Goal: Use online tool/utility: Utilize a website feature to perform a specific function

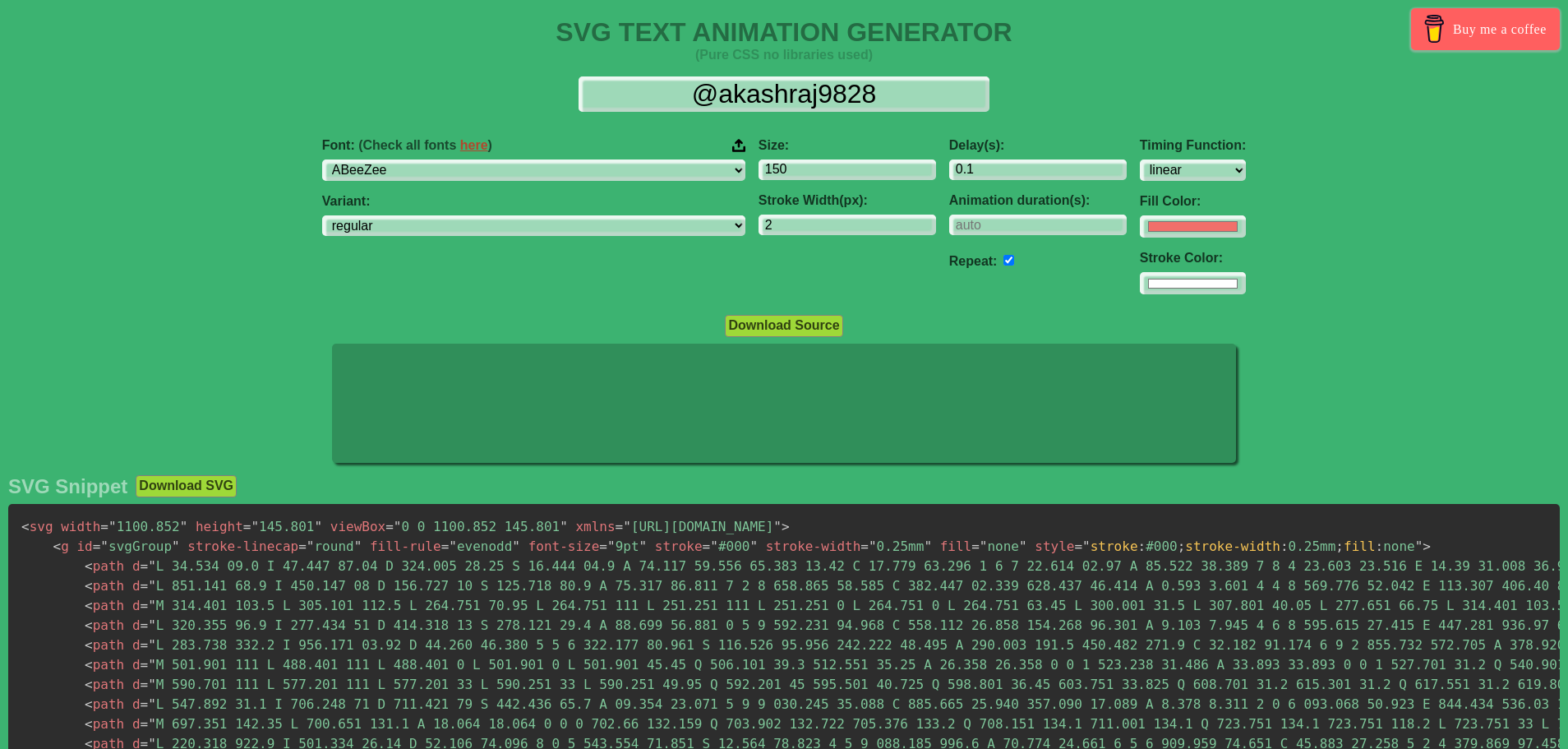
select select "linear"
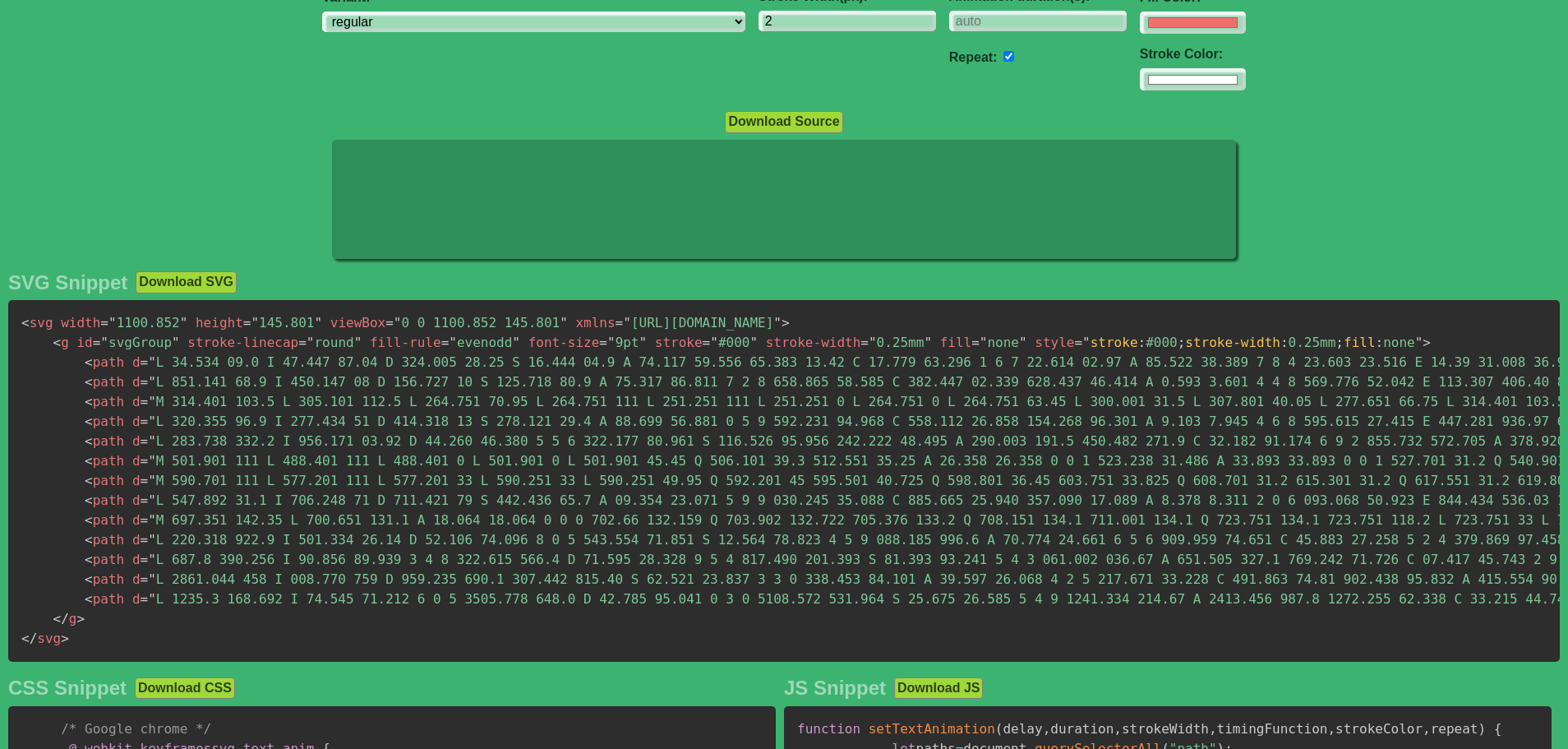
scroll to position [82, 0]
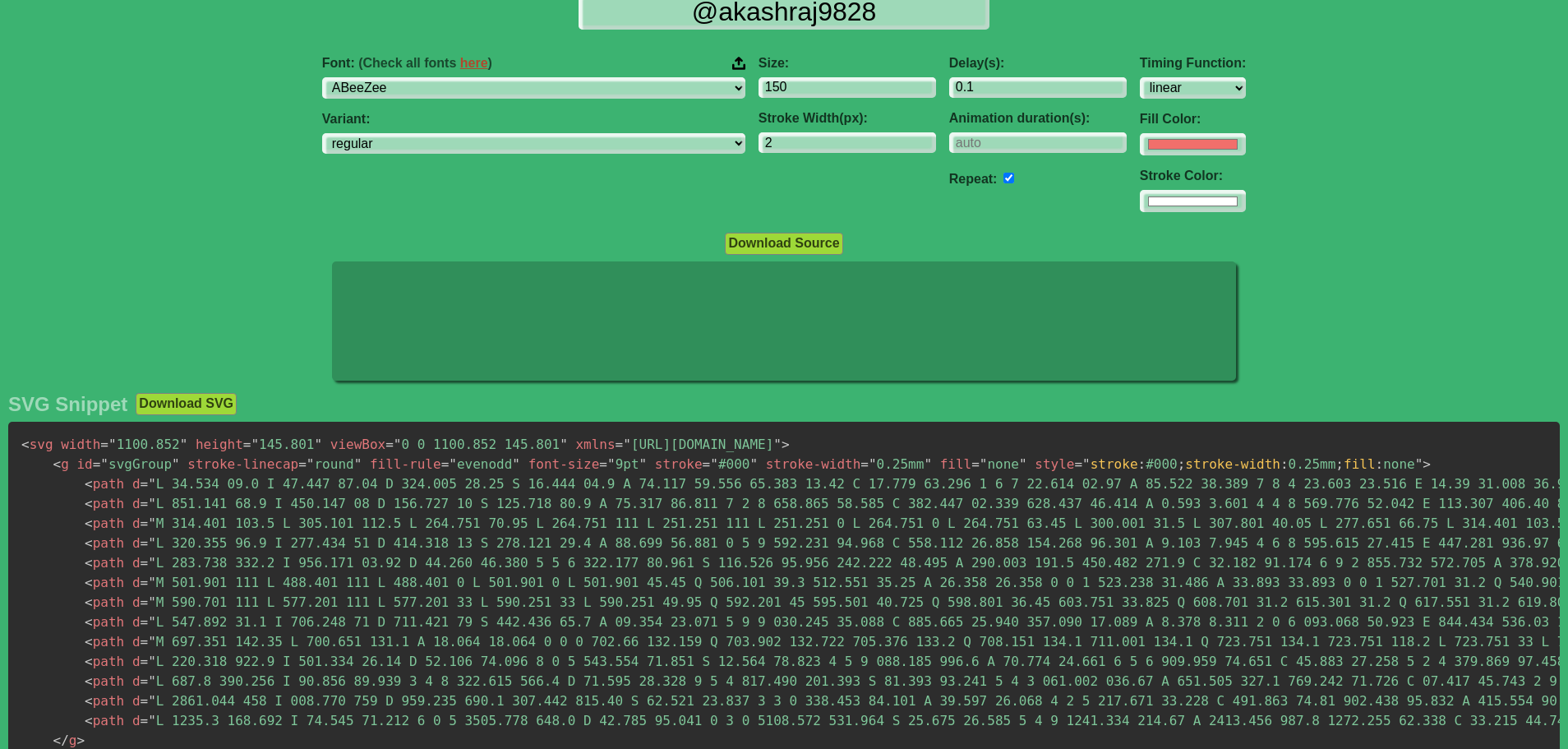
click at [582, 332] on icon at bounding box center [784, 321] width 905 height 120
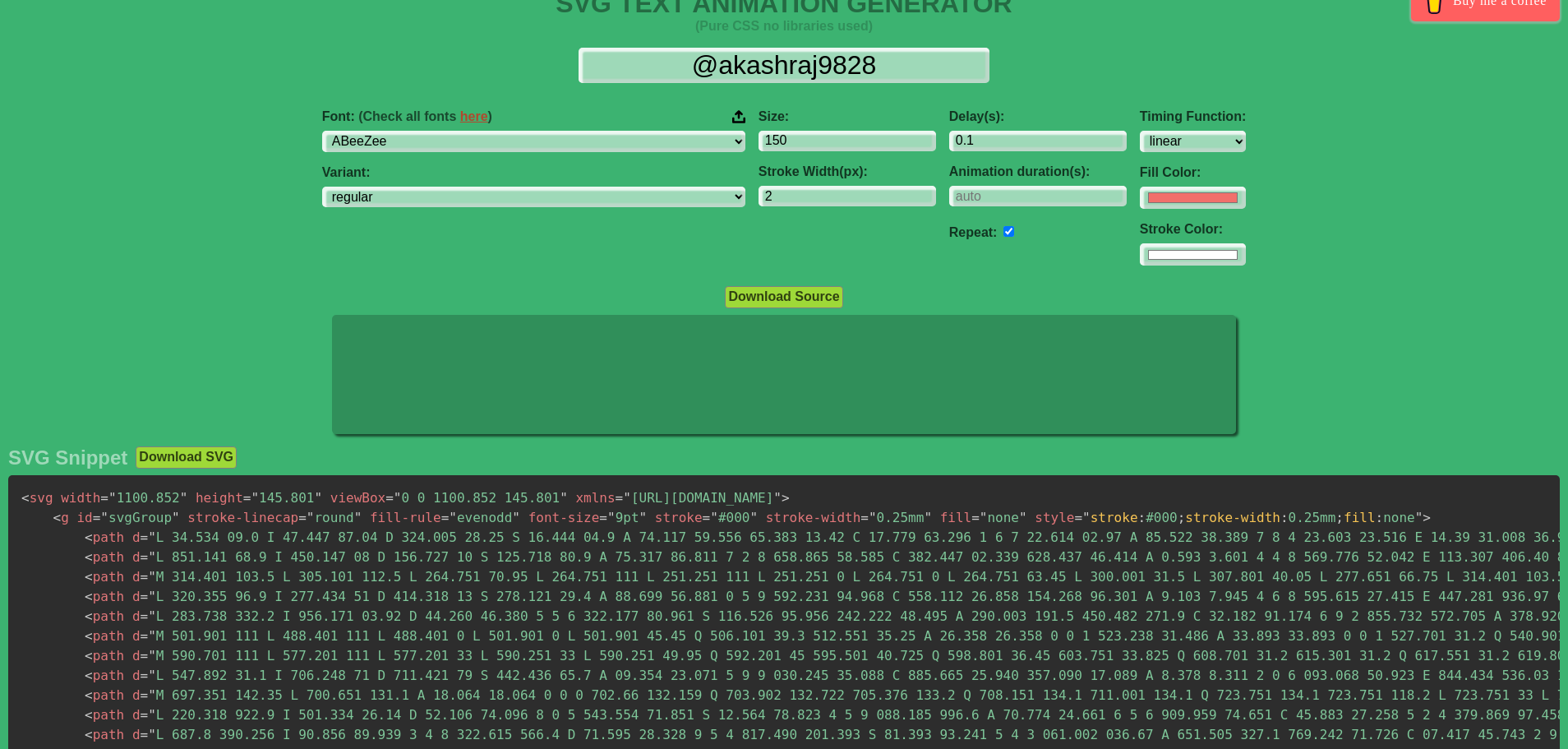
scroll to position [0, 0]
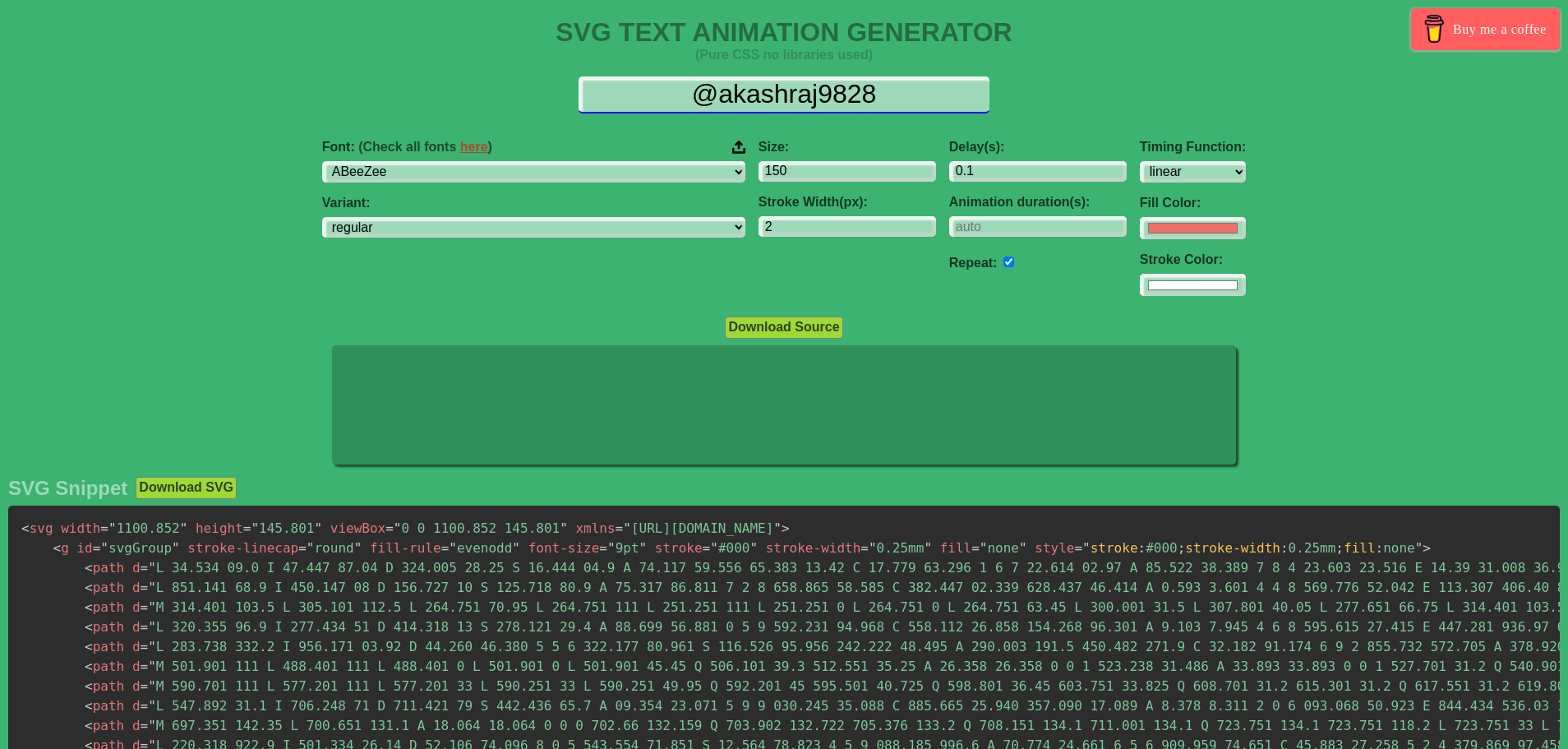
click at [778, 105] on input "@akashraj9828" at bounding box center [784, 95] width 411 height 37
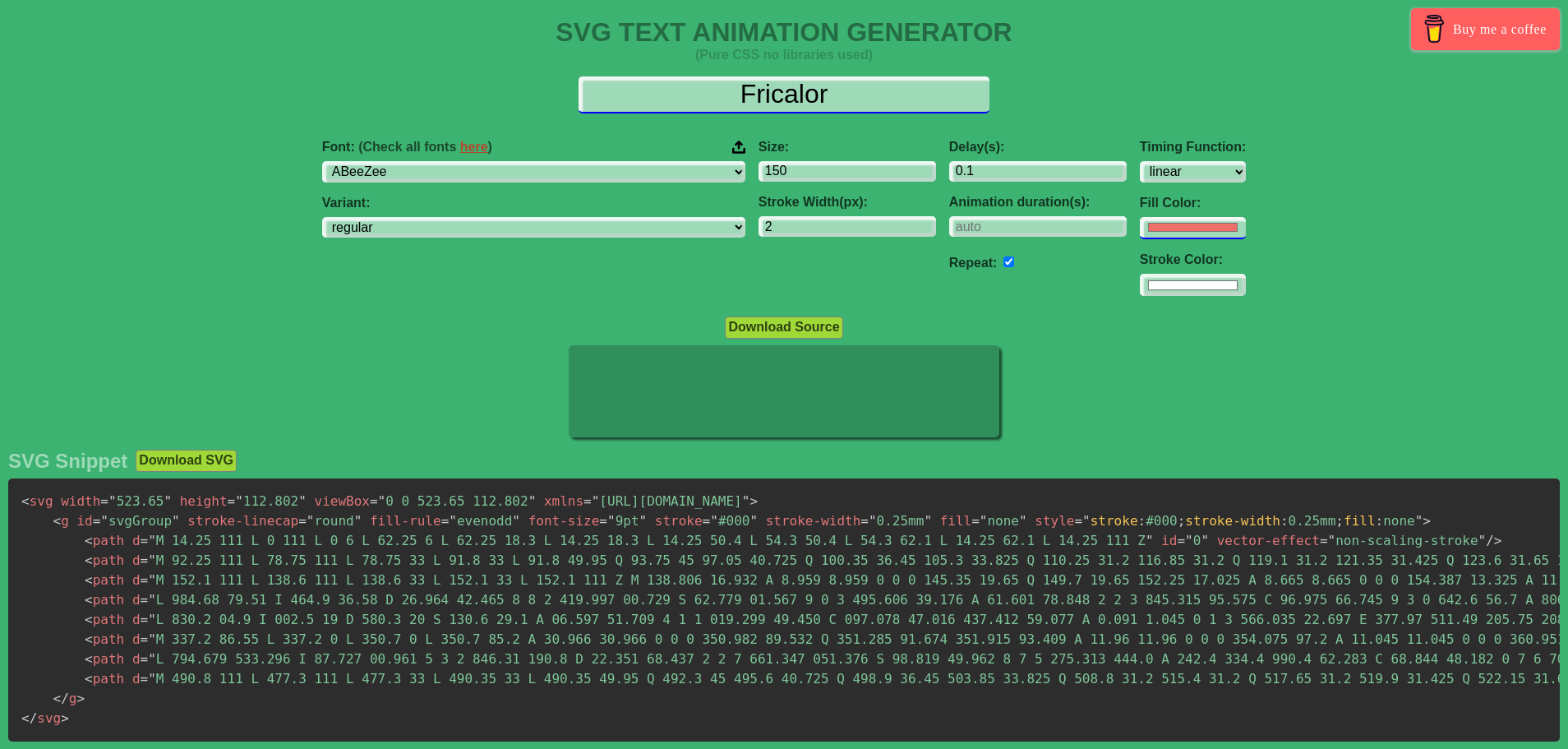
type input "Fricalor"
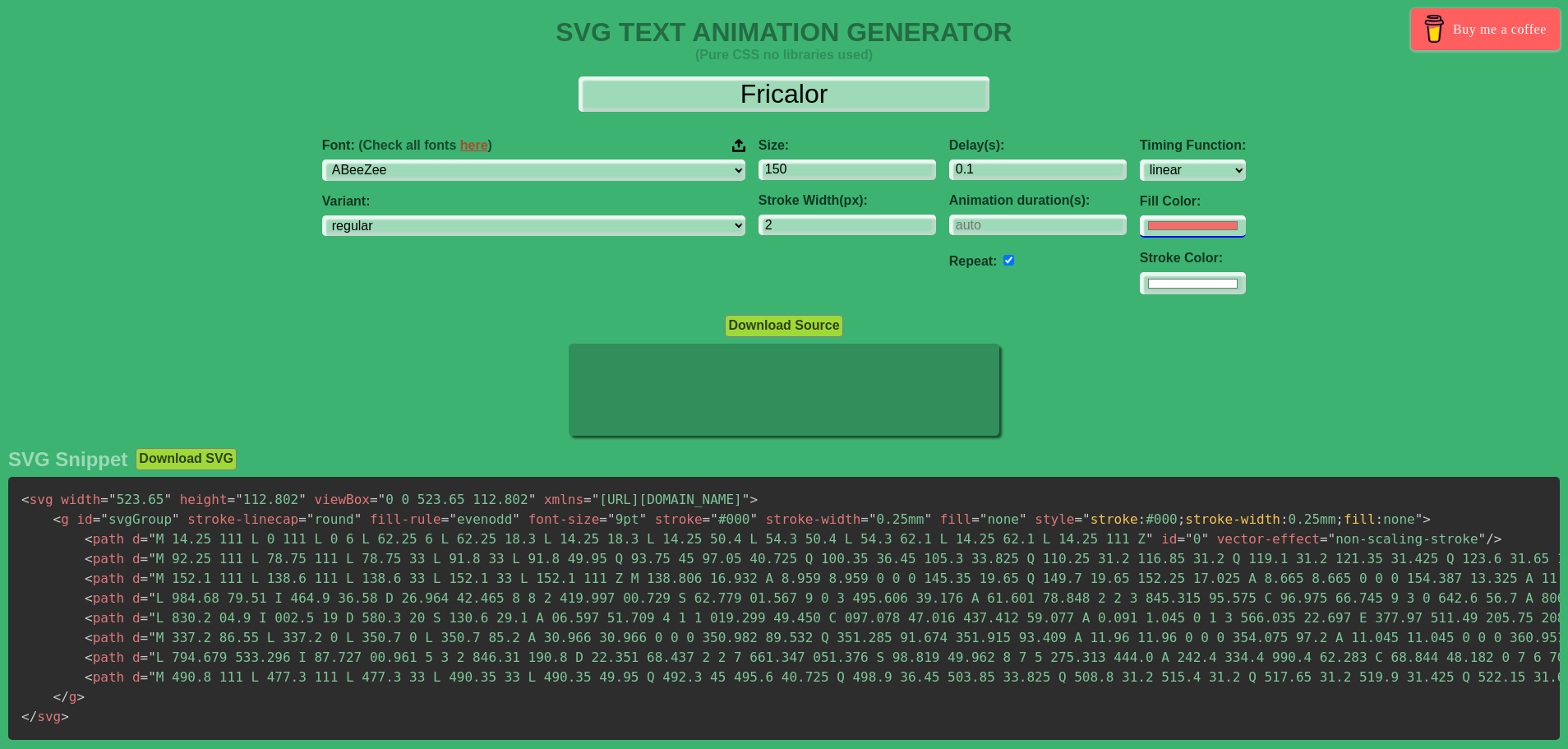
click at [1140, 229] on input "#f16f6b" at bounding box center [1192, 226] width 106 height 23
type input "#ff3a33"
click at [972, 301] on div "Delay(s): 0.1 Animation duration(s): Repeat:" at bounding box center [1038, 217] width 191 height 184
click at [1140, 278] on input "#ffffff" at bounding box center [1192, 283] width 106 height 23
type input "#e22222"
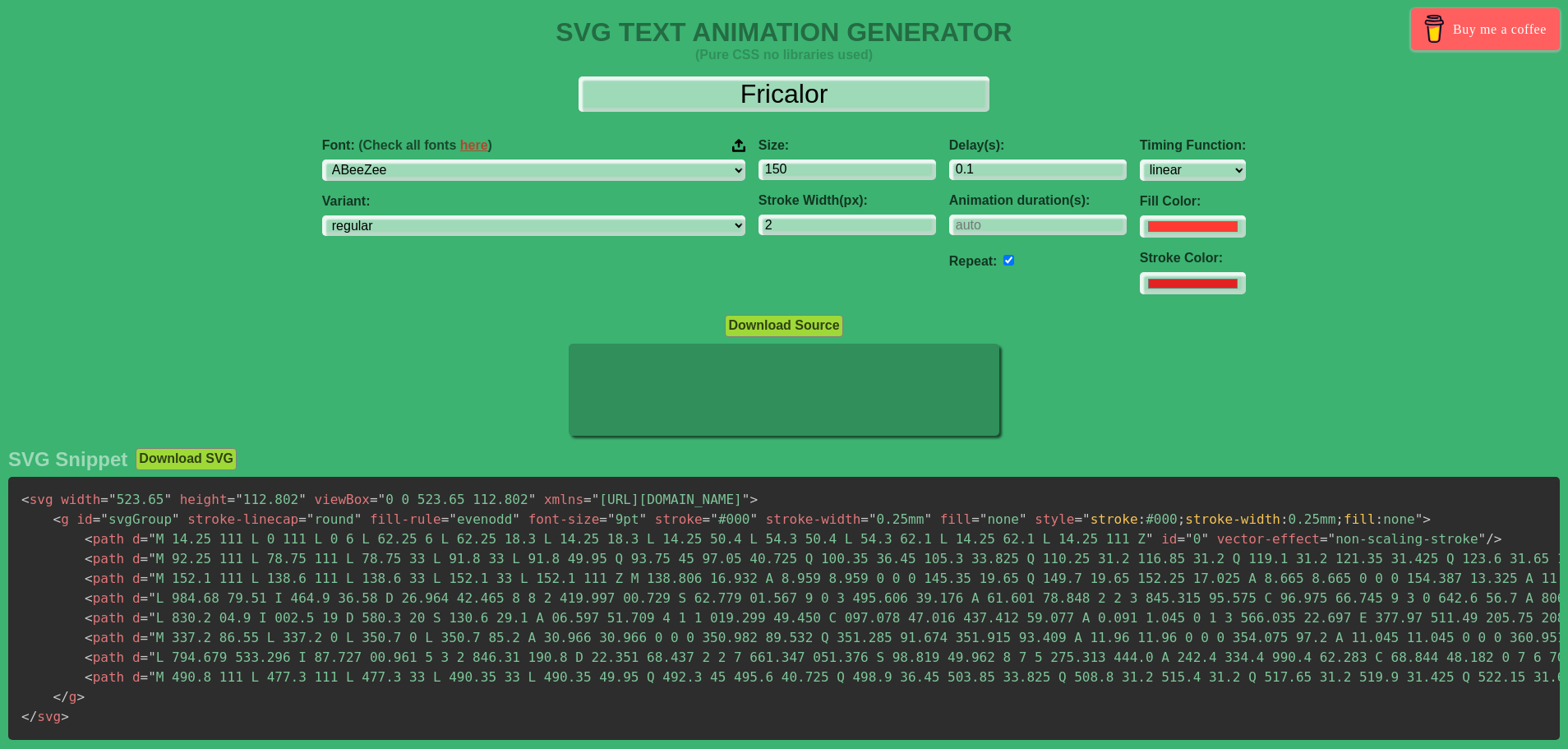
click at [1255, 181] on div "Font: (Check all fonts here ) ABeeZee [PERSON_NAME] Display AR One Sans [PERSON…" at bounding box center [784, 217] width 1568 height 184
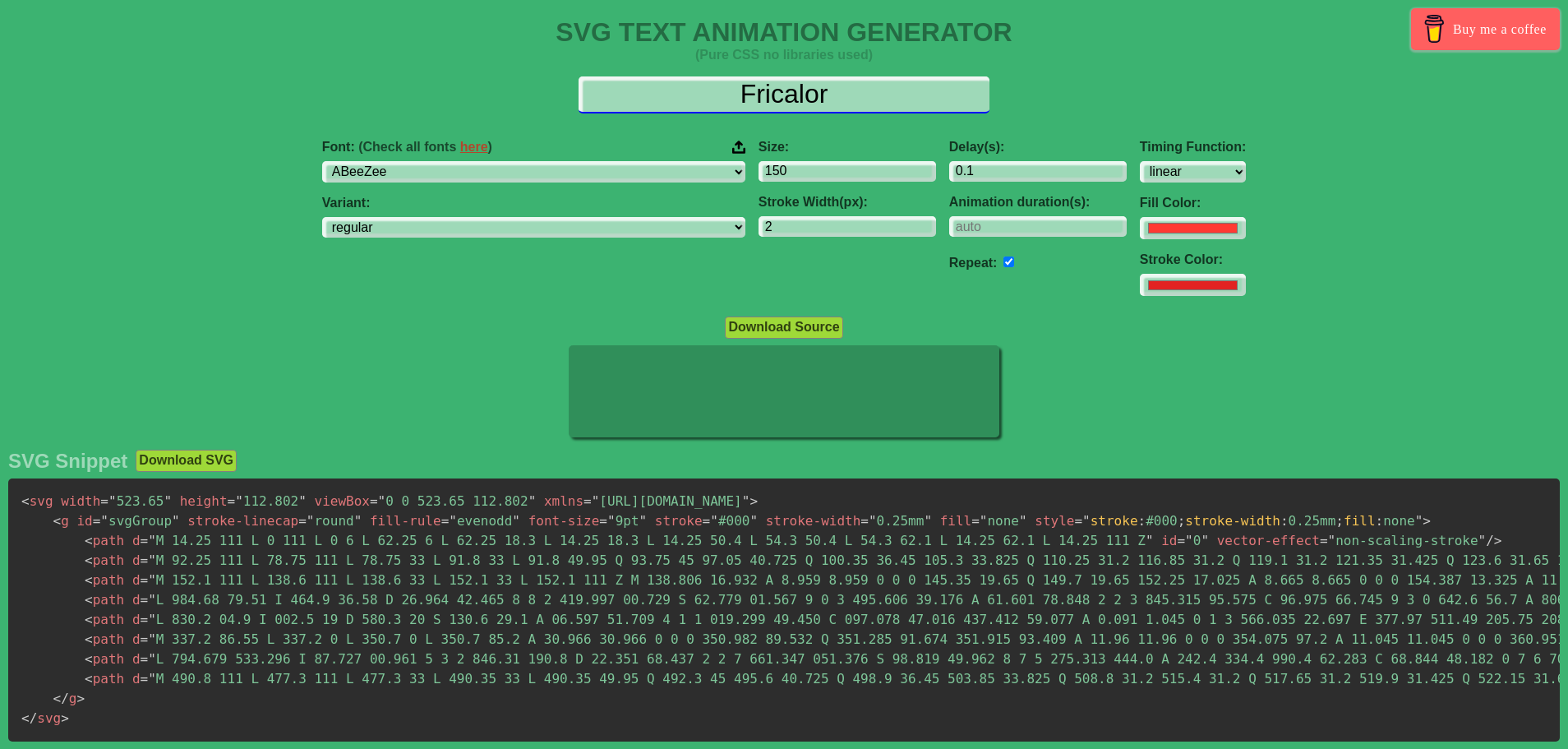
click at [747, 91] on input "Fricalor" at bounding box center [784, 95] width 411 height 37
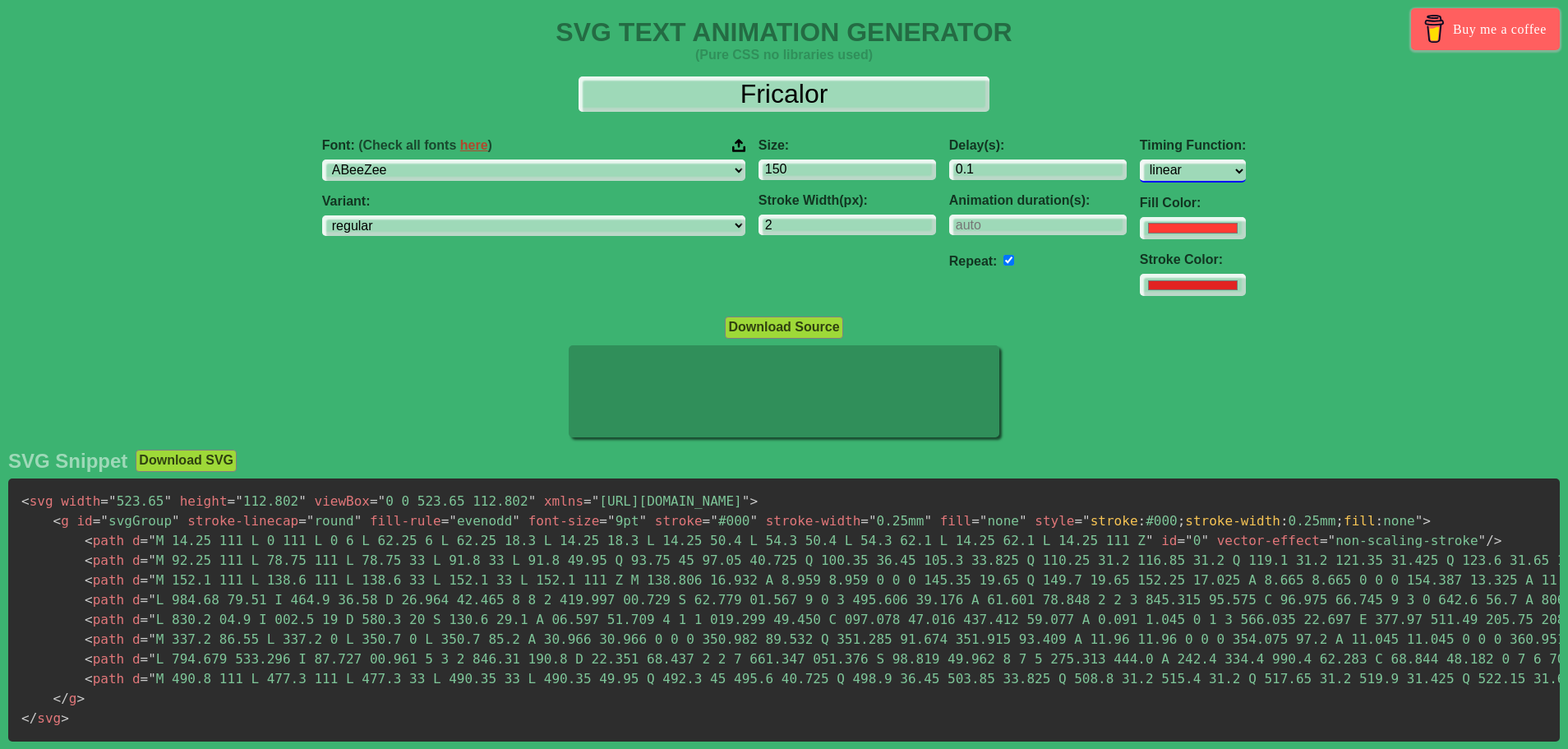
click at [1140, 168] on select "ease ease-in ease-out ease-in-out linear step-start step-end" at bounding box center [1192, 170] width 106 height 23
click at [1140, 159] on select "ease ease-in ease-out ease-in-out linear step-start step-end" at bounding box center [1192, 170] width 106 height 23
click at [1140, 174] on select "ease ease-in ease-out ease-in-out linear step-start step-end" at bounding box center [1192, 170] width 106 height 23
select select "ease-out"
click at [1140, 159] on select "ease ease-in ease-out ease-in-out linear step-start step-end" at bounding box center [1192, 170] width 106 height 23
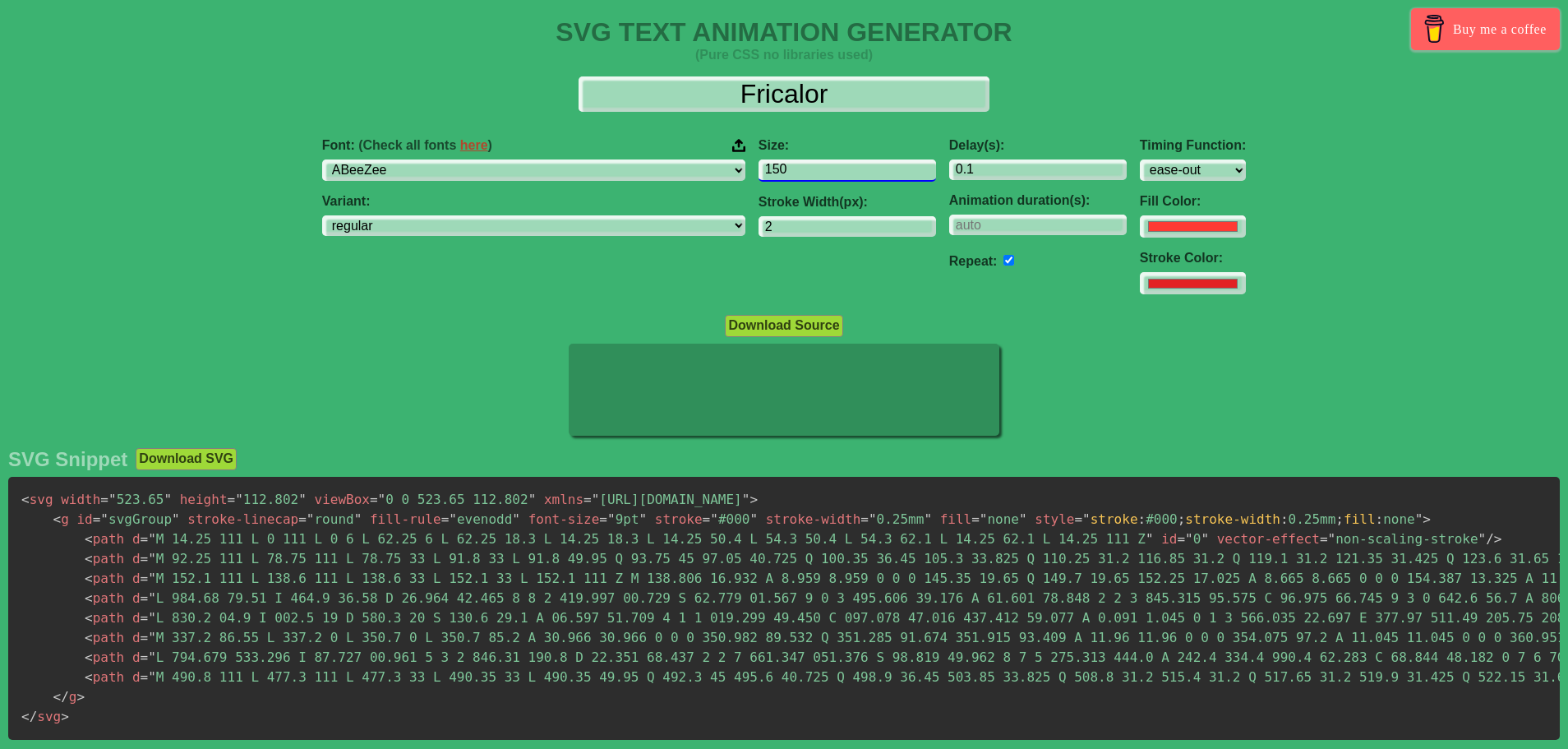
click at [759, 166] on input "150" at bounding box center [847, 170] width 178 height 23
click at [825, 174] on input "149" at bounding box center [847, 170] width 178 height 23
click at [825, 174] on input "148" at bounding box center [847, 170] width 178 height 23
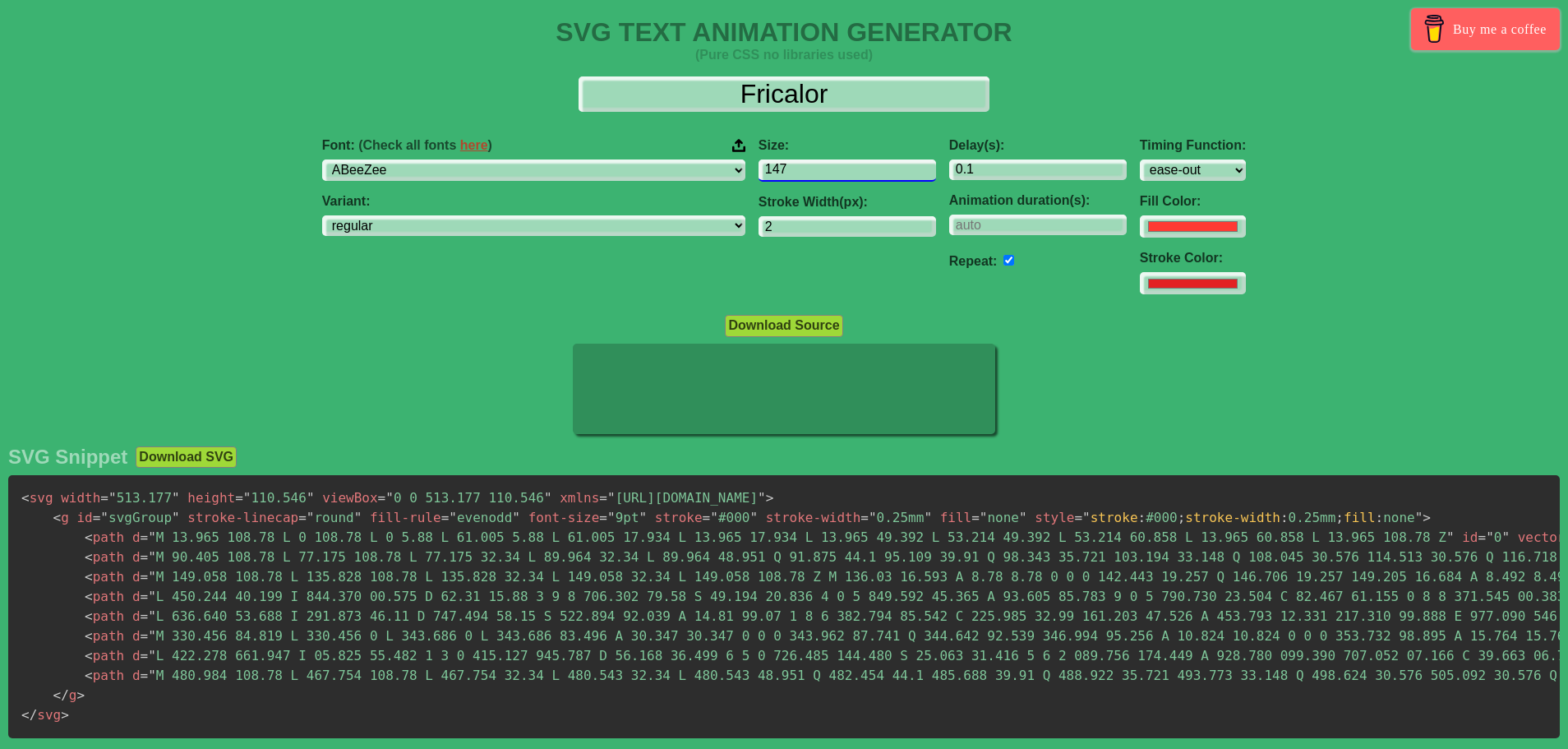
click at [825, 174] on input "147" at bounding box center [847, 170] width 178 height 23
click at [825, 174] on input "146" at bounding box center [847, 170] width 178 height 23
click at [825, 174] on input "145" at bounding box center [847, 170] width 178 height 23
click at [825, 174] on input "144" at bounding box center [847, 170] width 178 height 23
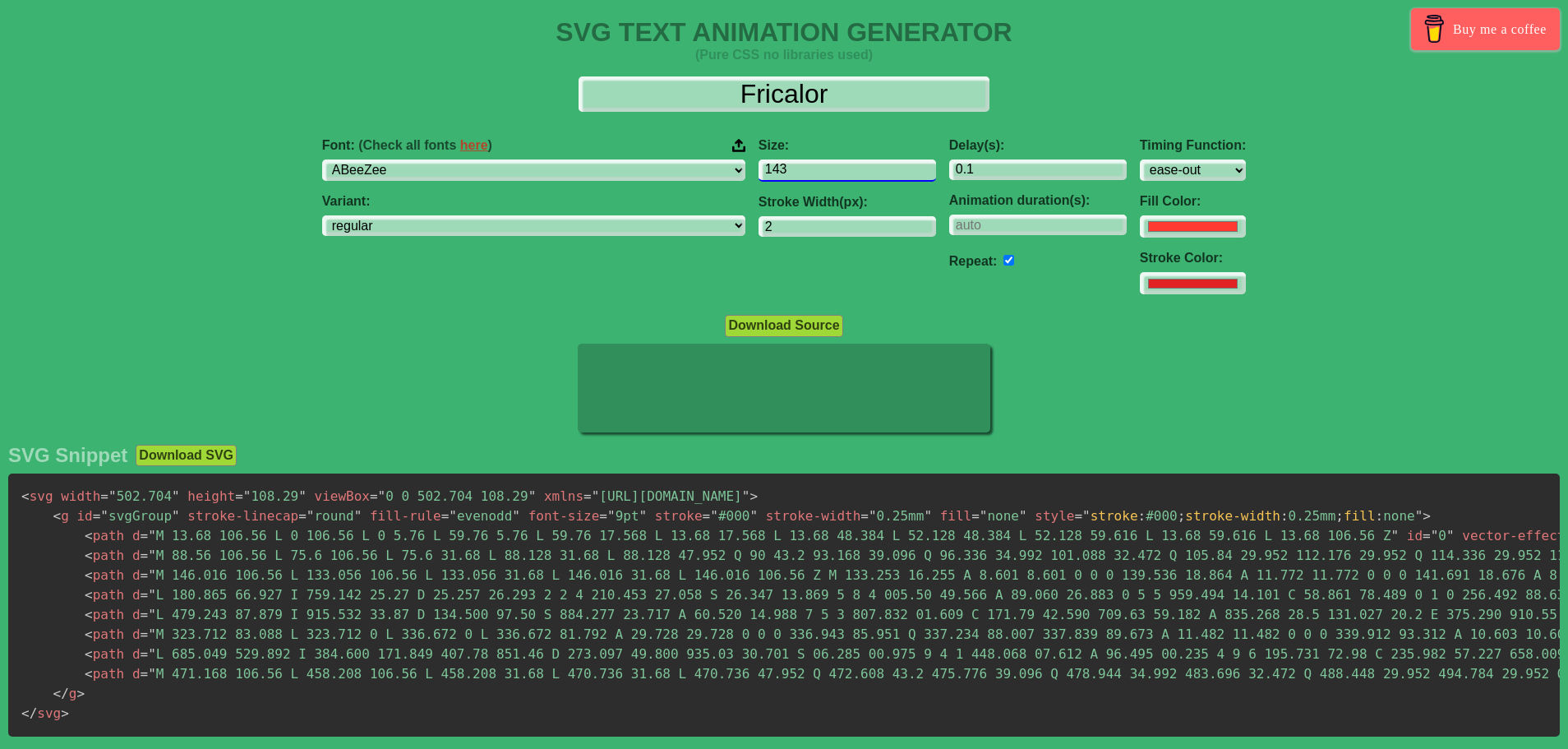
click at [825, 174] on input "143" at bounding box center [847, 170] width 178 height 23
click at [825, 174] on input "142" at bounding box center [847, 170] width 178 height 23
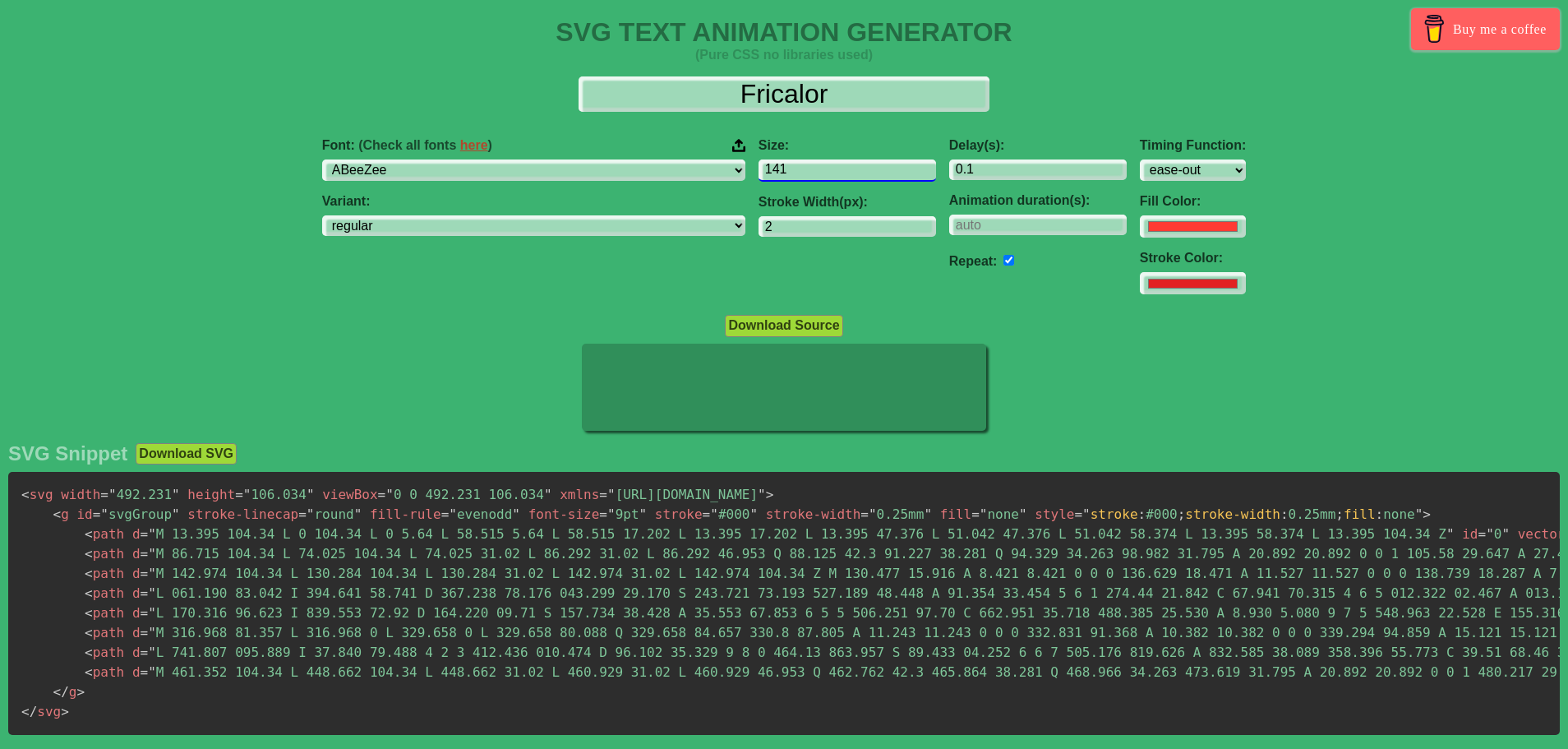
click at [825, 174] on input "141" at bounding box center [847, 170] width 178 height 23
type input "140"
click at [825, 174] on input "140" at bounding box center [847, 170] width 178 height 23
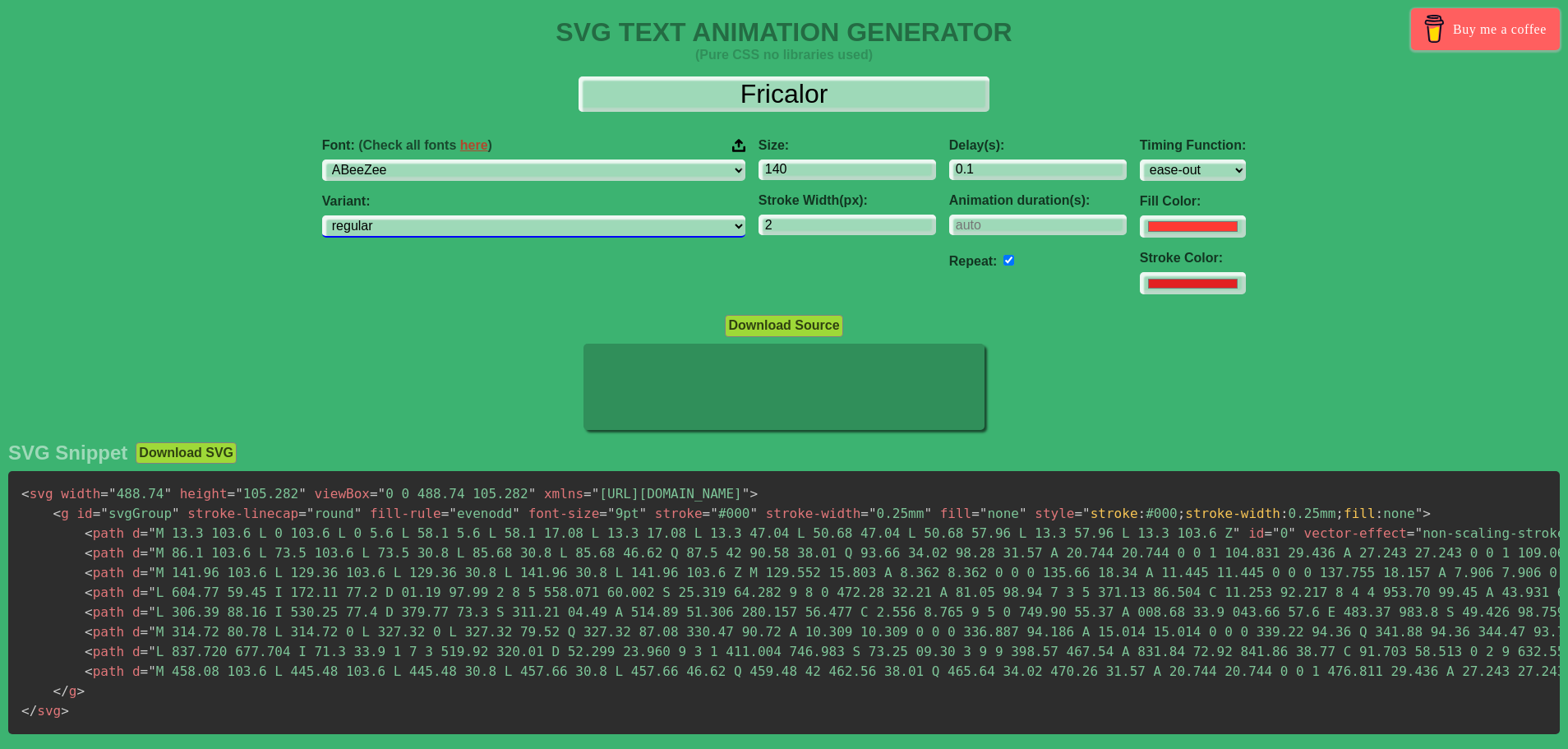
click at [629, 216] on div "Variant: regular italic" at bounding box center [533, 215] width 423 height 44
click at [629, 225] on select "regular italic" at bounding box center [533, 226] width 423 height 23
click at [426, 215] on select "regular italic" at bounding box center [533, 226] width 423 height 23
click at [613, 220] on select "regular italic" at bounding box center [533, 226] width 423 height 23
select select "regular"
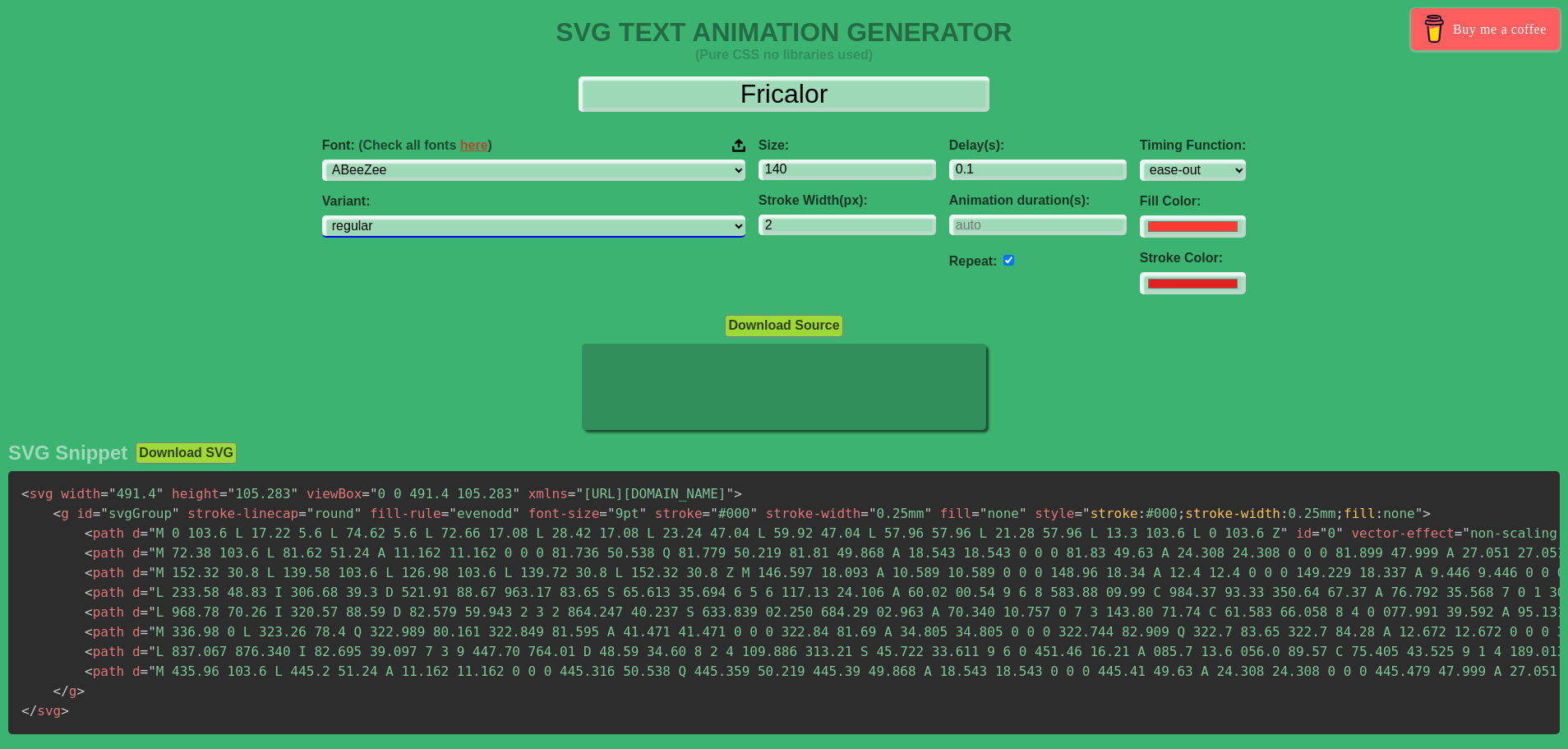
click at [426, 215] on select "regular italic" at bounding box center [533, 226] width 423 height 23
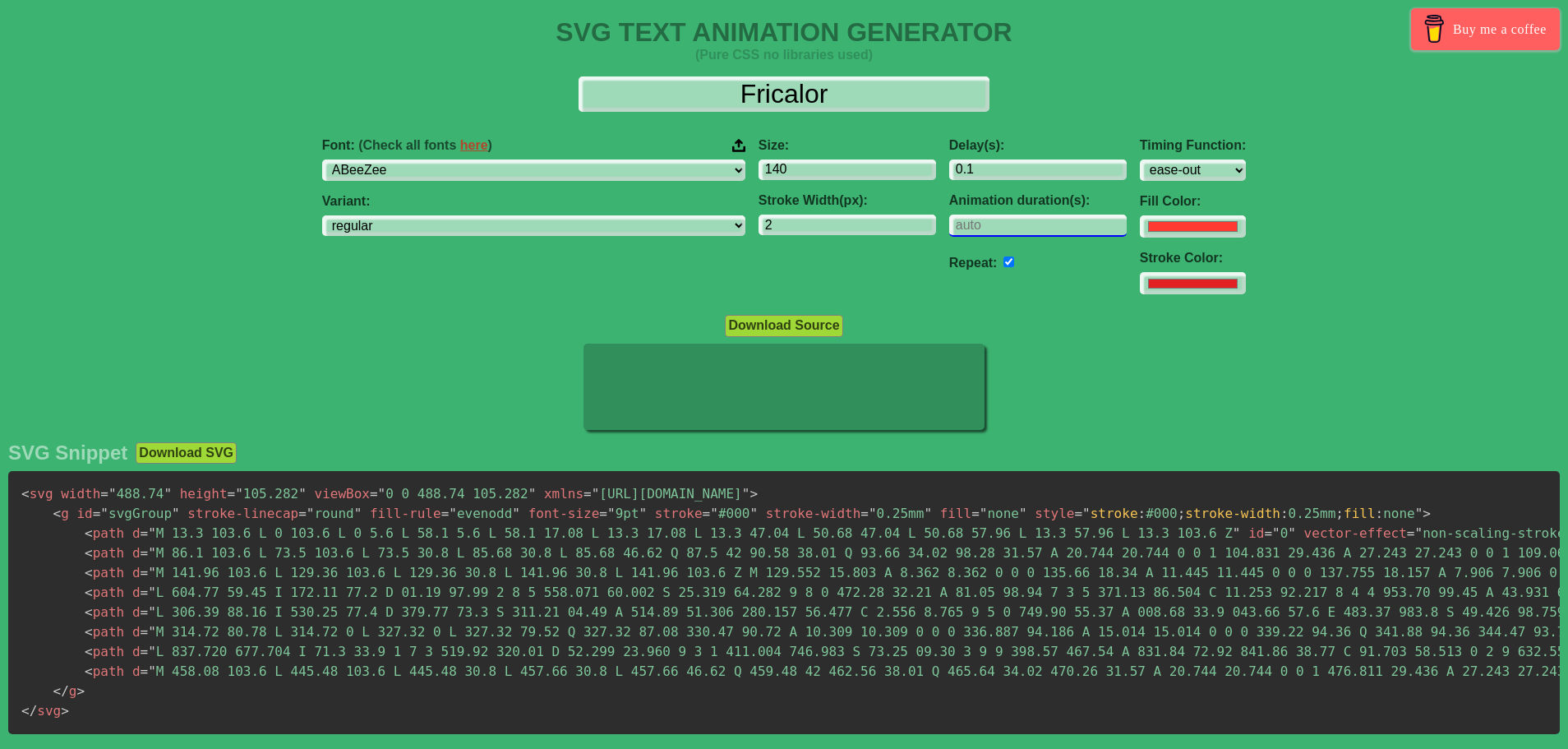
click at [950, 229] on input "number" at bounding box center [1038, 225] width 178 height 23
click at [1011, 221] on input "1" at bounding box center [1038, 225] width 178 height 23
click at [1011, 228] on input "0" at bounding box center [1038, 225] width 178 height 23
click at [1011, 228] on input "-1" at bounding box center [1038, 225] width 178 height 23
click at [1011, 228] on input "-2" at bounding box center [1038, 225] width 178 height 23
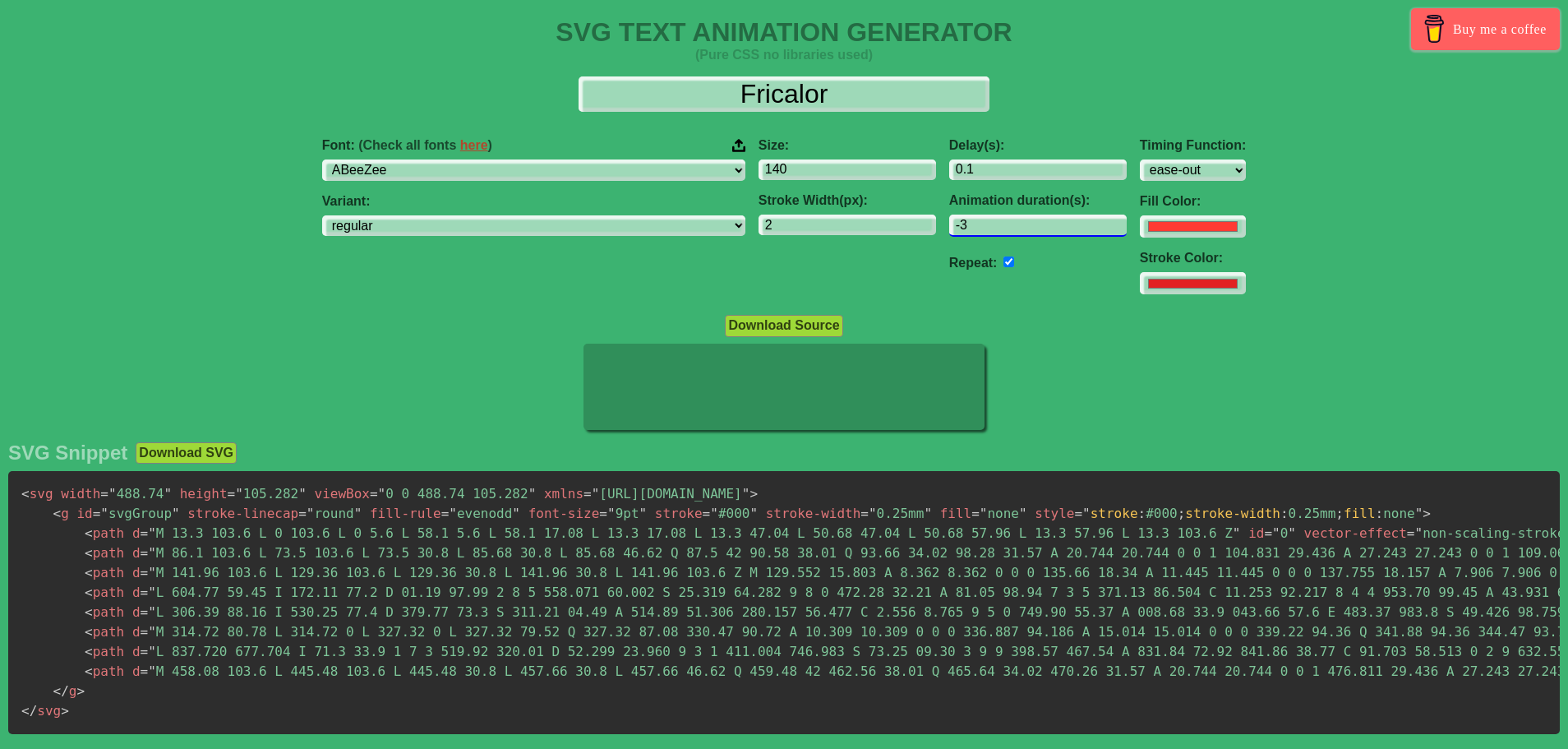
click at [1011, 228] on input "-3" at bounding box center [1038, 225] width 178 height 23
click at [1011, 228] on input "-4" at bounding box center [1038, 225] width 178 height 23
click at [1011, 228] on input "-5" at bounding box center [1038, 225] width 178 height 23
click at [1011, 228] on input "-6" at bounding box center [1038, 225] width 178 height 23
type input "-7"
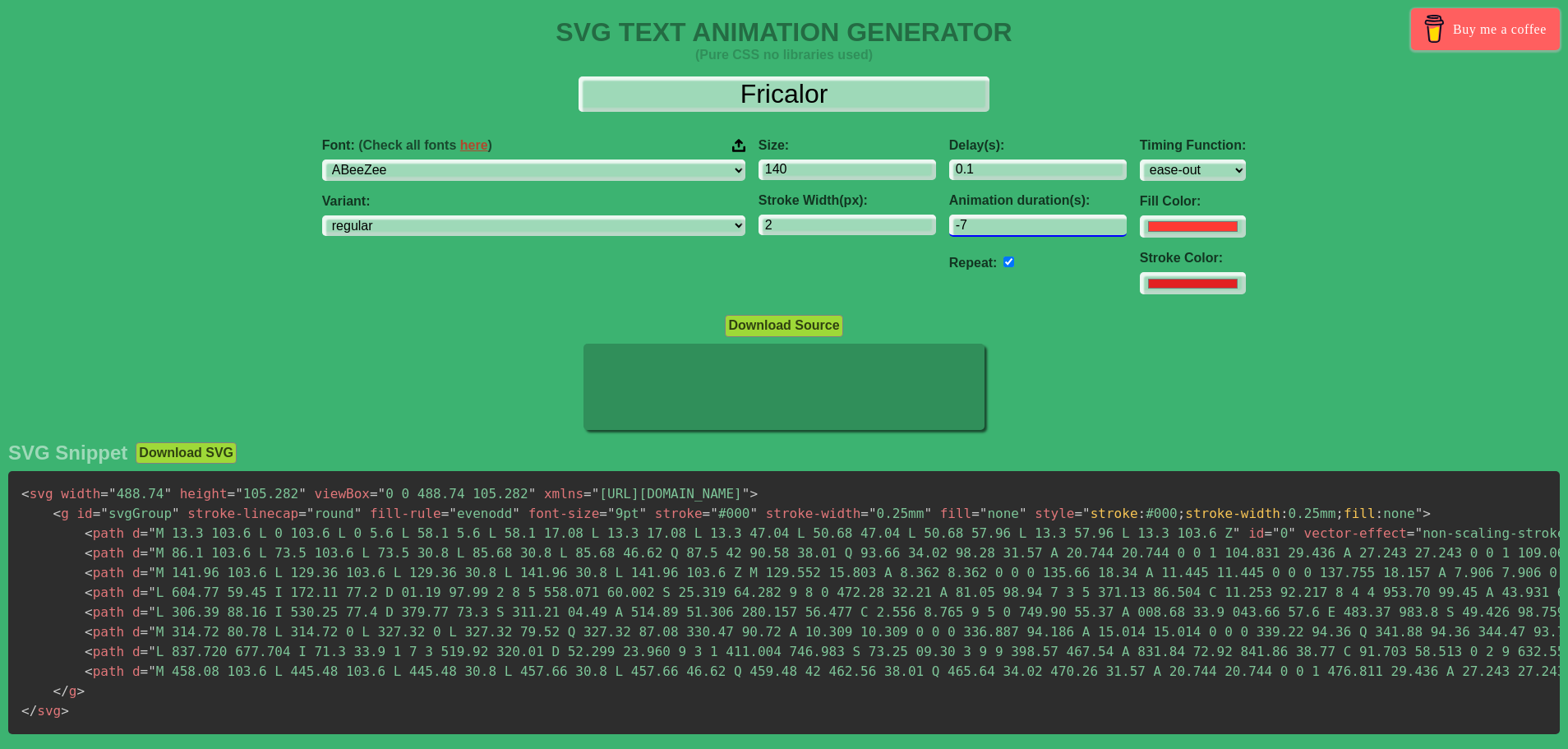
click at [1011, 228] on input "-7" at bounding box center [1038, 225] width 178 height 23
click at [960, 169] on input "0.1" at bounding box center [1038, 170] width 178 height 23
type input "0.2"
click at [759, 215] on input "2" at bounding box center [847, 225] width 178 height 23
type input "1"
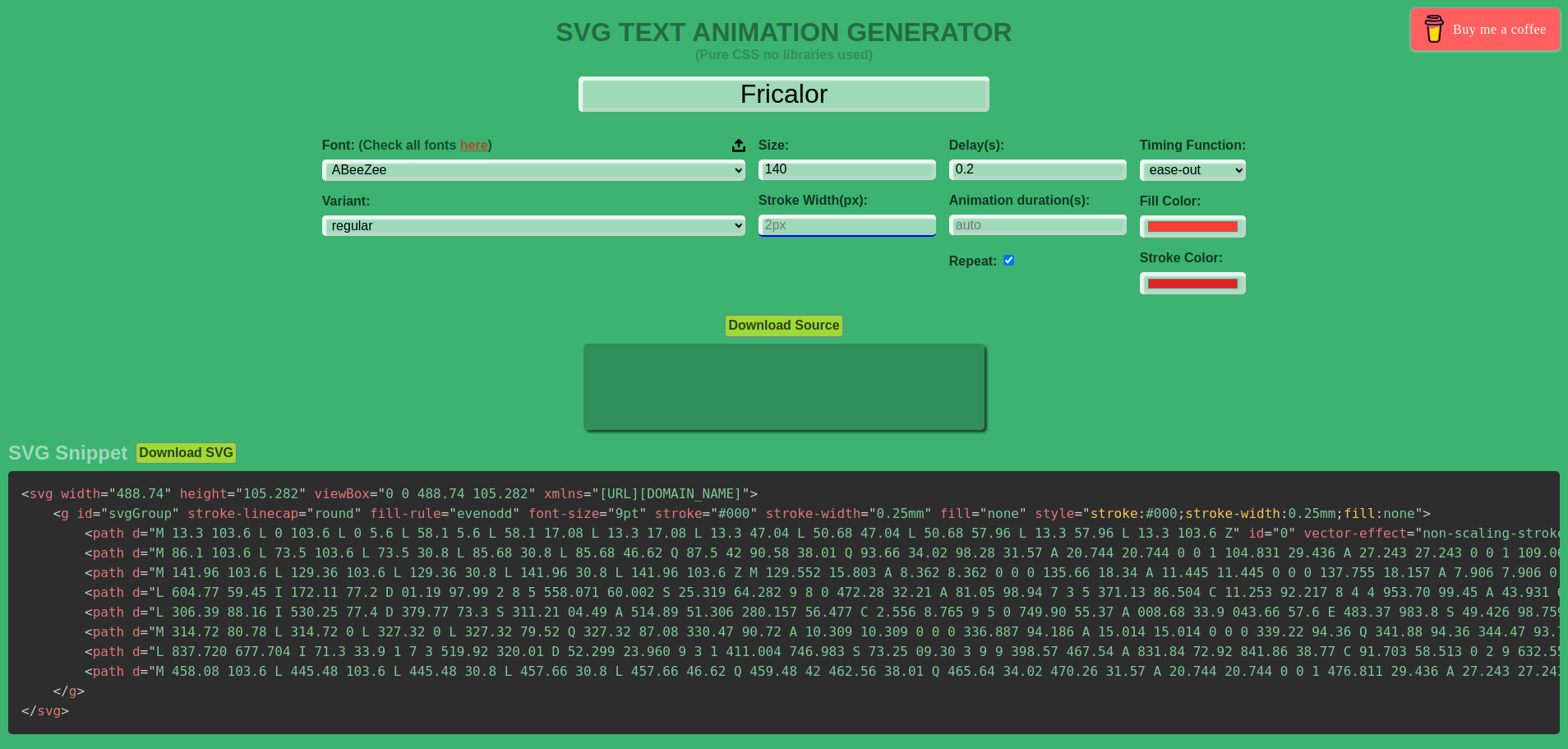
type input "4"
type input "3"
click at [1138, 329] on div "Download Source" at bounding box center [784, 325] width 1568 height 23
click at [609, 172] on select "ABeeZee [PERSON_NAME] Display AR One Sans [PERSON_NAME] Libre Aboreto Abril Fat…" at bounding box center [533, 170] width 423 height 23
click at [426, 159] on select "ABeeZee [PERSON_NAME] Display AR One Sans [PERSON_NAME] Libre Aboreto Abril Fat…" at bounding box center [533, 170] width 423 height 23
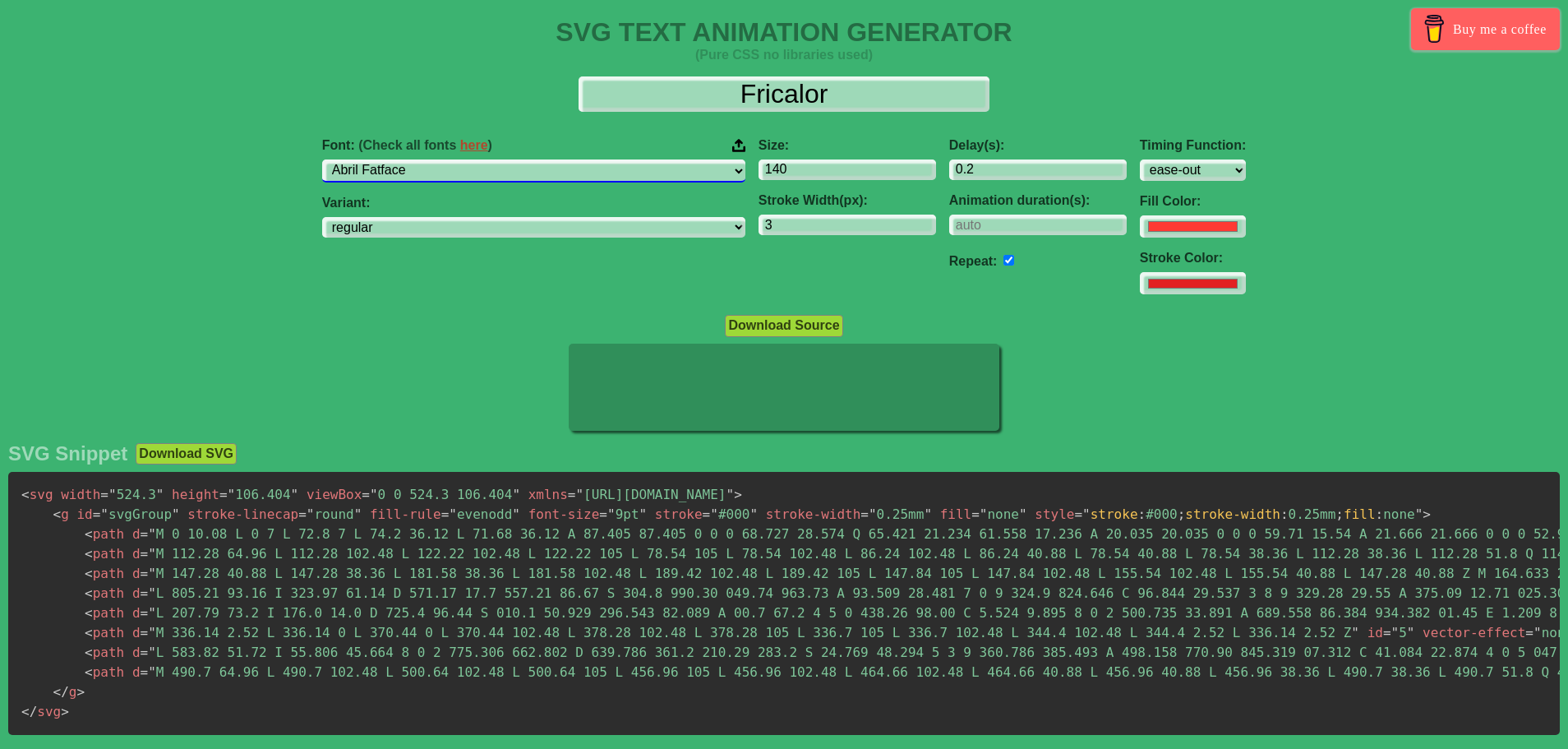
click at [567, 170] on select "ABeeZee [PERSON_NAME] Display AR One Sans [PERSON_NAME] Libre Aboreto Abril Fat…" at bounding box center [533, 170] width 423 height 23
click at [426, 159] on select "ABeeZee [PERSON_NAME] Display AR One Sans [PERSON_NAME] Libre Aboreto Abril Fat…" at bounding box center [533, 170] width 423 height 23
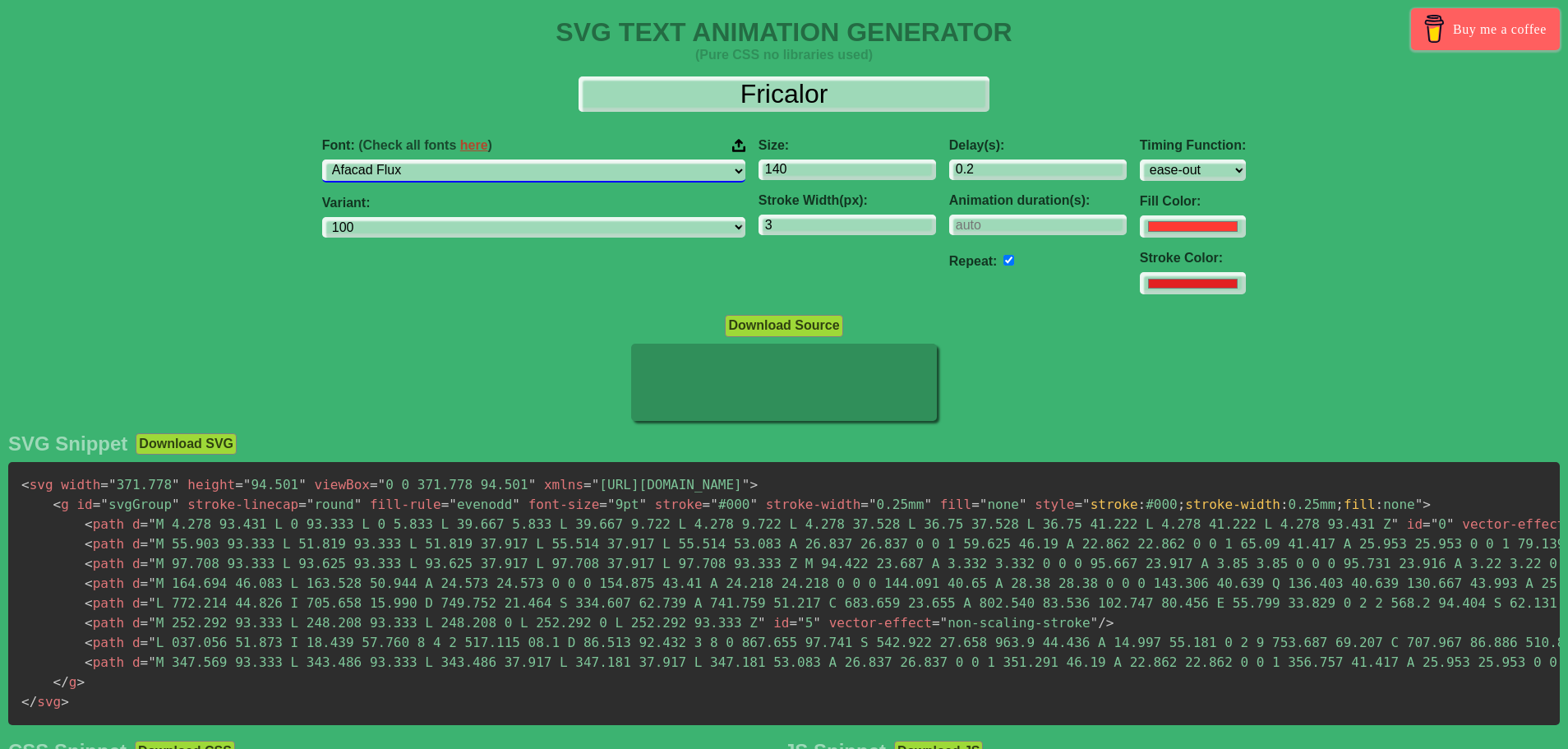
click at [567, 173] on select "ABeeZee [PERSON_NAME] Display AR One Sans [PERSON_NAME] Libre Aboreto Abril Fat…" at bounding box center [533, 170] width 423 height 23
click at [426, 159] on select "ABeeZee [PERSON_NAME] Display AR One Sans [PERSON_NAME] Libre Aboreto Abril Fat…" at bounding box center [533, 170] width 423 height 23
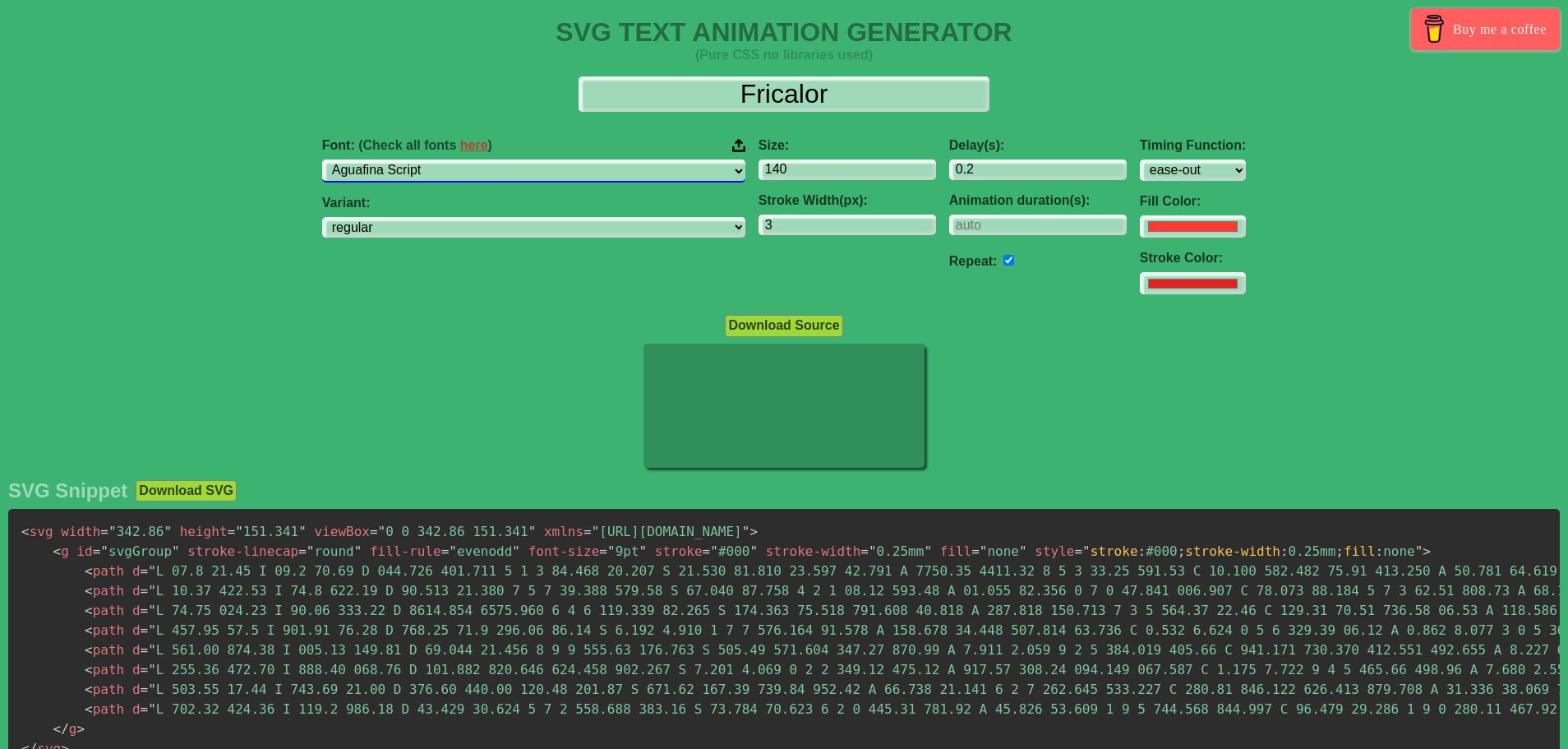
click at [583, 167] on select "ABeeZee [PERSON_NAME] Display AR One Sans [PERSON_NAME] Libre Aboreto Abril Fat…" at bounding box center [533, 170] width 423 height 23
click at [426, 159] on select "ABeeZee [PERSON_NAME] Display AR One Sans [PERSON_NAME] Libre Aboreto Abril Fat…" at bounding box center [533, 170] width 423 height 23
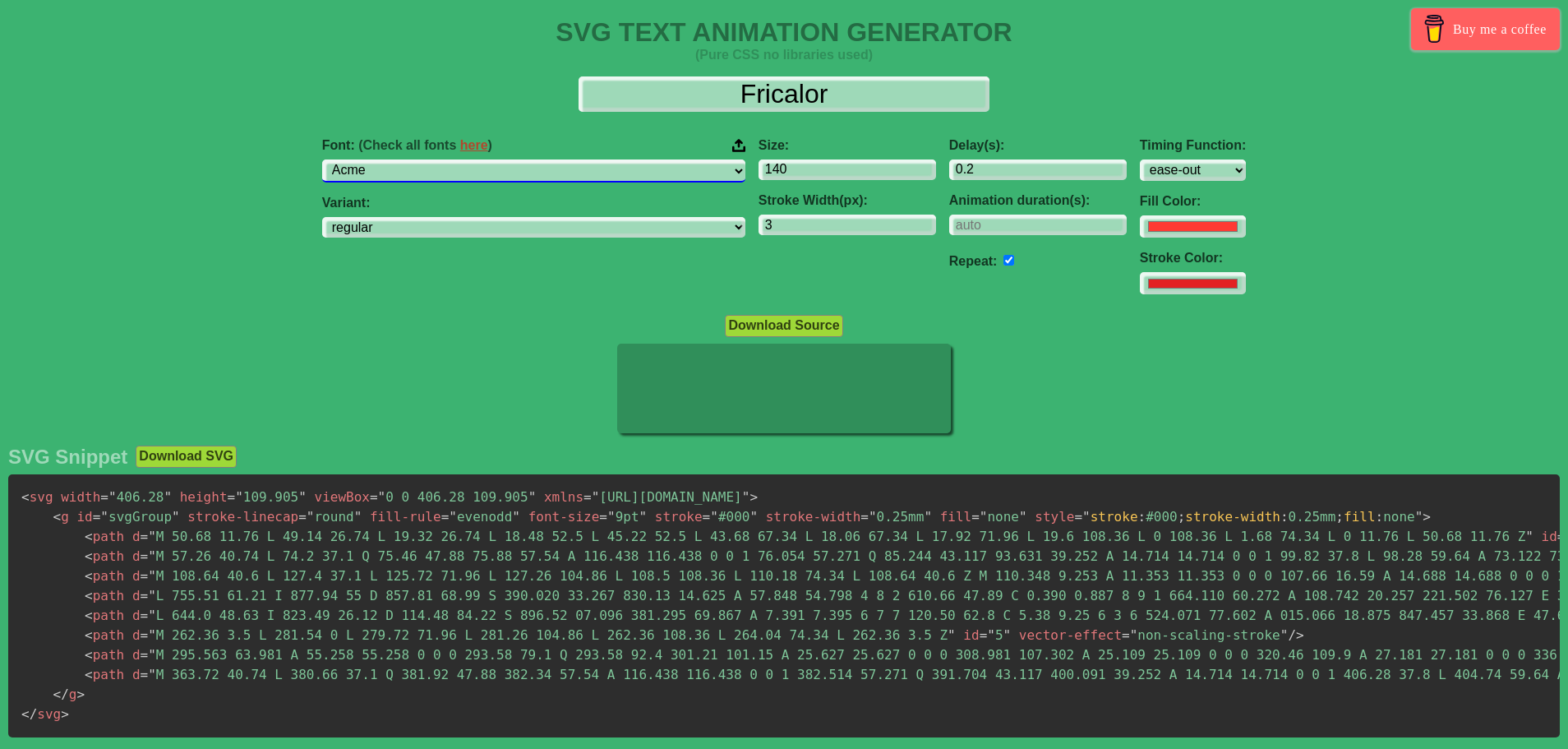
click at [577, 169] on select "ABeeZee [PERSON_NAME] Display AR One Sans [PERSON_NAME] Libre Aboreto Abril Fat…" at bounding box center [533, 170] width 423 height 23
drag, startPoint x: 1034, startPoint y: 347, endPoint x: 1034, endPoint y: 332, distance: 15.0
click at [1034, 347] on div at bounding box center [784, 391] width 1568 height 94
click at [608, 168] on select "ABeeZee [PERSON_NAME] Display AR One Sans [PERSON_NAME] Libre Aboreto Abril Fat…" at bounding box center [533, 170] width 423 height 23
click at [426, 159] on select "ABeeZee [PERSON_NAME] Display AR One Sans [PERSON_NAME] Libre Aboreto Abril Fat…" at bounding box center [533, 170] width 423 height 23
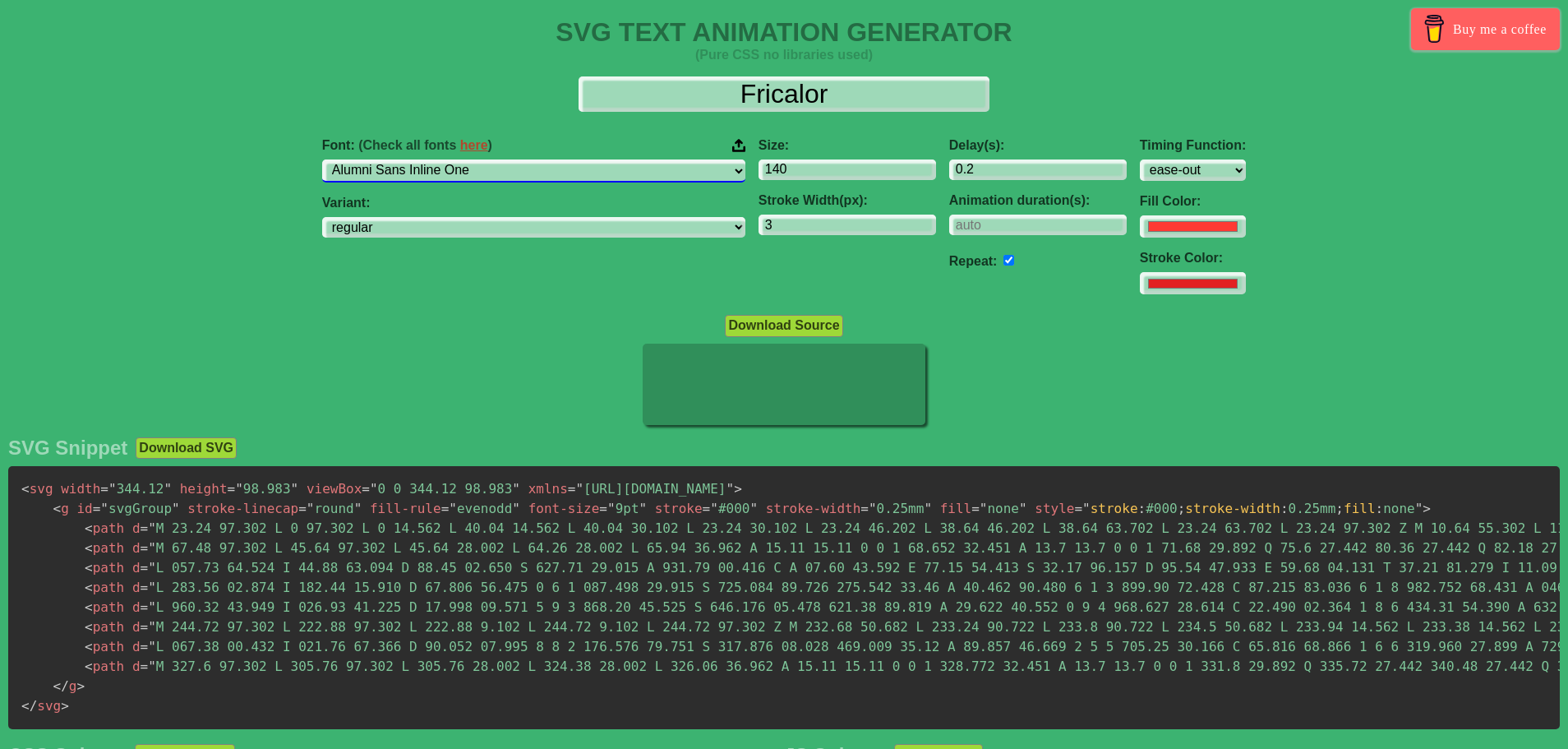
click at [522, 168] on select "ABeeZee [PERSON_NAME] Display AR One Sans [PERSON_NAME] Libre Aboreto Abril Fat…" at bounding box center [533, 170] width 423 height 23
click at [426, 159] on select "ABeeZee [PERSON_NAME] Display AR One Sans [PERSON_NAME] Libre Aboreto Abril Fat…" at bounding box center [533, 170] width 423 height 23
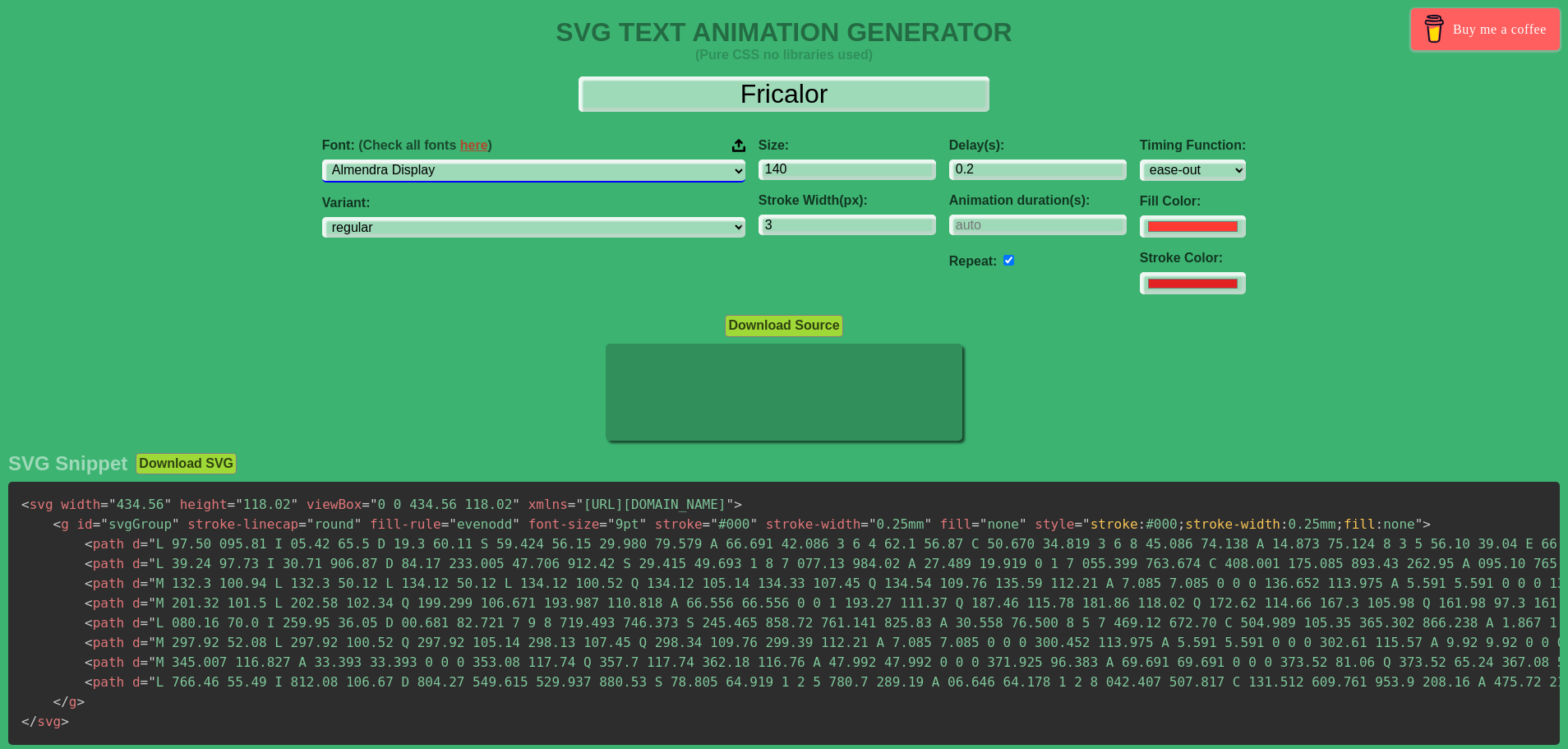
click at [514, 166] on select "ABeeZee [PERSON_NAME] Display AR One Sans [PERSON_NAME] Libre Aboreto Abril Fat…" at bounding box center [533, 170] width 423 height 23
click at [426, 159] on select "ABeeZee [PERSON_NAME] Display AR One Sans [PERSON_NAME] Libre Aboreto Abril Fat…" at bounding box center [533, 170] width 423 height 23
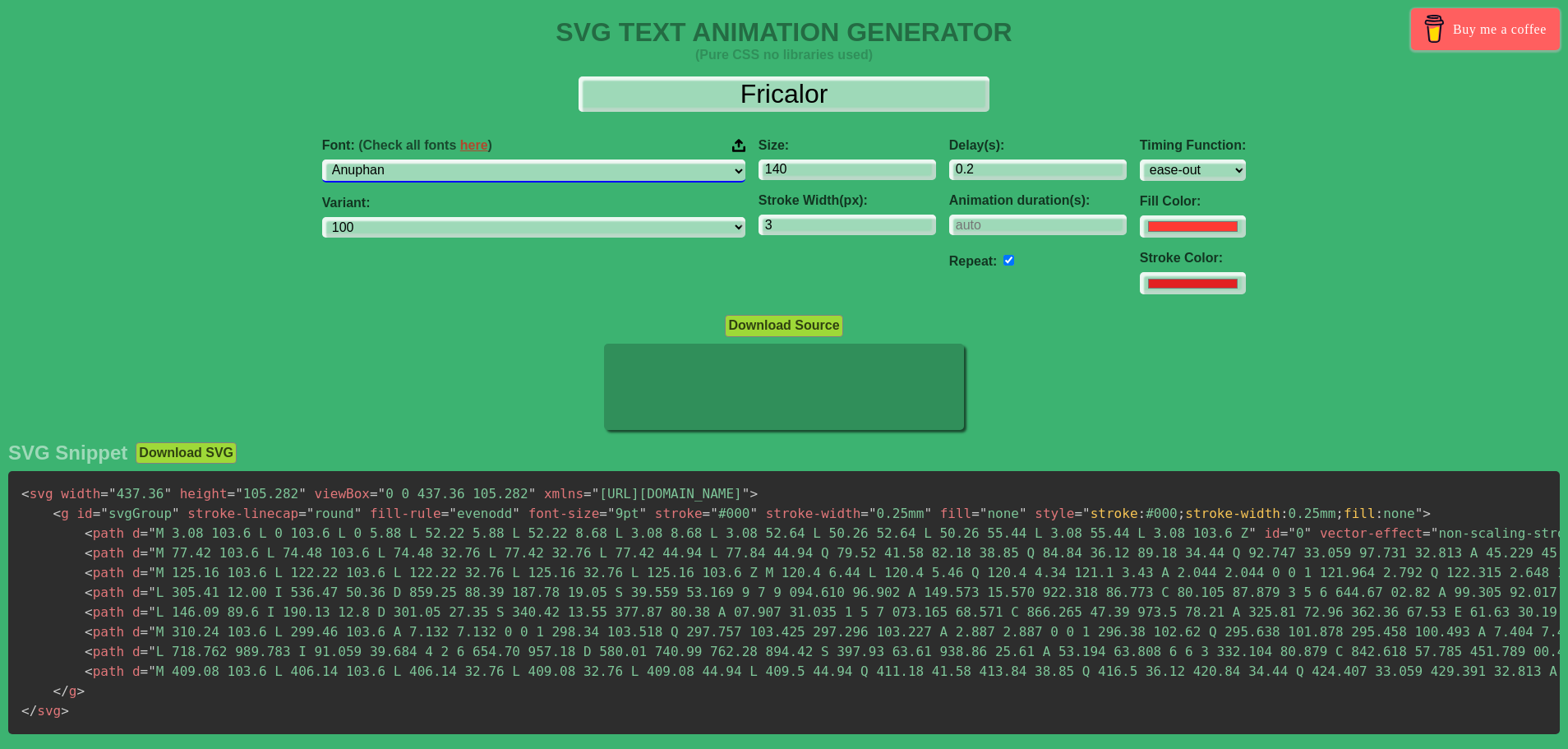
drag, startPoint x: 527, startPoint y: 159, endPoint x: 527, endPoint y: 169, distance: 10.0
click at [527, 159] on select "ABeeZee [PERSON_NAME] Display AR One Sans [PERSON_NAME] Libre Aboreto Abril Fat…" at bounding box center [533, 170] width 423 height 23
click at [426, 159] on select "ABeeZee [PERSON_NAME] Display AR One Sans [PERSON_NAME] Libre Aboreto Abril Fat…" at bounding box center [533, 170] width 423 height 23
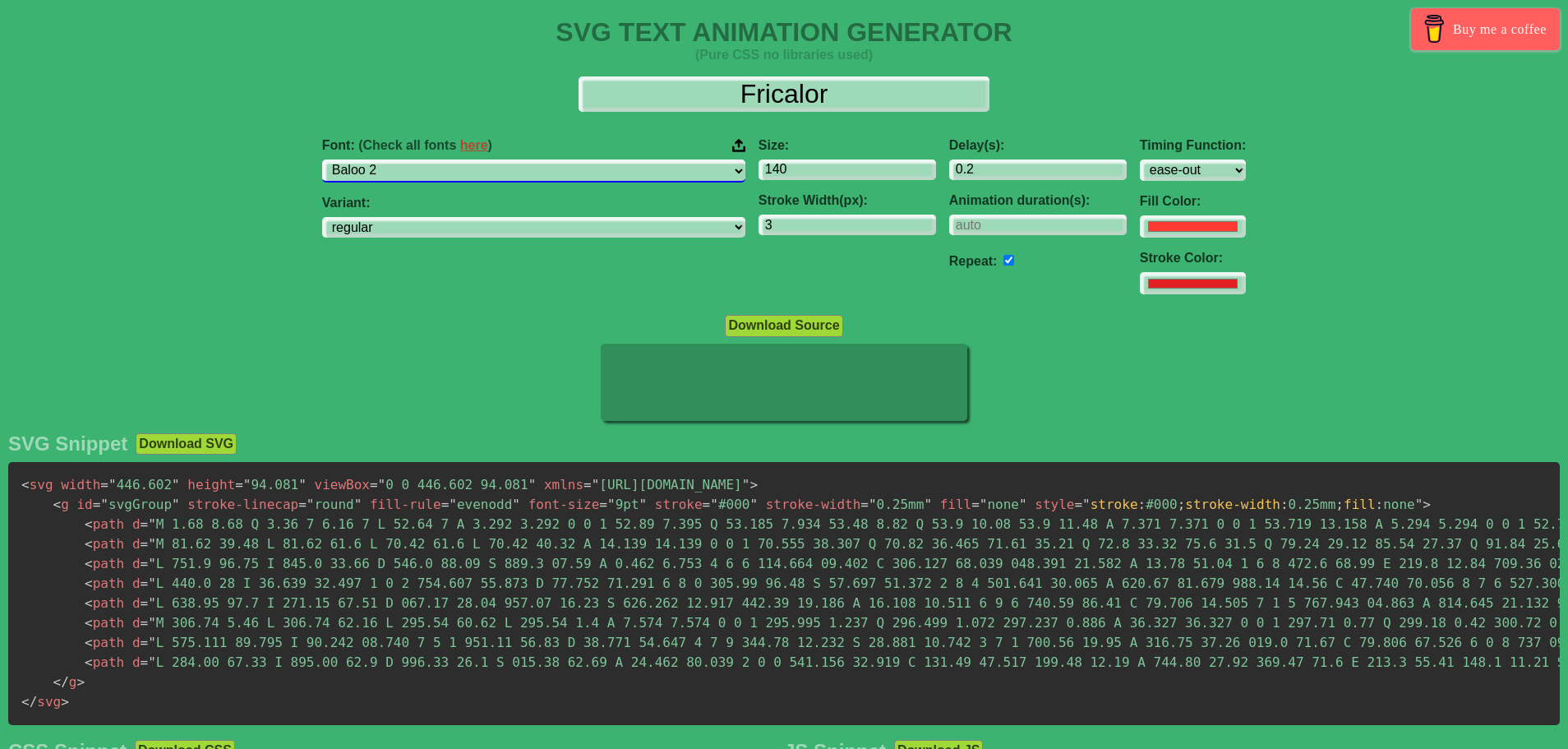
click at [540, 173] on select "ABeeZee [PERSON_NAME] Display AR One Sans [PERSON_NAME] Libre Aboreto Abril Fat…" at bounding box center [533, 170] width 423 height 23
select select "Bodoni Moda"
click at [426, 159] on select "ABeeZee [PERSON_NAME] Display AR One Sans [PERSON_NAME] Libre Aboreto Abril Fat…" at bounding box center [533, 170] width 423 height 23
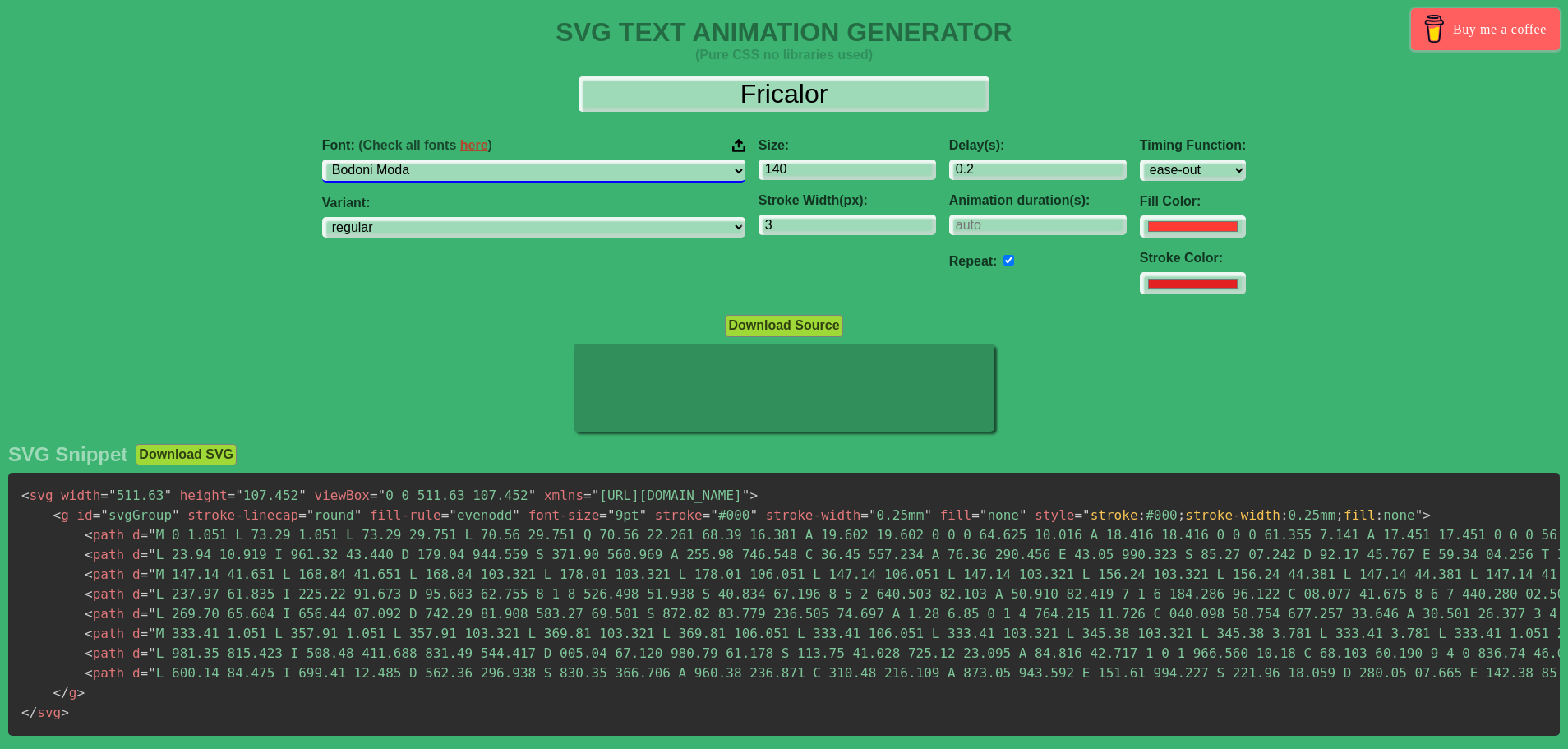
click at [582, 176] on select "ABeeZee [PERSON_NAME] Display AR One Sans [PERSON_NAME] Libre Aboreto Abril Fat…" at bounding box center [533, 170] width 423 height 23
click at [1281, 283] on div "Font: (Check all fonts here ) ABeeZee [PERSON_NAME] Display AR One Sans [PERSON…" at bounding box center [784, 217] width 1568 height 184
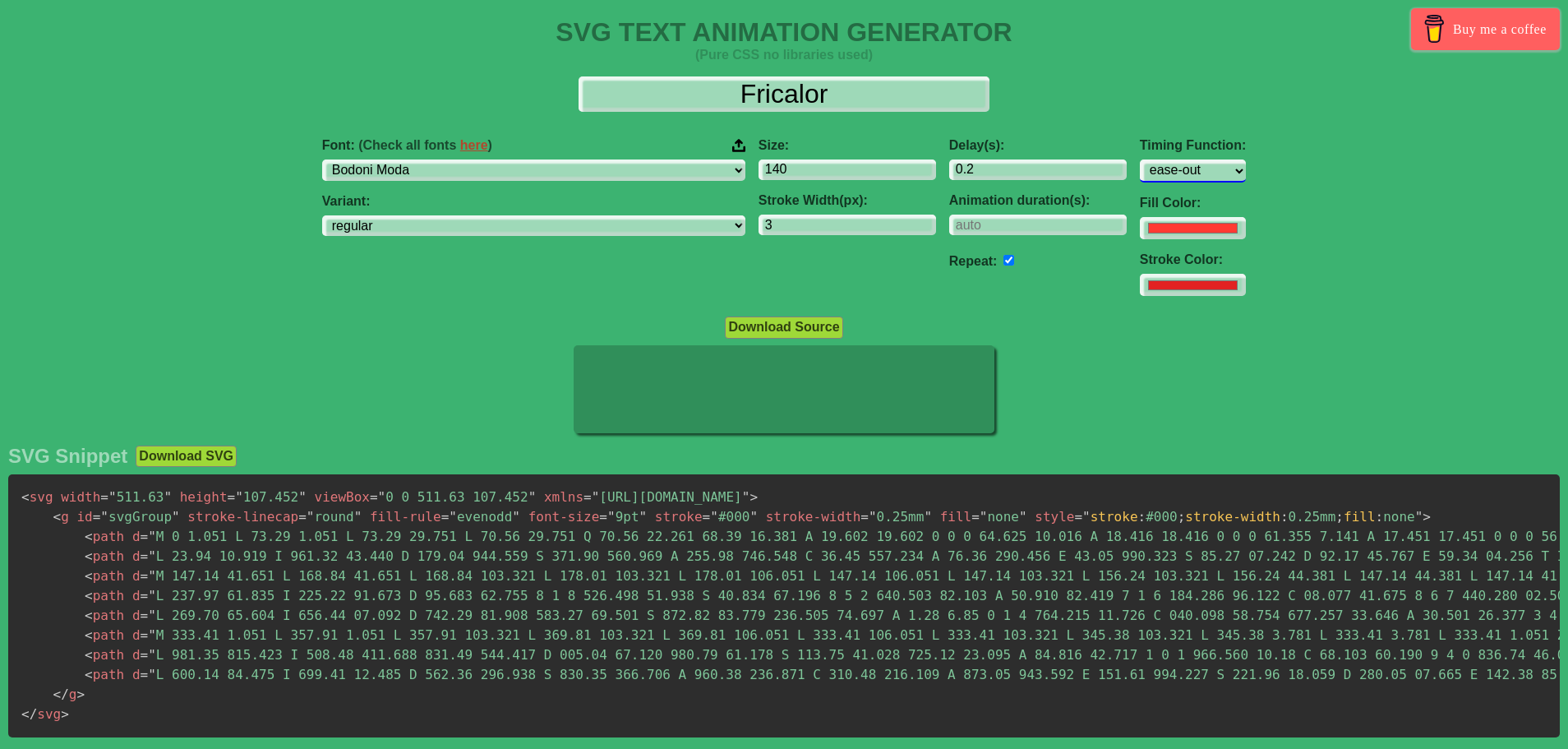
click at [1140, 170] on select "ease ease-in ease-out ease-in-out linear step-start step-end" at bounding box center [1192, 170] width 106 height 23
click at [1140, 159] on select "ease ease-in ease-out ease-in-out linear step-start step-end" at bounding box center [1192, 170] width 106 height 23
click at [1140, 175] on select "ease ease-in ease-out ease-in-out linear step-start step-end" at bounding box center [1192, 170] width 106 height 23
click at [1140, 159] on select "ease ease-in ease-out ease-in-out linear step-start step-end" at bounding box center [1192, 170] width 106 height 23
click at [1140, 167] on select "ease ease-in ease-out ease-in-out linear step-start step-end" at bounding box center [1192, 170] width 106 height 23
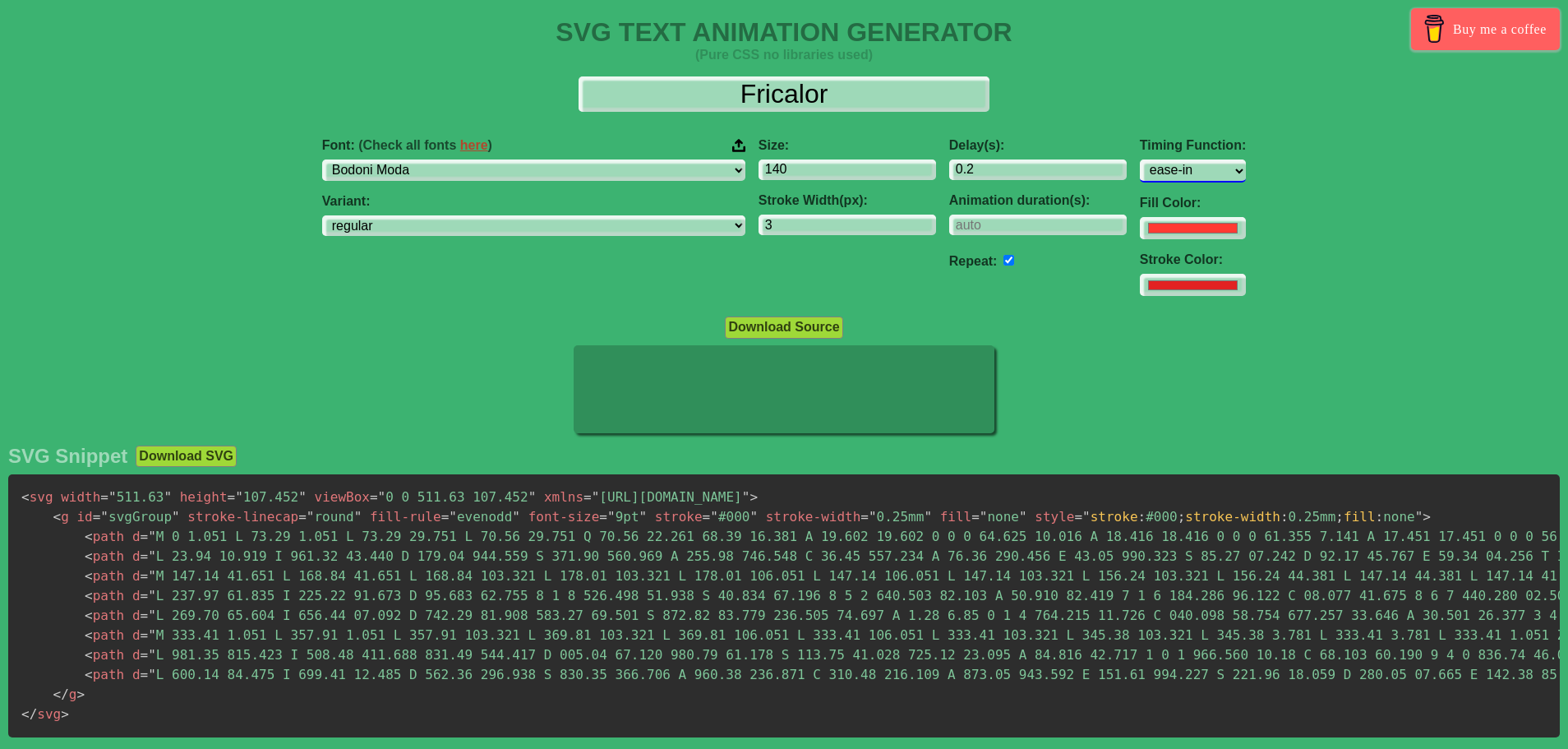
click at [1140, 159] on select "ease ease-in ease-out ease-in-out linear step-start step-end" at bounding box center [1192, 170] width 106 height 23
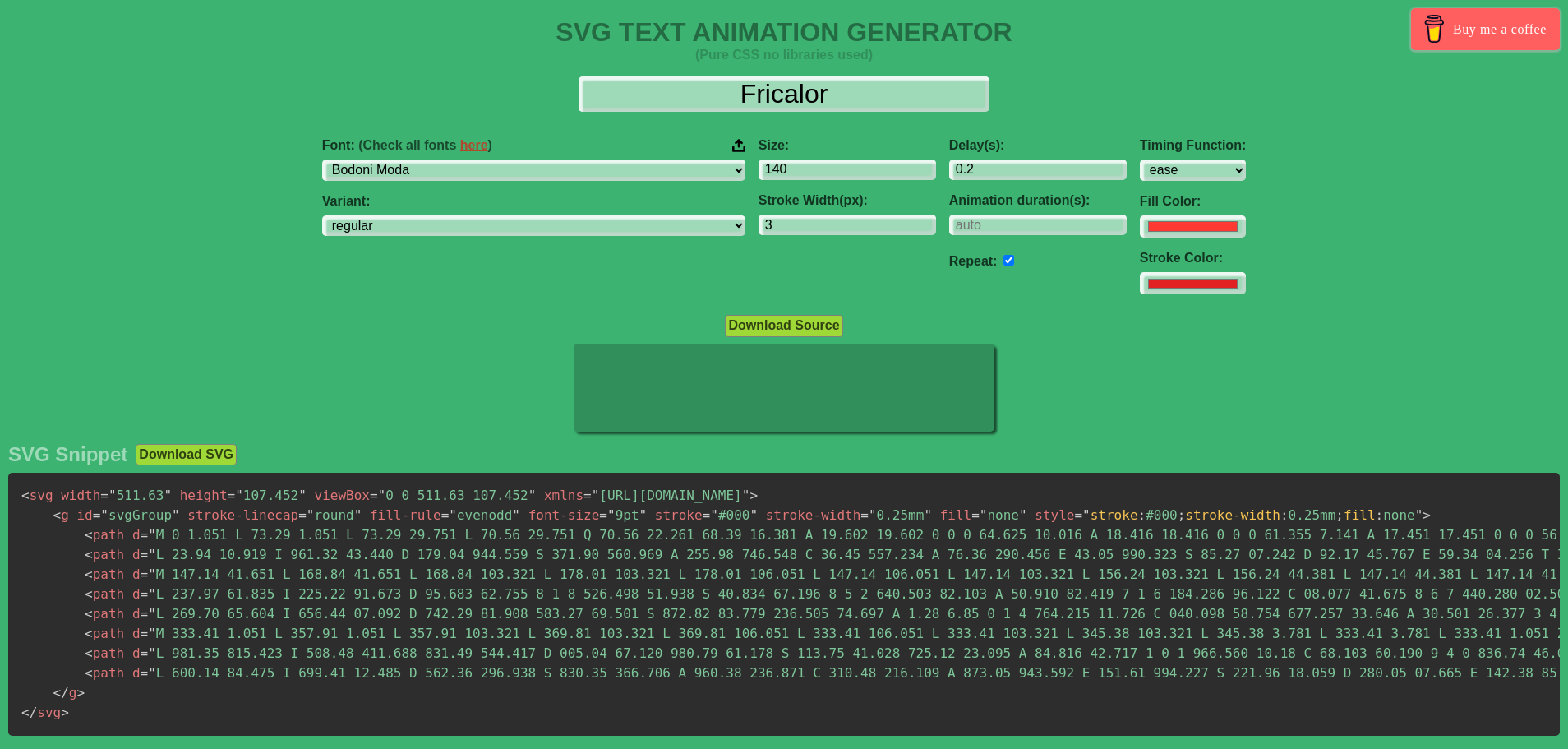
click at [1140, 154] on div "Timing Function: ease ease-in ease-out ease-in-out linear step-start step-end" at bounding box center [1192, 159] width 106 height 43
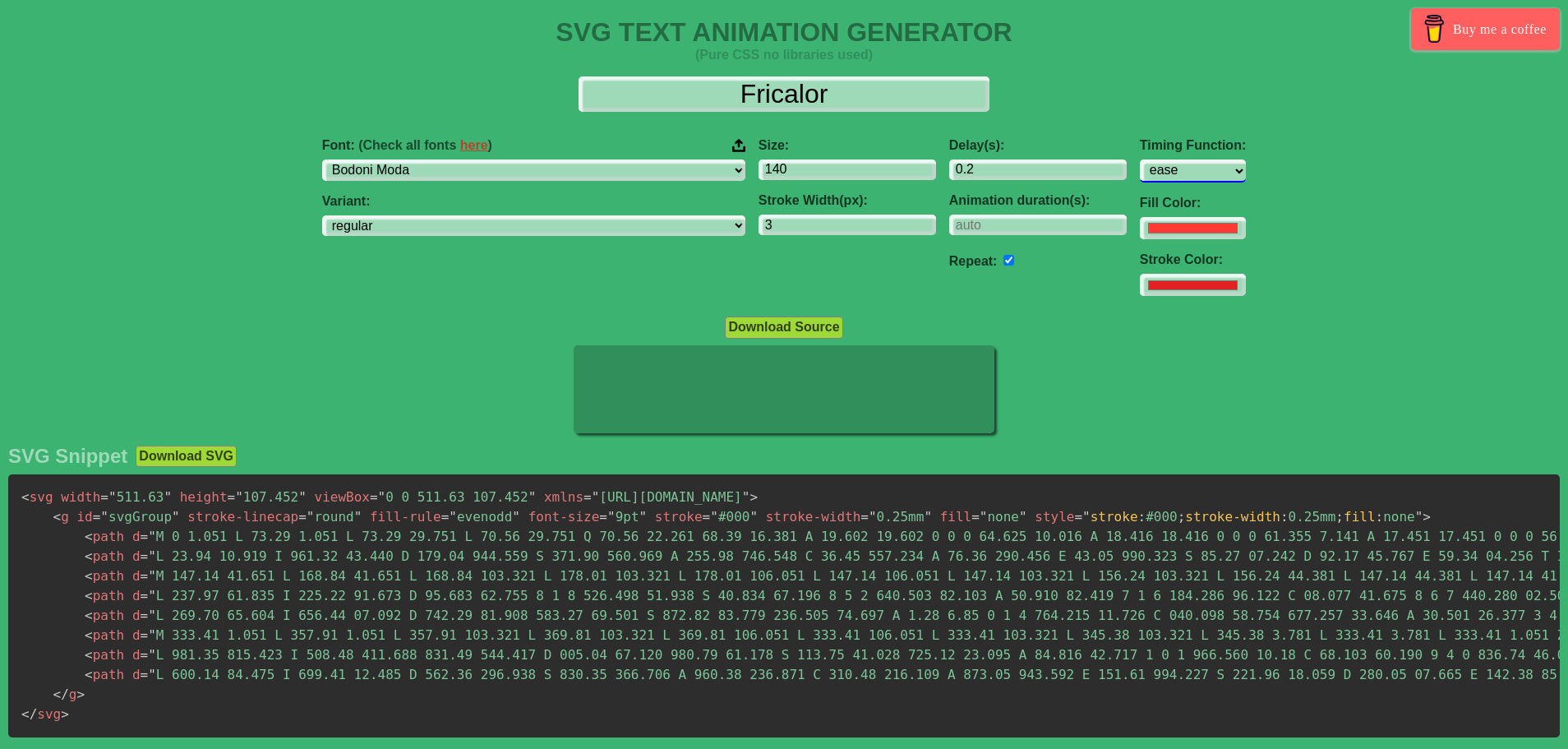
click at [1140, 177] on select "ease ease-in ease-out ease-in-out linear step-start step-end" at bounding box center [1192, 170] width 106 height 23
click at [1140, 159] on select "ease ease-in ease-out ease-in-out linear step-start step-end" at bounding box center [1192, 170] width 106 height 23
click at [1140, 177] on select "ease ease-in ease-out ease-in-out linear step-start step-end" at bounding box center [1192, 170] width 106 height 23
select select "linear"
click at [1140, 159] on select "ease ease-in ease-out ease-in-out linear step-start step-end" at bounding box center [1192, 170] width 106 height 23
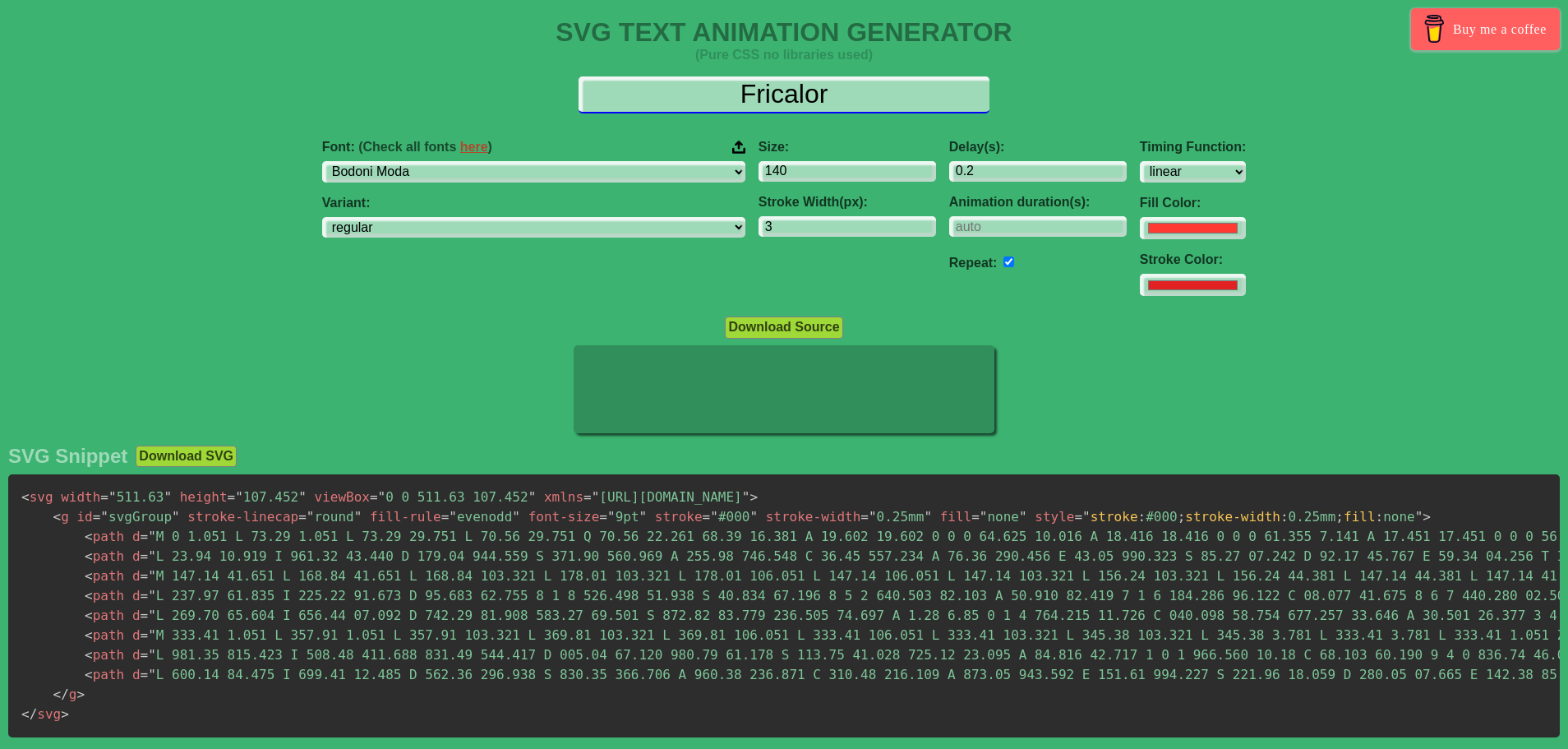
click at [818, 83] on input "Fricalor" at bounding box center [784, 95] width 411 height 37
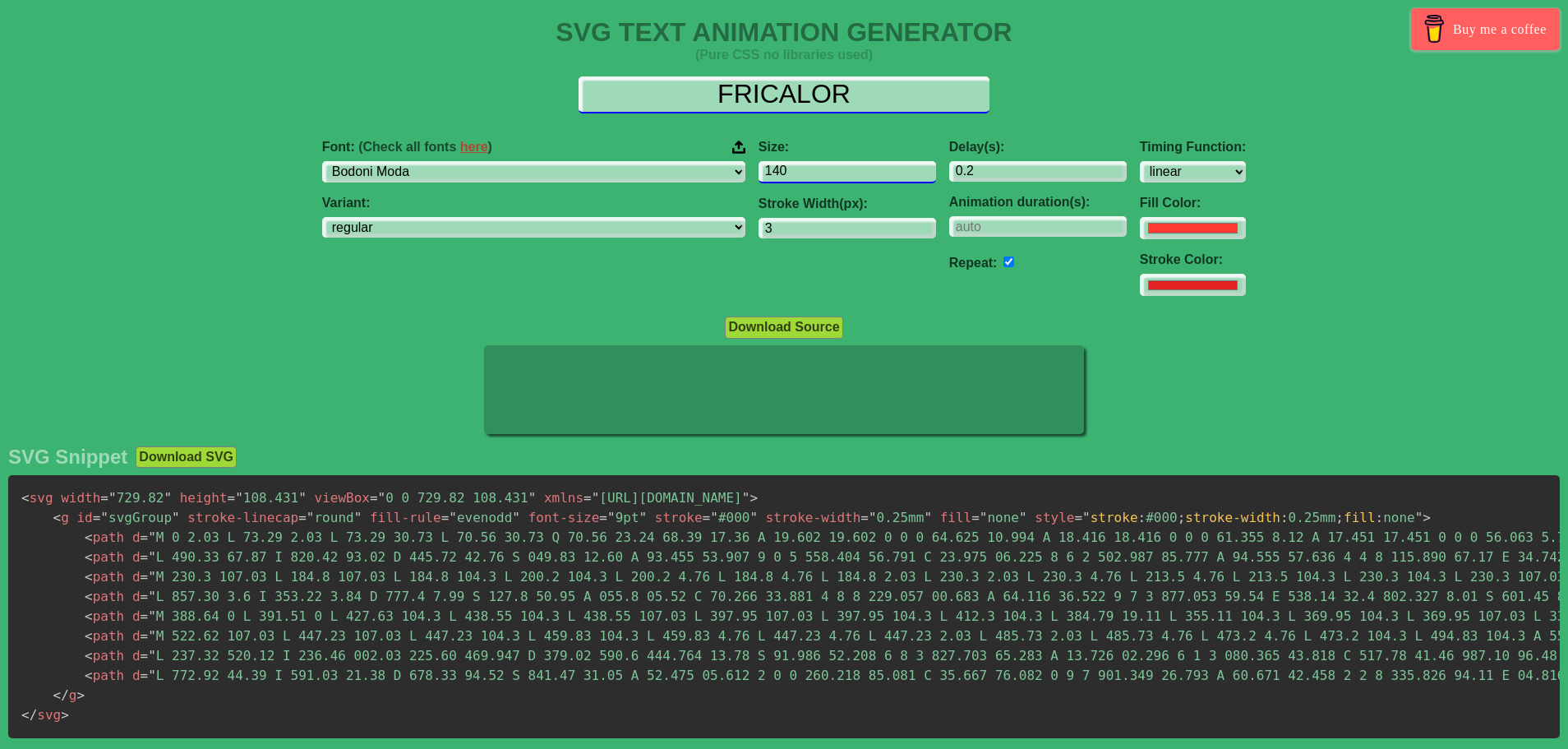
type input "FRICALOR"
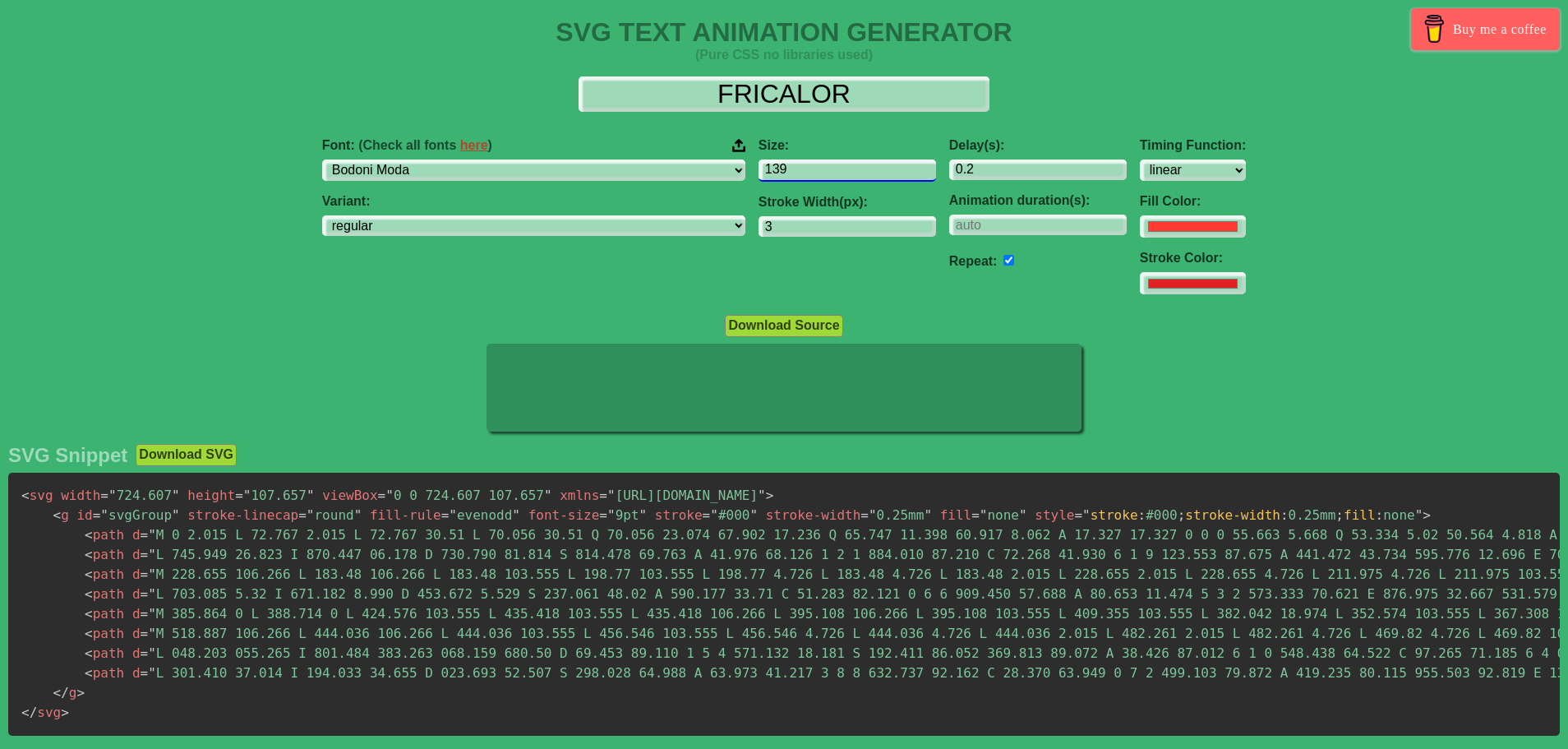
click at [821, 176] on input "139" at bounding box center [847, 170] width 178 height 23
click at [821, 176] on input "138" at bounding box center [847, 170] width 178 height 23
click at [821, 176] on input "137" at bounding box center [847, 170] width 178 height 23
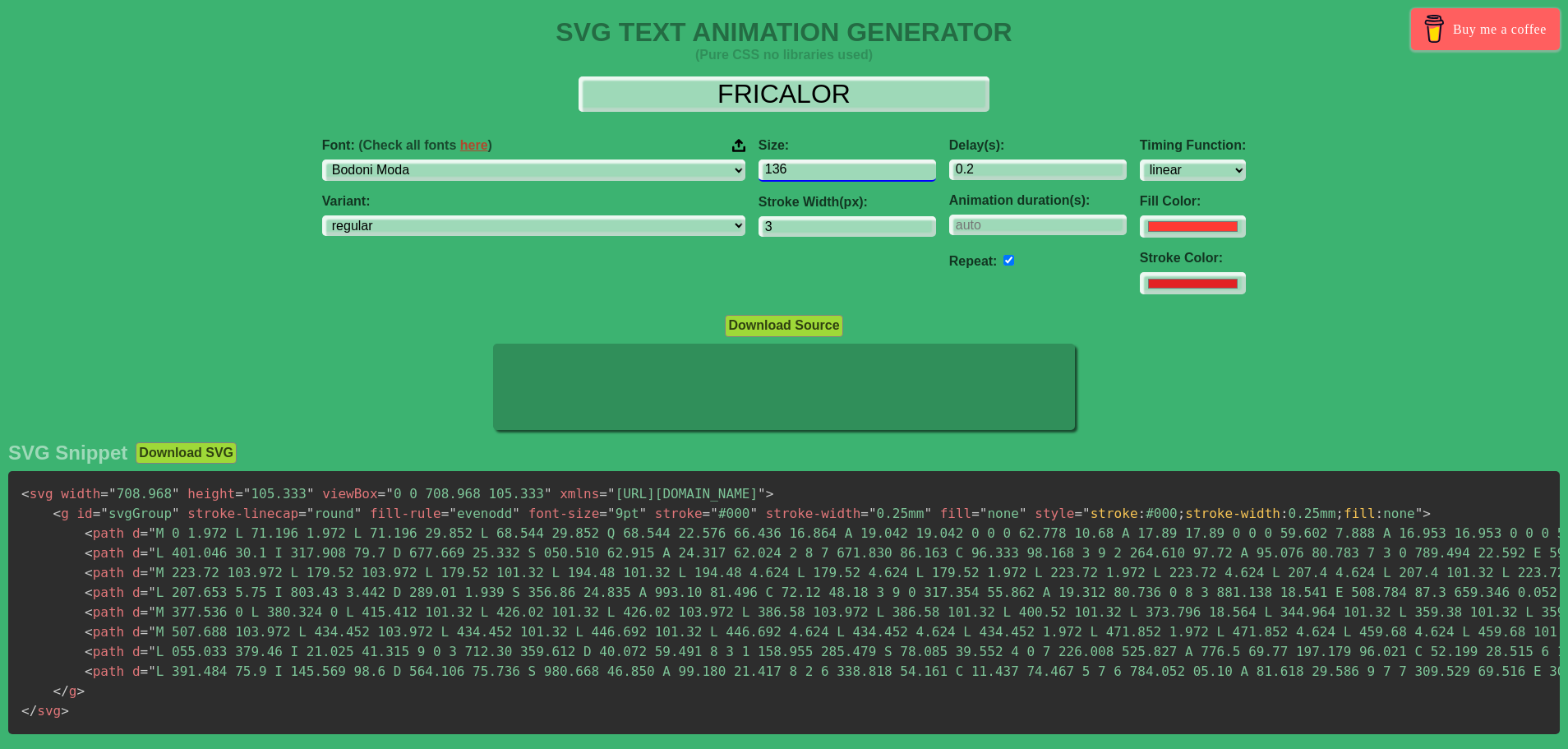
click at [821, 176] on input "136" at bounding box center [847, 170] width 178 height 23
click at [821, 176] on input "135" at bounding box center [847, 170] width 178 height 23
click at [821, 176] on input "134" at bounding box center [847, 170] width 178 height 23
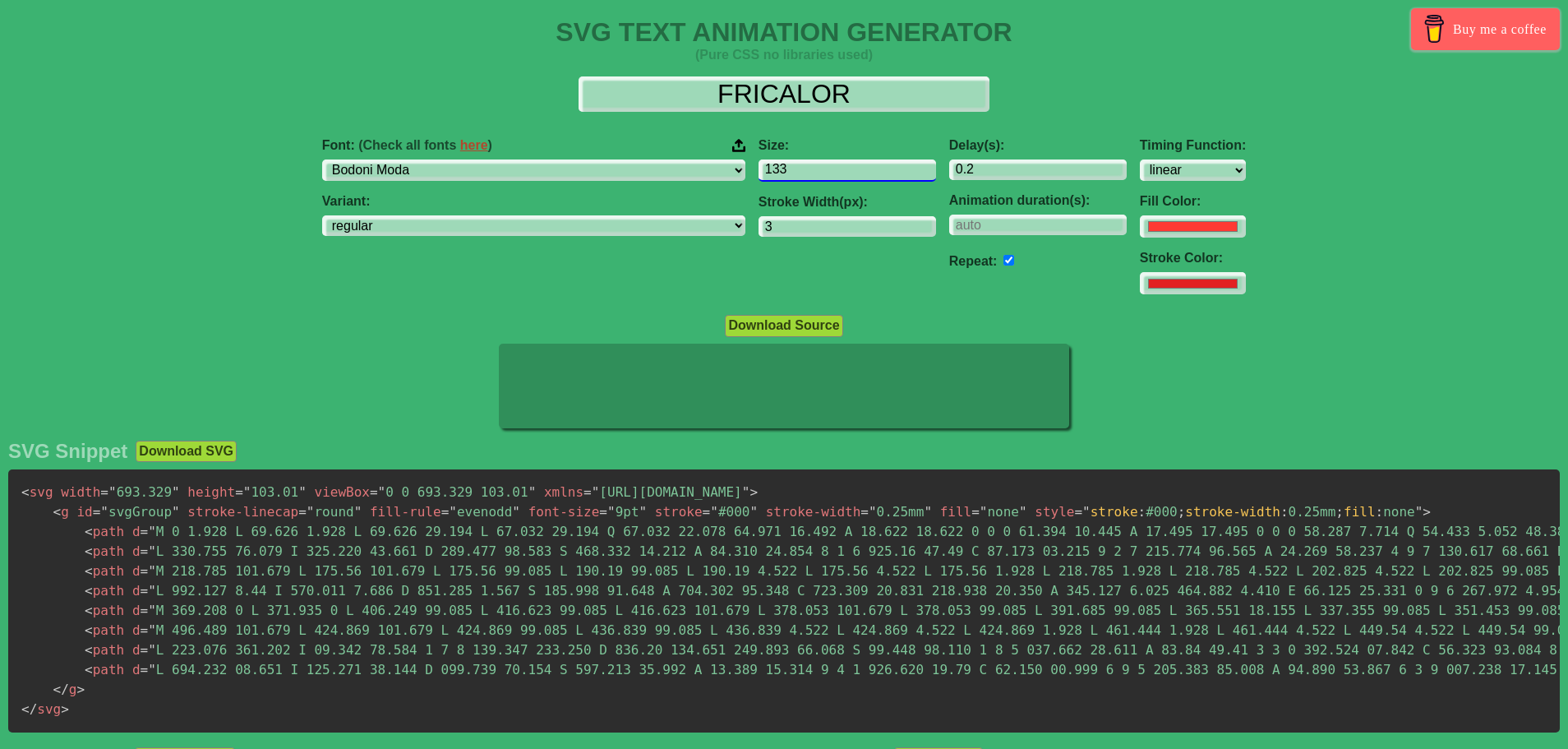
click at [821, 176] on input "133" at bounding box center [847, 170] width 178 height 23
click at [821, 176] on input "132" at bounding box center [847, 170] width 178 height 23
click at [821, 176] on input "131" at bounding box center [847, 170] width 178 height 23
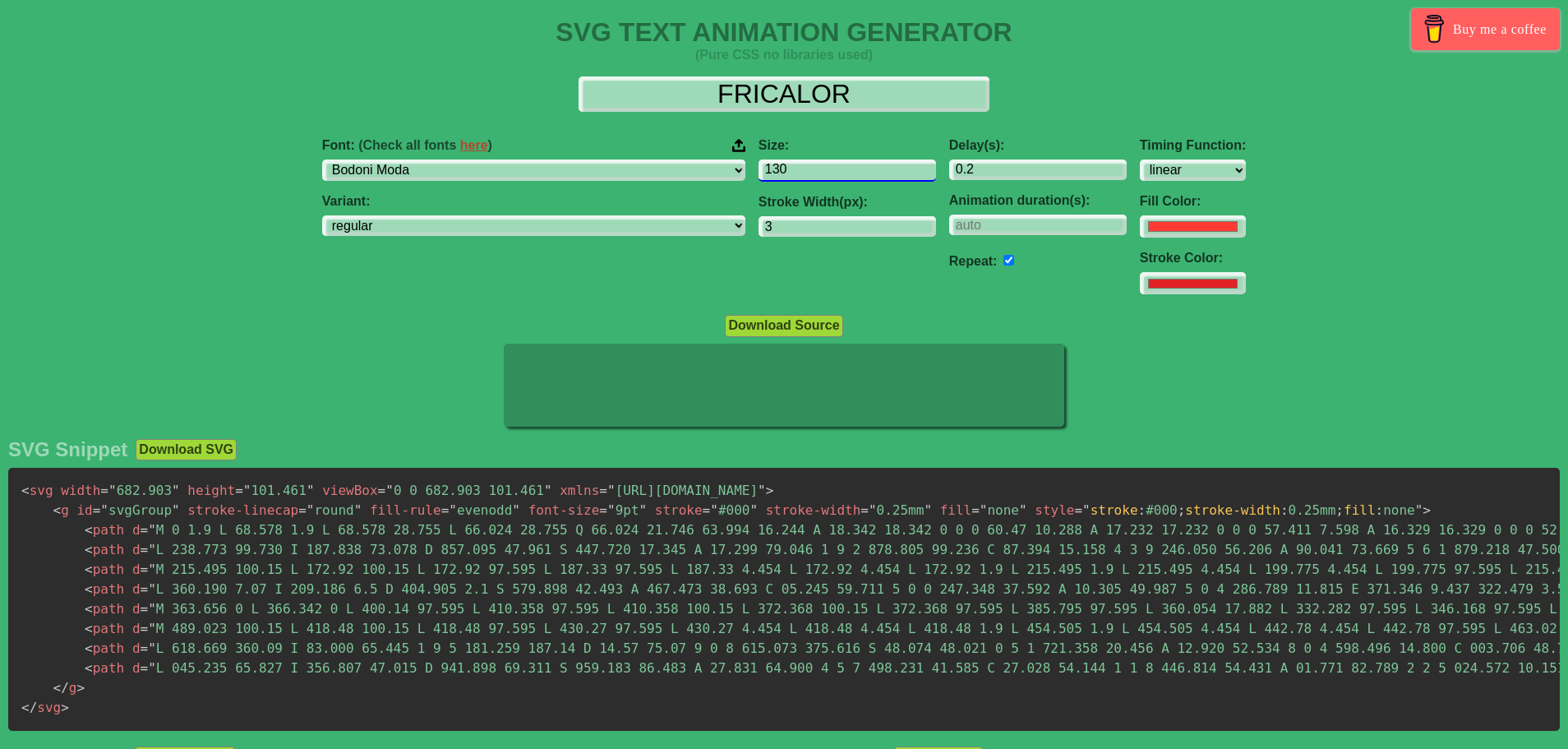
click at [821, 176] on input "130" at bounding box center [847, 170] width 178 height 23
click at [821, 176] on input "129" at bounding box center [847, 170] width 178 height 23
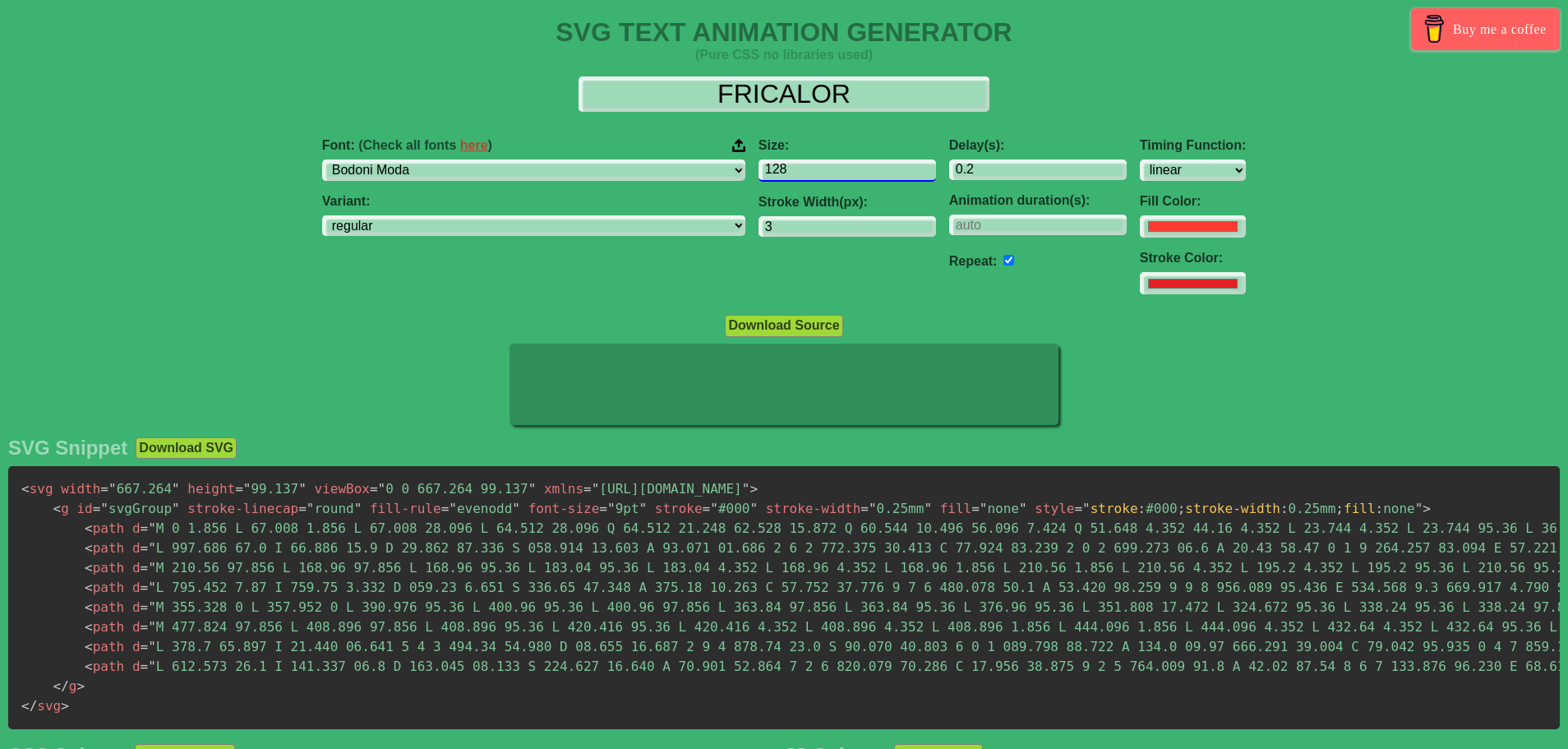
click at [821, 176] on input "128" at bounding box center [847, 170] width 178 height 23
type input "127"
click at [821, 176] on input "127" at bounding box center [847, 170] width 178 height 23
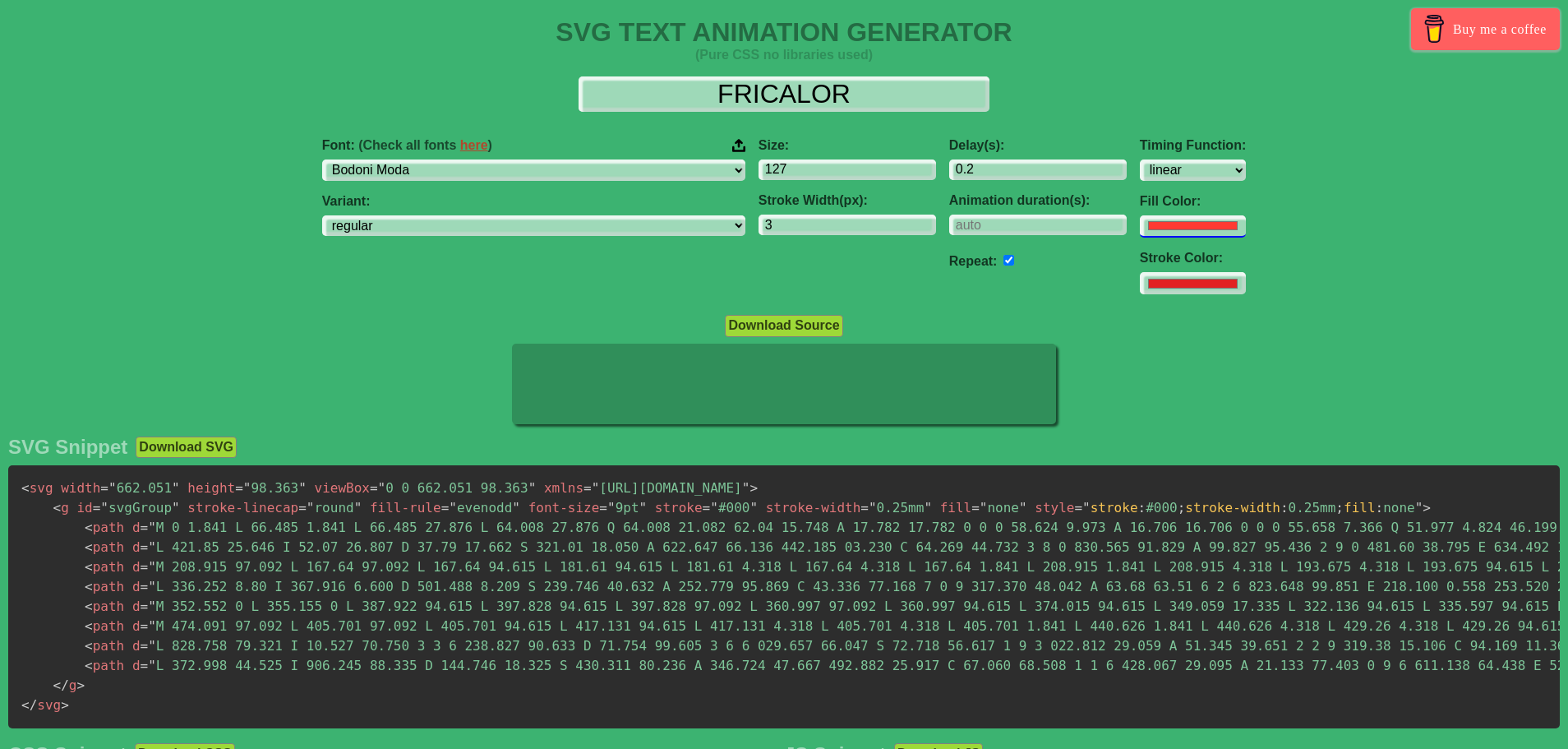
click at [1140, 221] on input "#ff3a33" at bounding box center [1192, 226] width 106 height 23
type input "#ff3333"
click at [973, 297] on div "Delay(s): 0.2 Animation duration(s): Repeat:" at bounding box center [1038, 217] width 191 height 184
click at [824, 173] on input "126" at bounding box center [847, 170] width 178 height 23
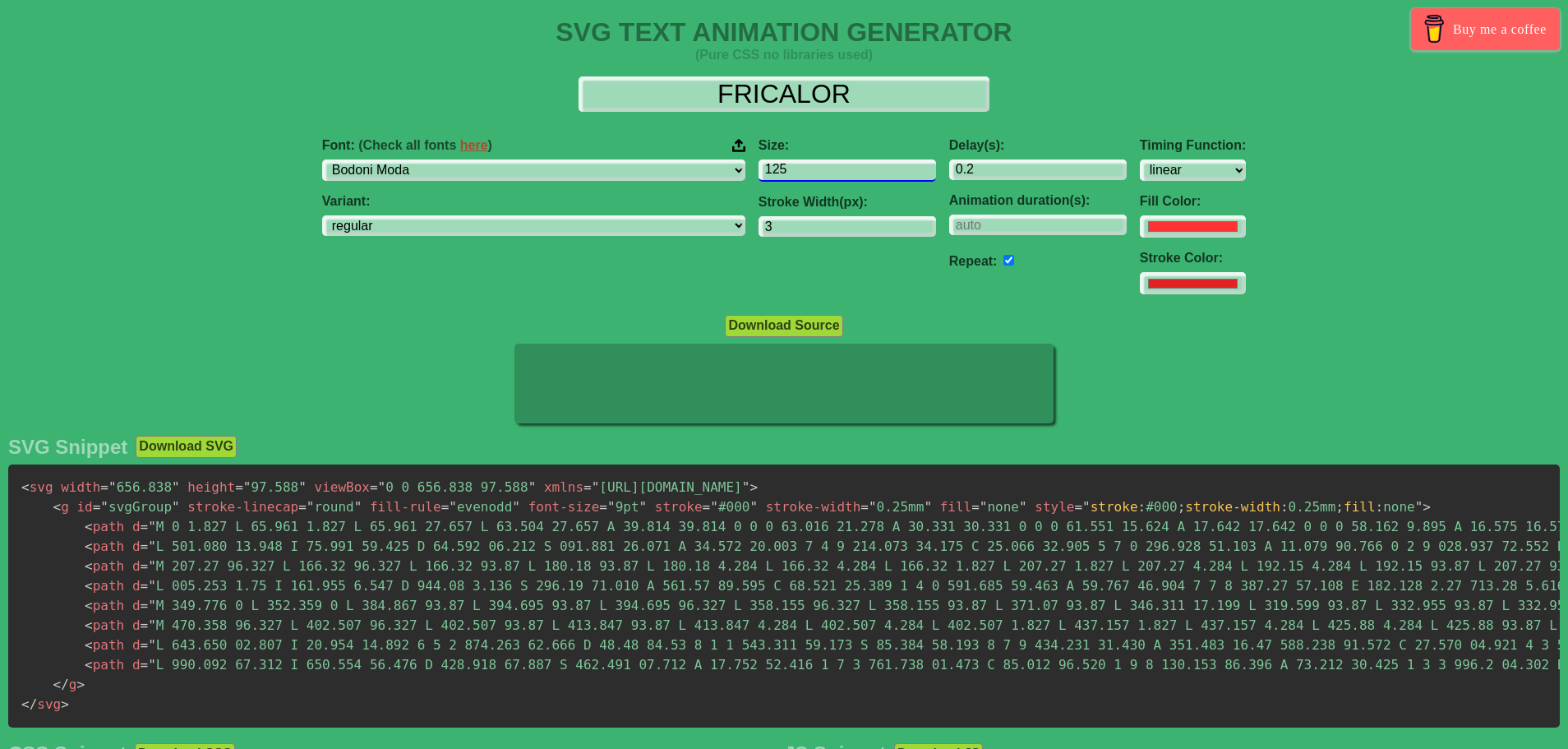
click at [824, 173] on input "125" at bounding box center [847, 170] width 178 height 23
click at [824, 173] on input "124" at bounding box center [847, 170] width 178 height 23
click at [824, 173] on input "123" at bounding box center [847, 170] width 178 height 23
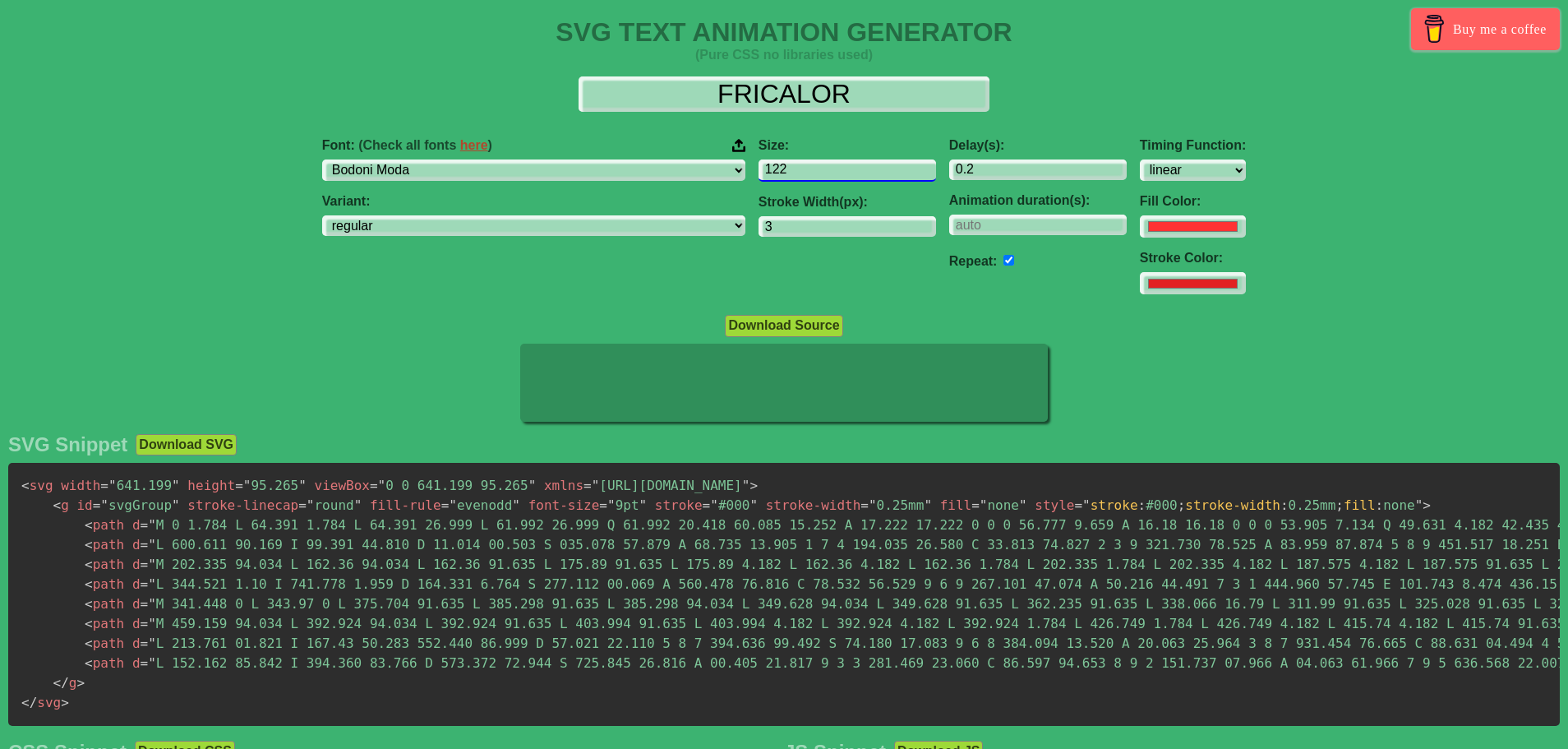
click at [824, 173] on input "122" at bounding box center [847, 170] width 178 height 23
click at [824, 173] on input "121" at bounding box center [847, 170] width 178 height 23
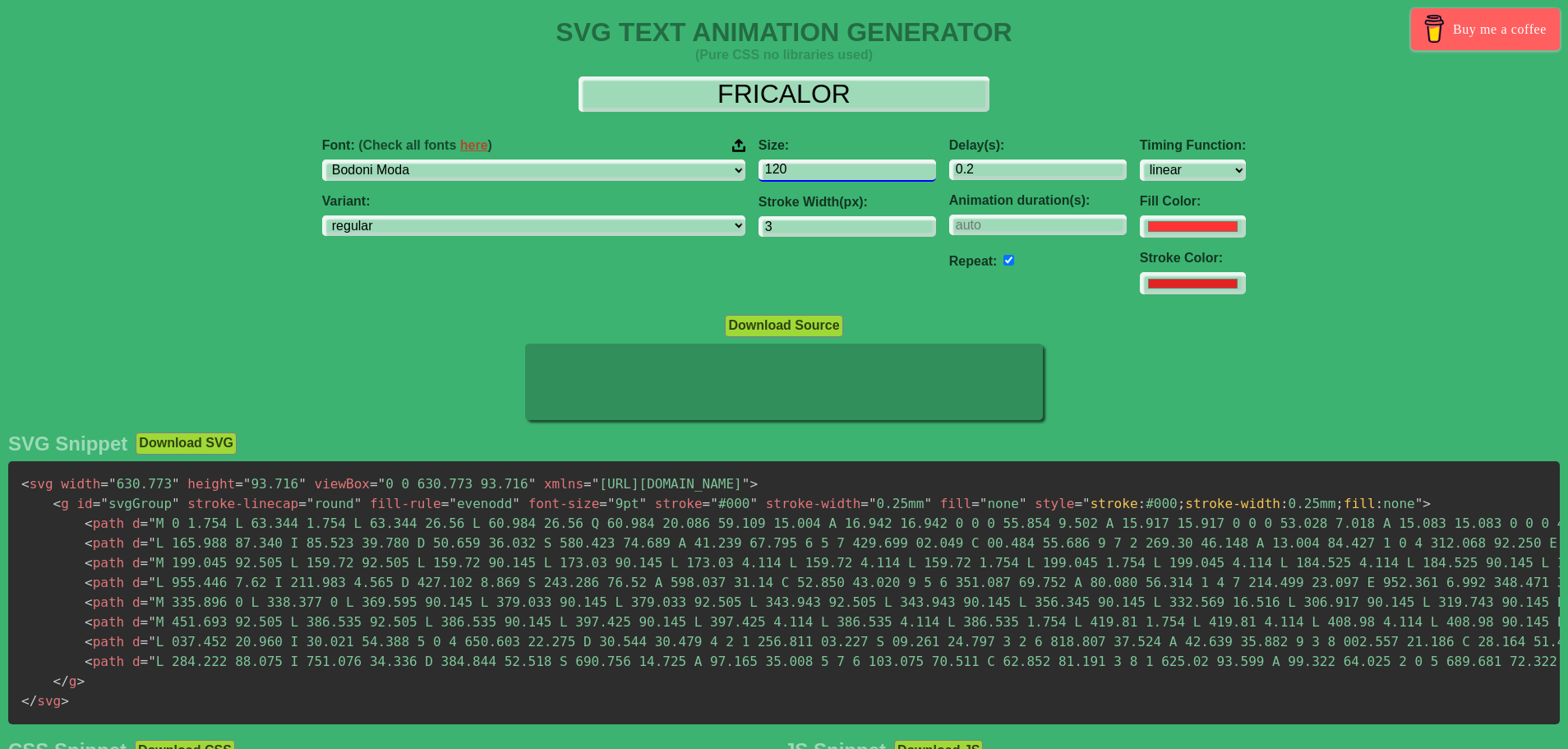
type input "120"
click at [824, 173] on input "120" at bounding box center [847, 170] width 178 height 23
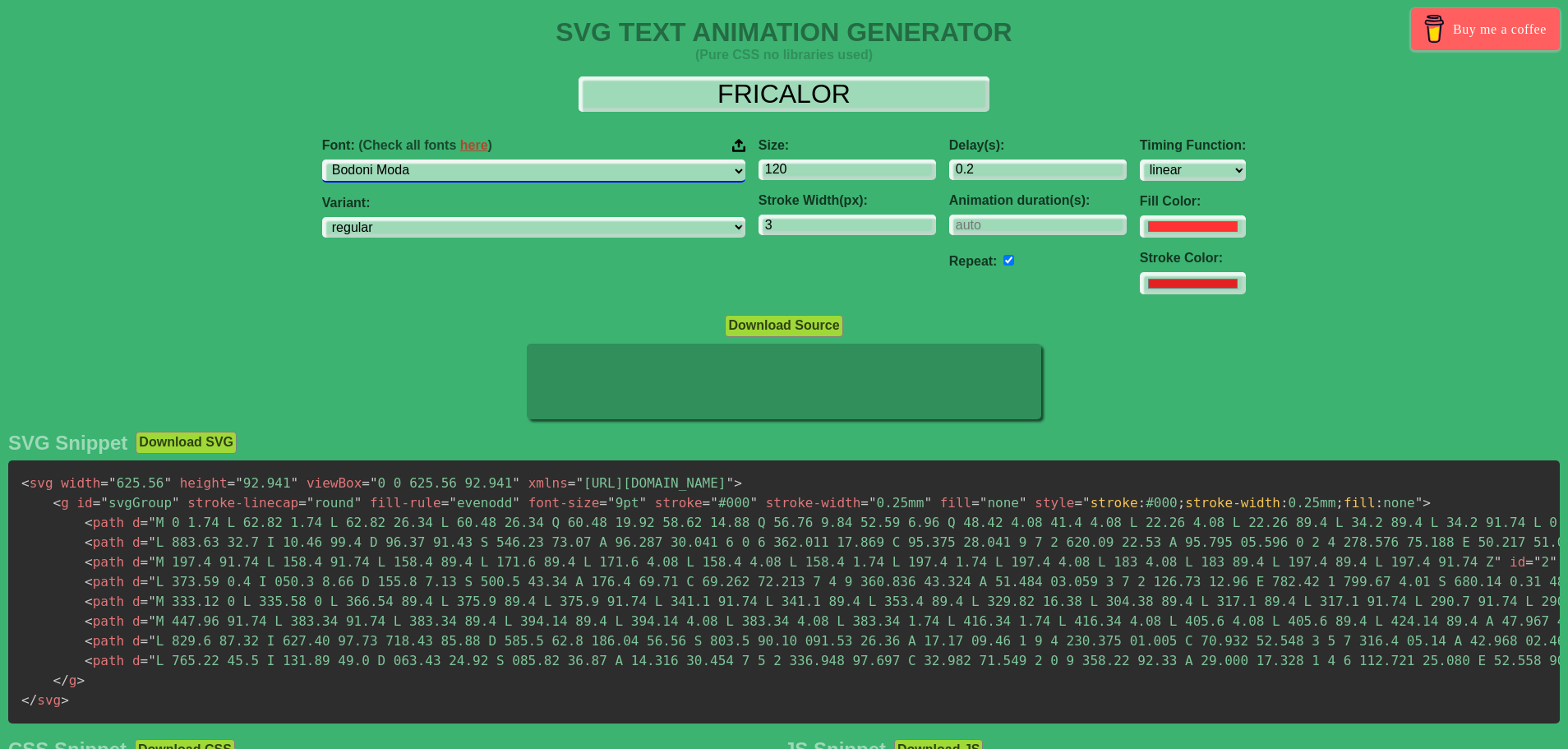
drag, startPoint x: 567, startPoint y: 168, endPoint x: 565, endPoint y: 181, distance: 13.2
click at [567, 168] on select "ABeeZee [PERSON_NAME] Display AR One Sans [PERSON_NAME] Libre Aboreto Abril Fat…" at bounding box center [533, 170] width 423 height 23
click at [426, 159] on select "ABeeZee [PERSON_NAME] Display AR One Sans [PERSON_NAME] Libre Aboreto Abril Fat…" at bounding box center [533, 170] width 423 height 23
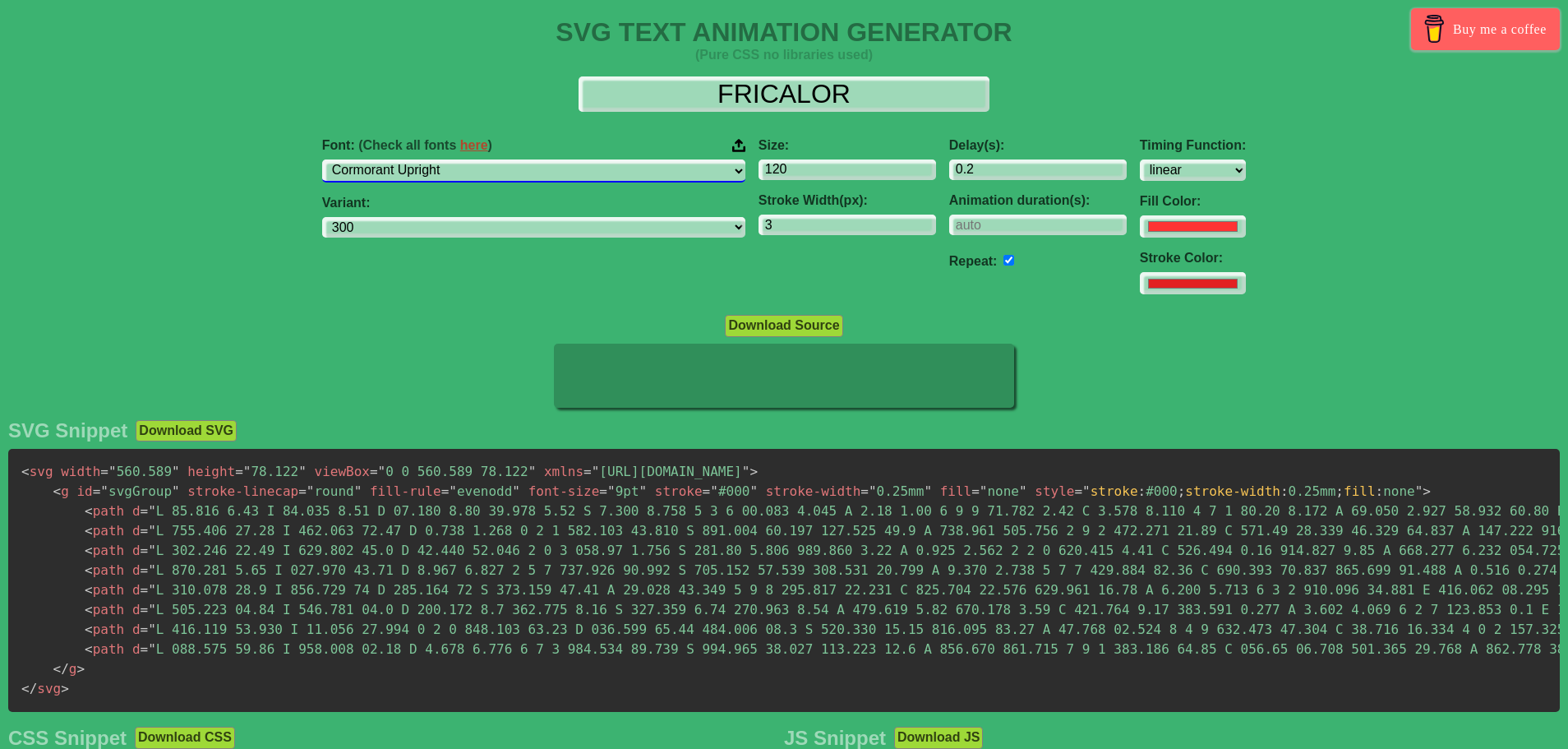
select select "Cossette Texte"
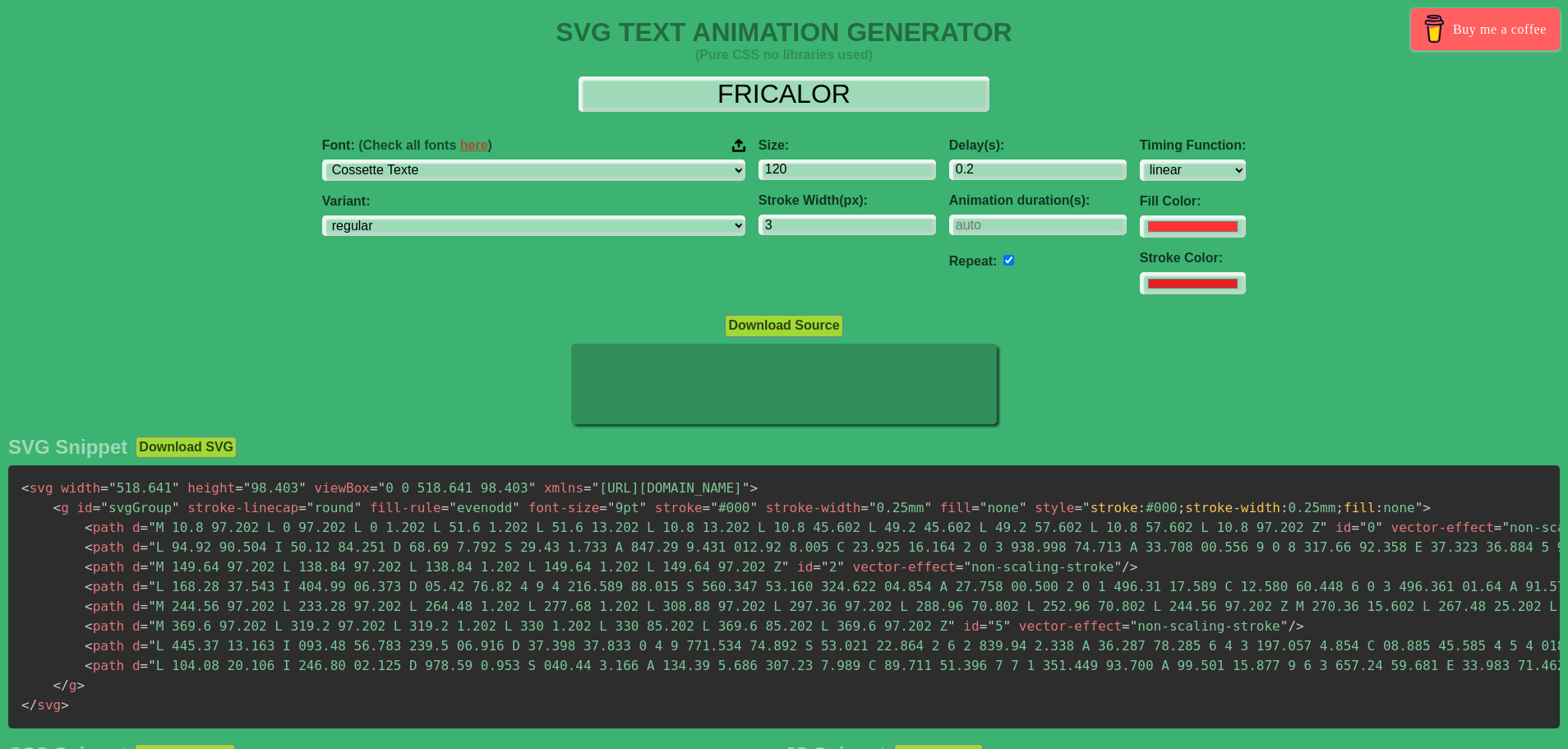
click at [488, 620] on span "= " M 369.6 97.202 L 319.2 97.202 L 319.2 1.202 L 330 1.202 L 330 85.202 L 369.…" at bounding box center [547, 626] width 815 height 16
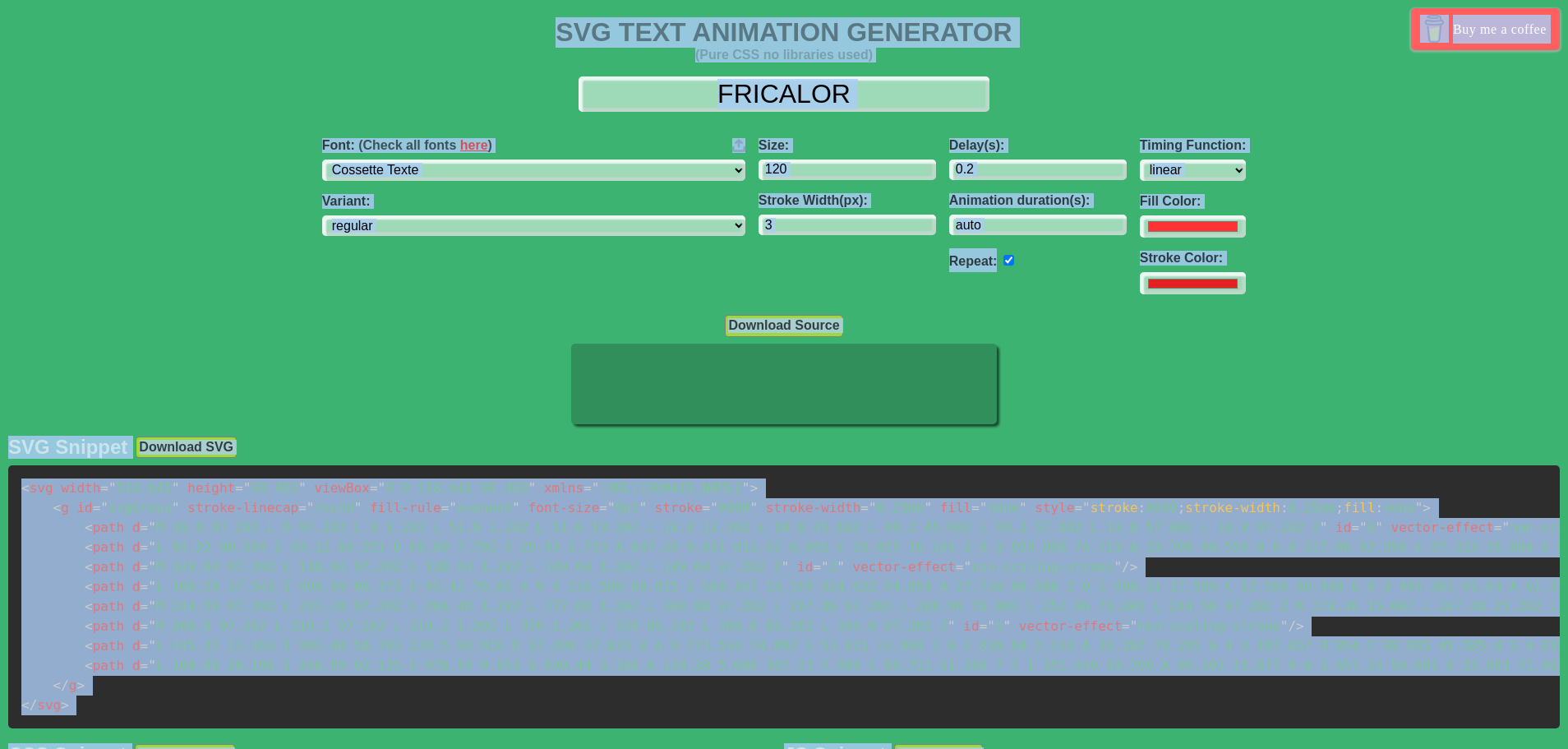
click at [488, 620] on span "= " M 369.6 97.202 L 319.2 97.202 L 319.2 1.202 L 330 1.202 L 330 85.202 L 369.…" at bounding box center [547, 626] width 815 height 16
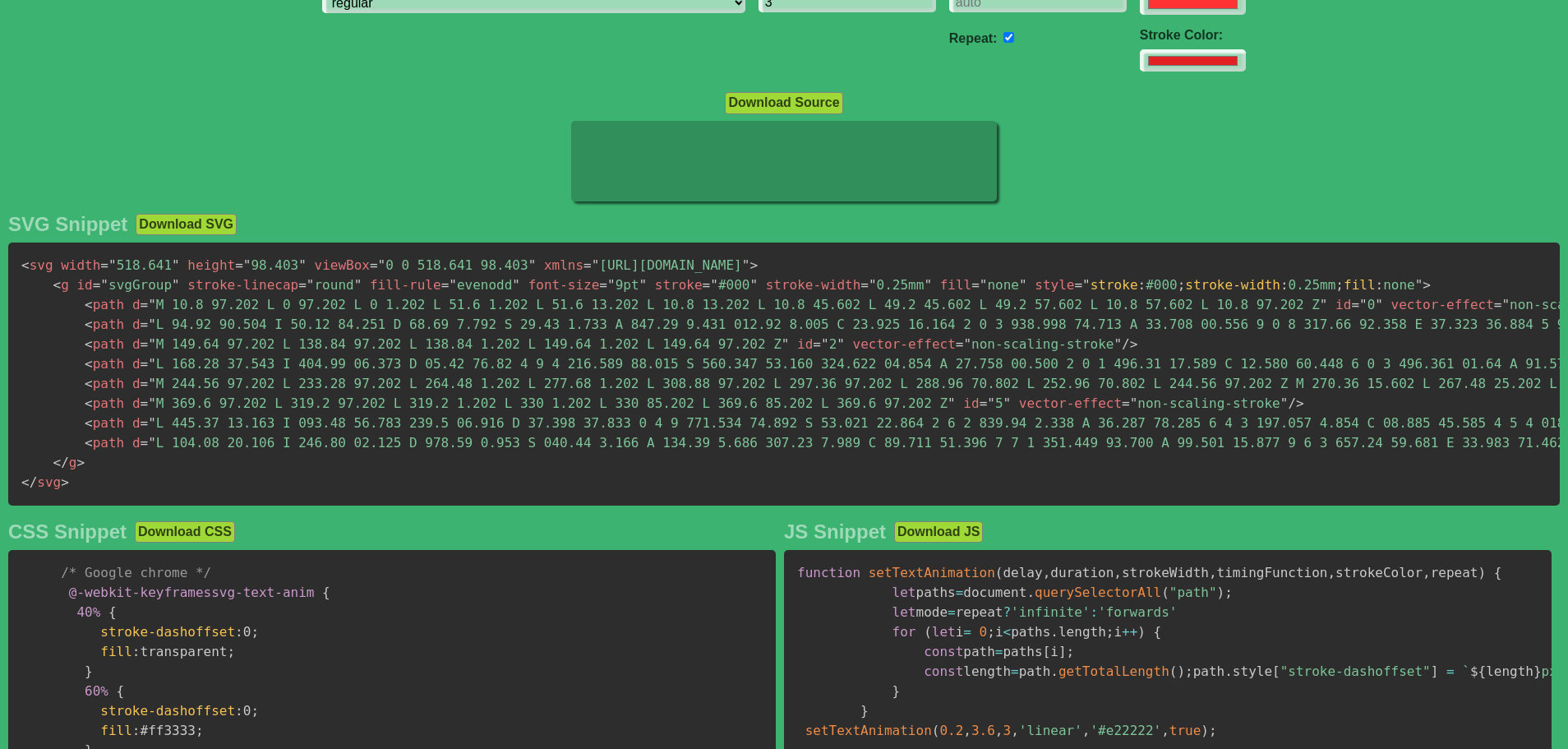
scroll to position [246, 0]
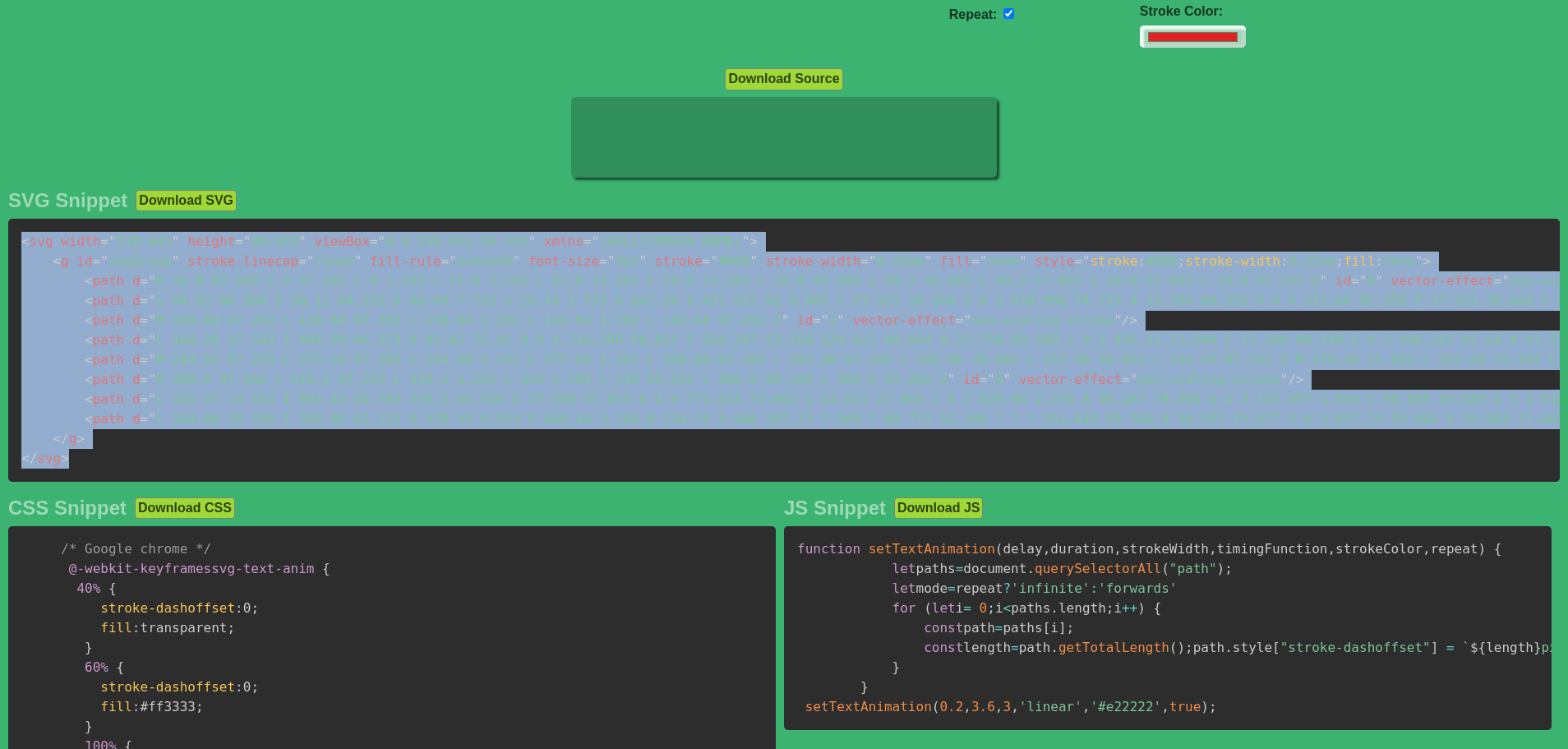
drag, startPoint x: 63, startPoint y: 440, endPoint x: 3, endPoint y: 241, distance: 207.8
click at [3, 241] on div "SVG Snippet Download SVG < svg width = " 518.641 " height = " 98.403 " viewBox …" at bounding box center [784, 690] width 1568 height 1017
copy code "< svg width = " 518.641 " height = " 98.403 " viewBox = " 0 0 518.641 98.403 " …"
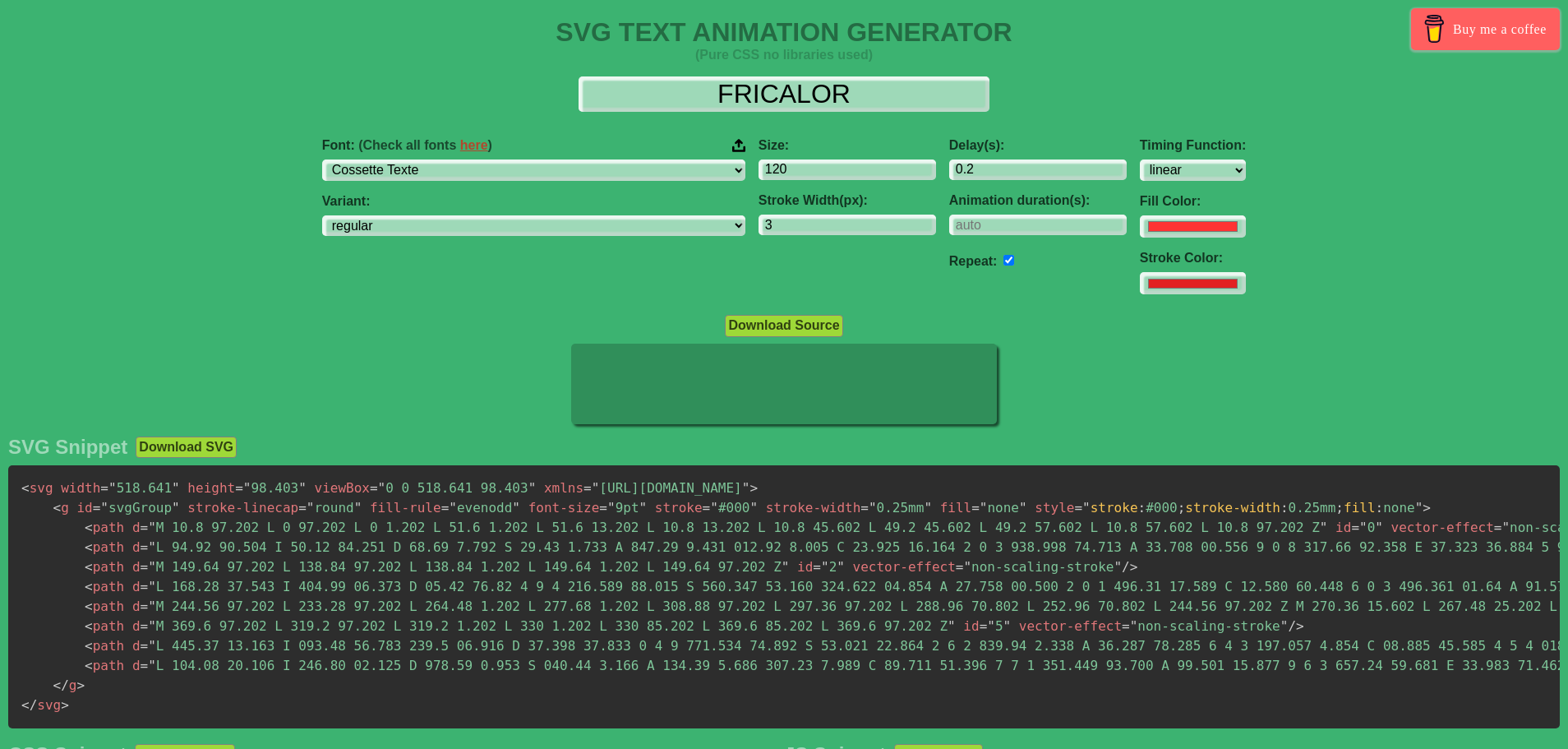
click at [426, 321] on div "Download Source" at bounding box center [784, 325] width 1568 height 23
click at [608, 509] on span """ at bounding box center [612, 508] width 8 height 16
click at [85, 660] on span "<" at bounding box center [88, 665] width 8 height 16
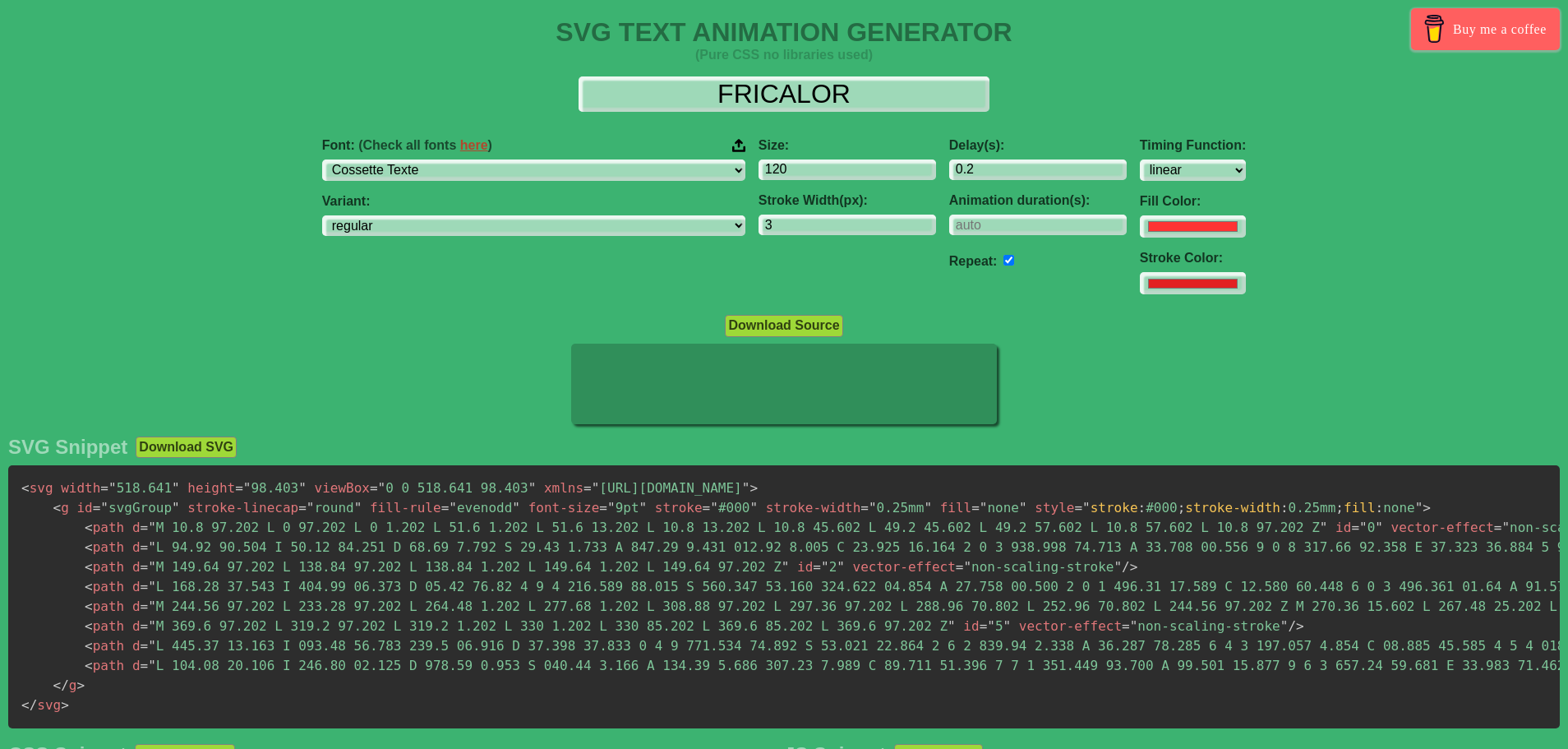
drag, startPoint x: 126, startPoint y: 716, endPoint x: 126, endPoint y: 695, distance: 21.0
click at [123, 711] on pre "< svg width = " 518.641 " height = " 98.403 " viewBox = " 0 0 518.641 98.403 " …" at bounding box center [784, 596] width 1552 height 263
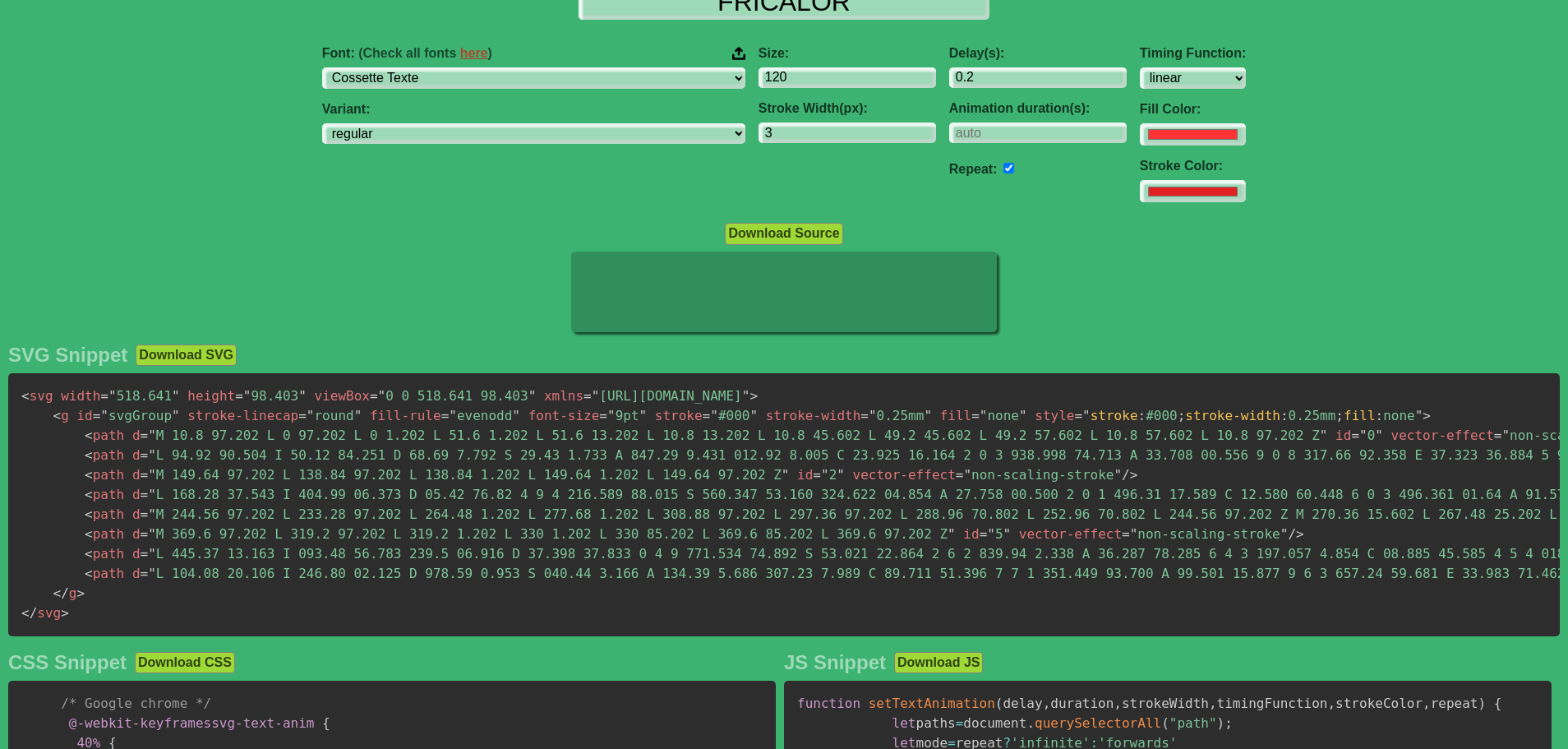
scroll to position [246, 0]
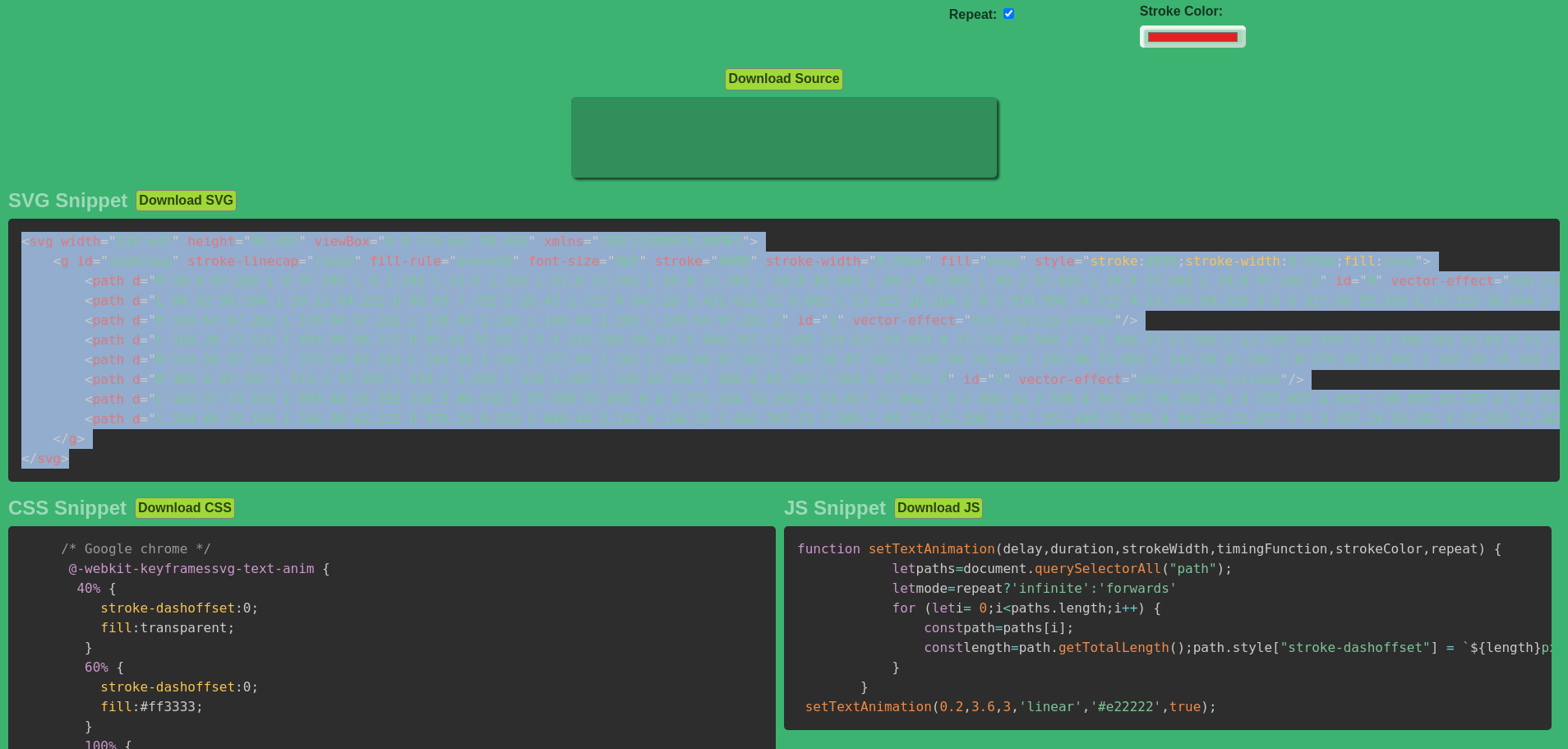
drag, startPoint x: 77, startPoint y: 463, endPoint x: 8, endPoint y: 225, distance: 247.8
click at [8, 225] on pre "< svg width = " 518.641 " height = " 98.403 " viewBox = " 0 0 518.641 98.403 " …" at bounding box center [784, 350] width 1552 height 263
copy code "< svg width = " 518.641 " height = " 98.403 " viewBox = " 0 0 518.641 98.403 " …"
click at [794, 87] on button "Download Source" at bounding box center [784, 79] width 118 height 22
click at [477, 289] on pre "< svg width = " 518.641 " height = " 98.403 " viewBox = " 0 0 518.641 98.403 " …" at bounding box center [784, 350] width 1552 height 263
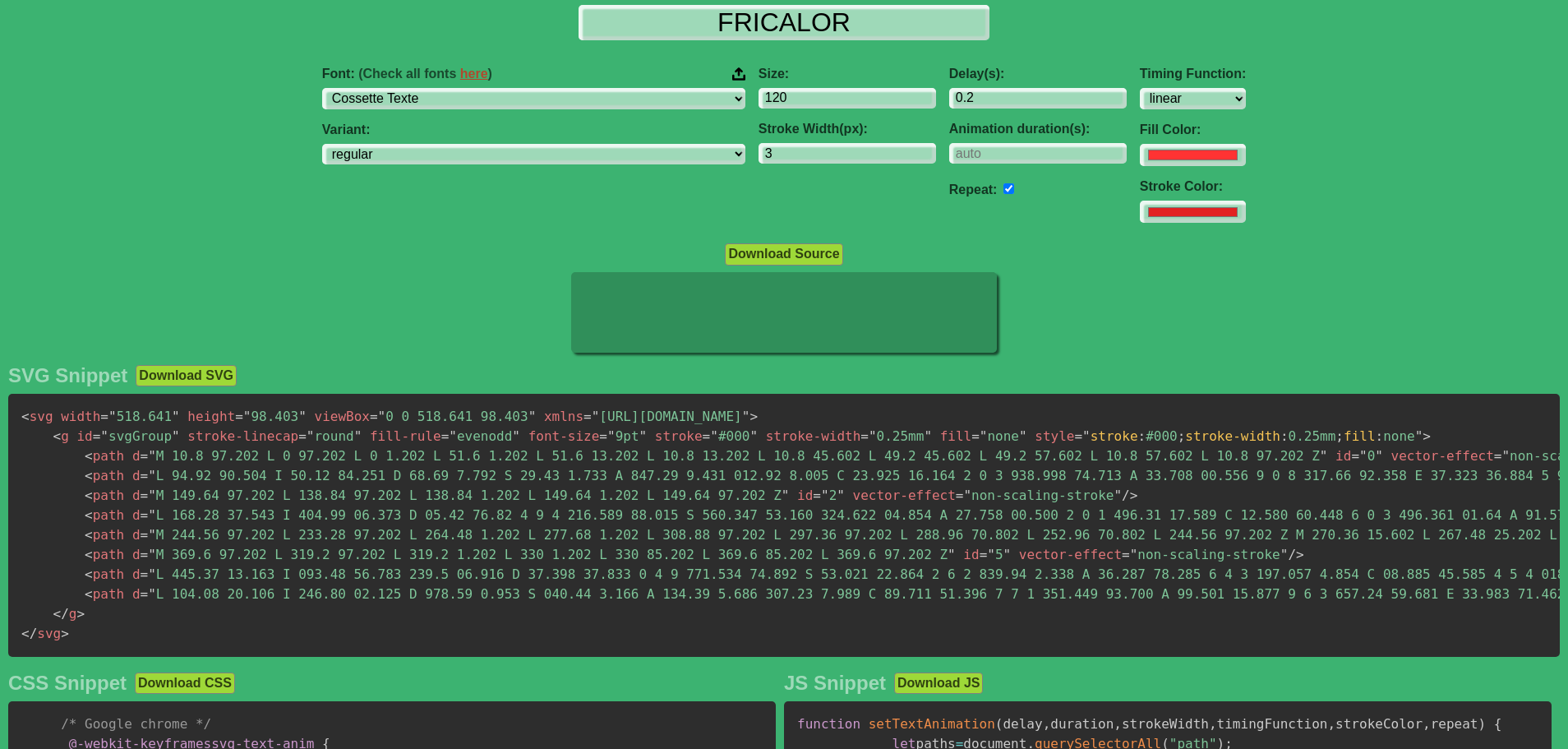
scroll to position [0, 0]
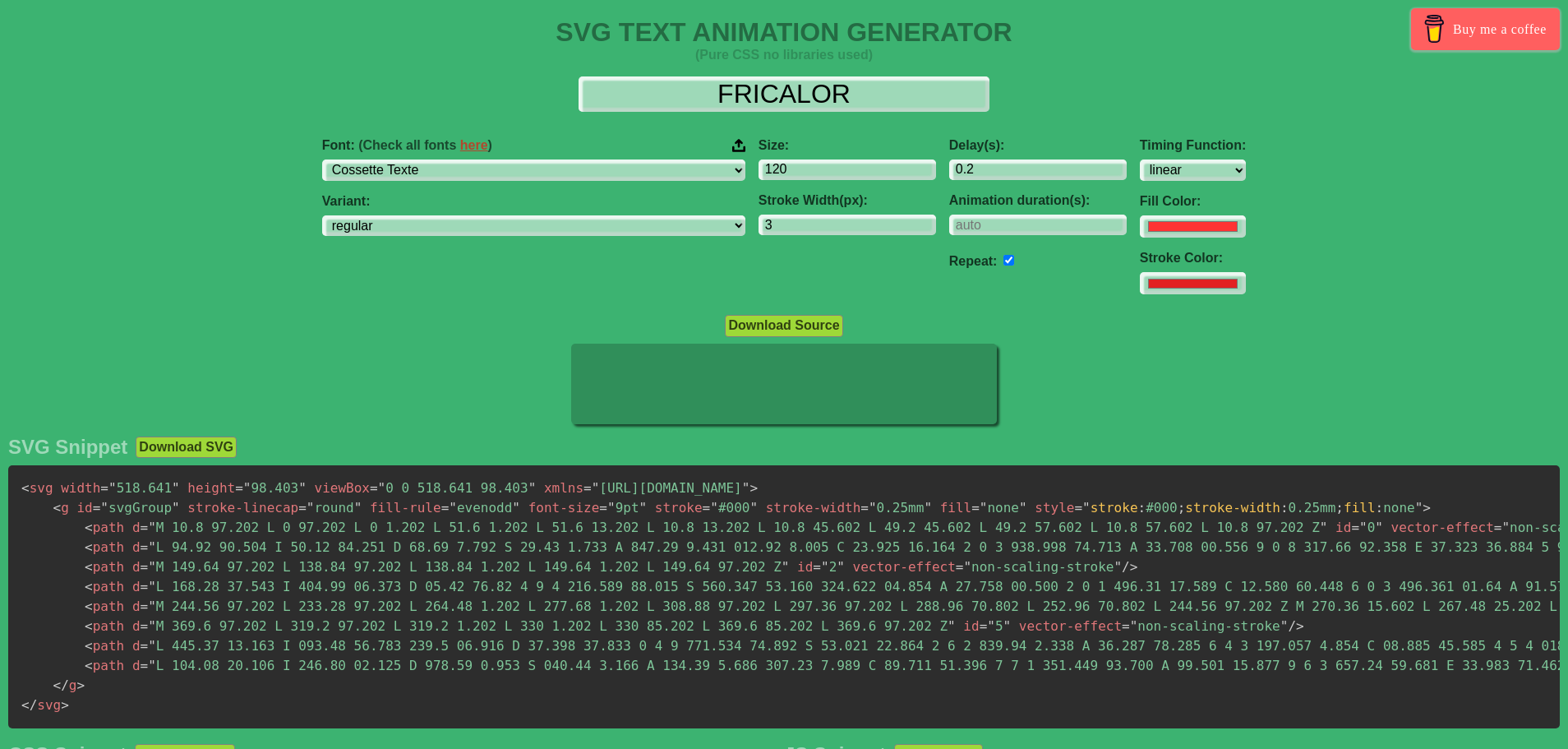
click at [790, 73] on div "FRICALOR Font: (Check all fonts here ) ABeeZee [PERSON_NAME] Display AR One San…" at bounding box center [784, 186] width 1568 height 245
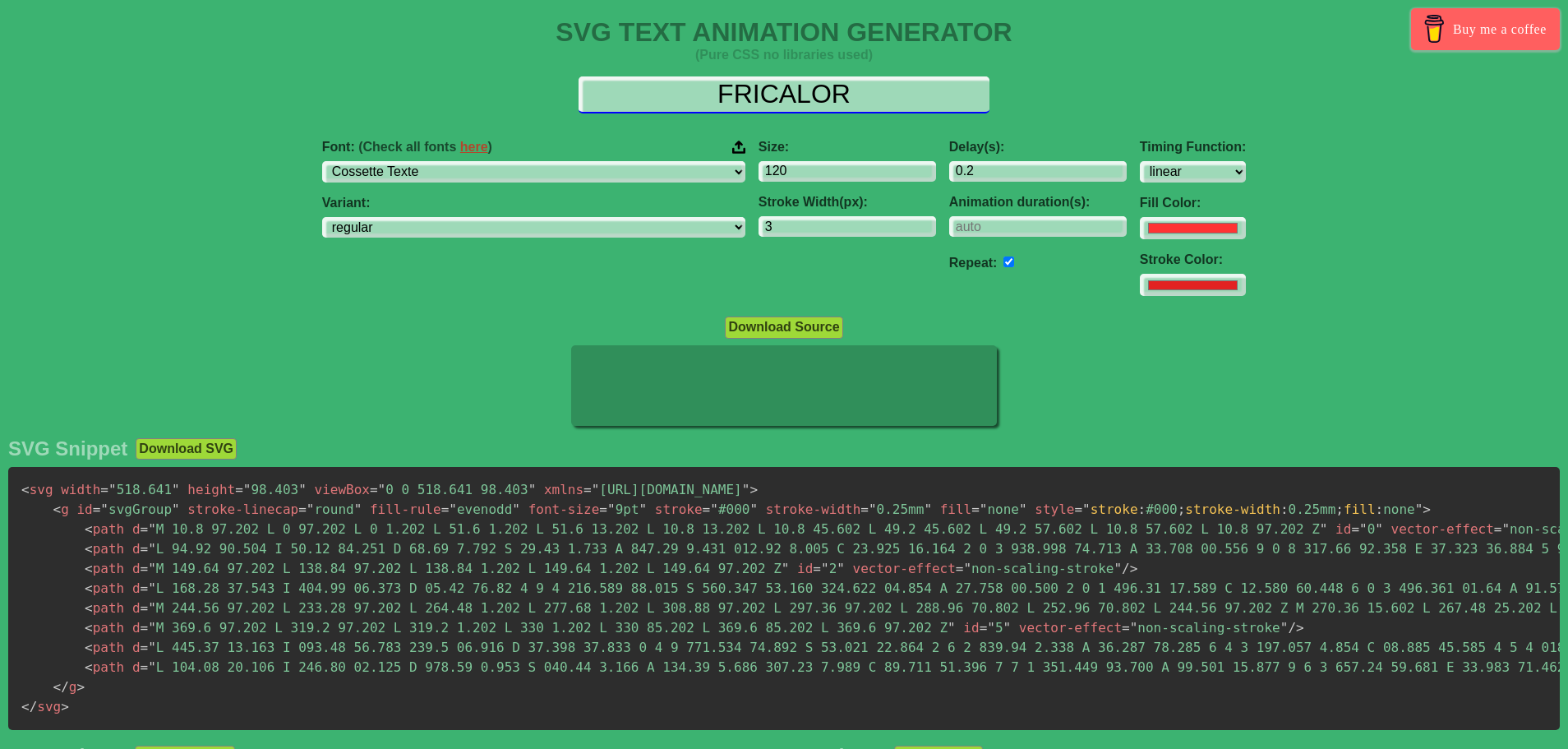
click at [789, 101] on input "FRICALOR" at bounding box center [784, 95] width 411 height 37
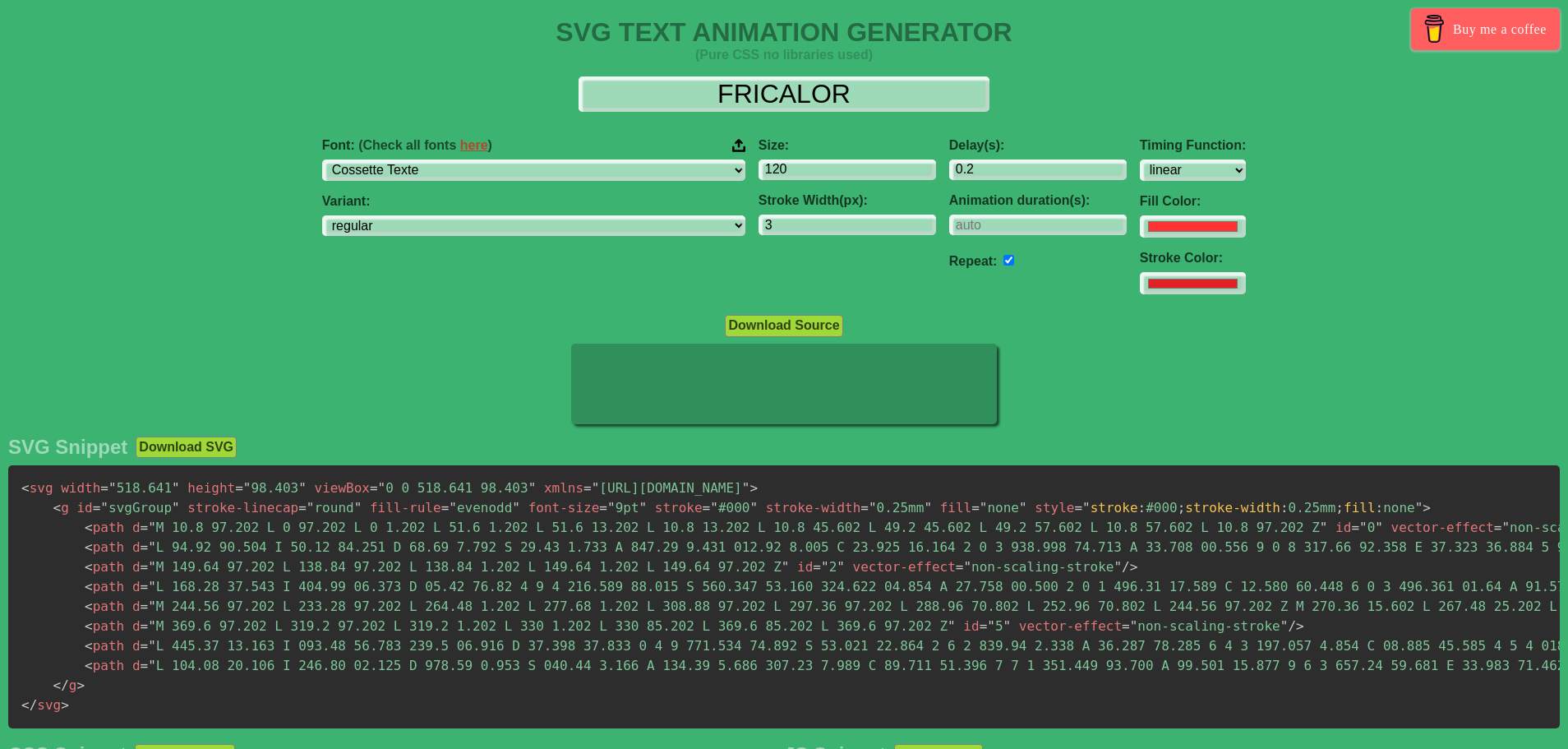
drag, startPoint x: 1314, startPoint y: 114, endPoint x: 1295, endPoint y: 126, distance: 22.5
click at [1313, 116] on div "FRICALOR Font: (Check all fonts here ) ABeeZee [PERSON_NAME] Display AR One San…" at bounding box center [784, 186] width 1568 height 245
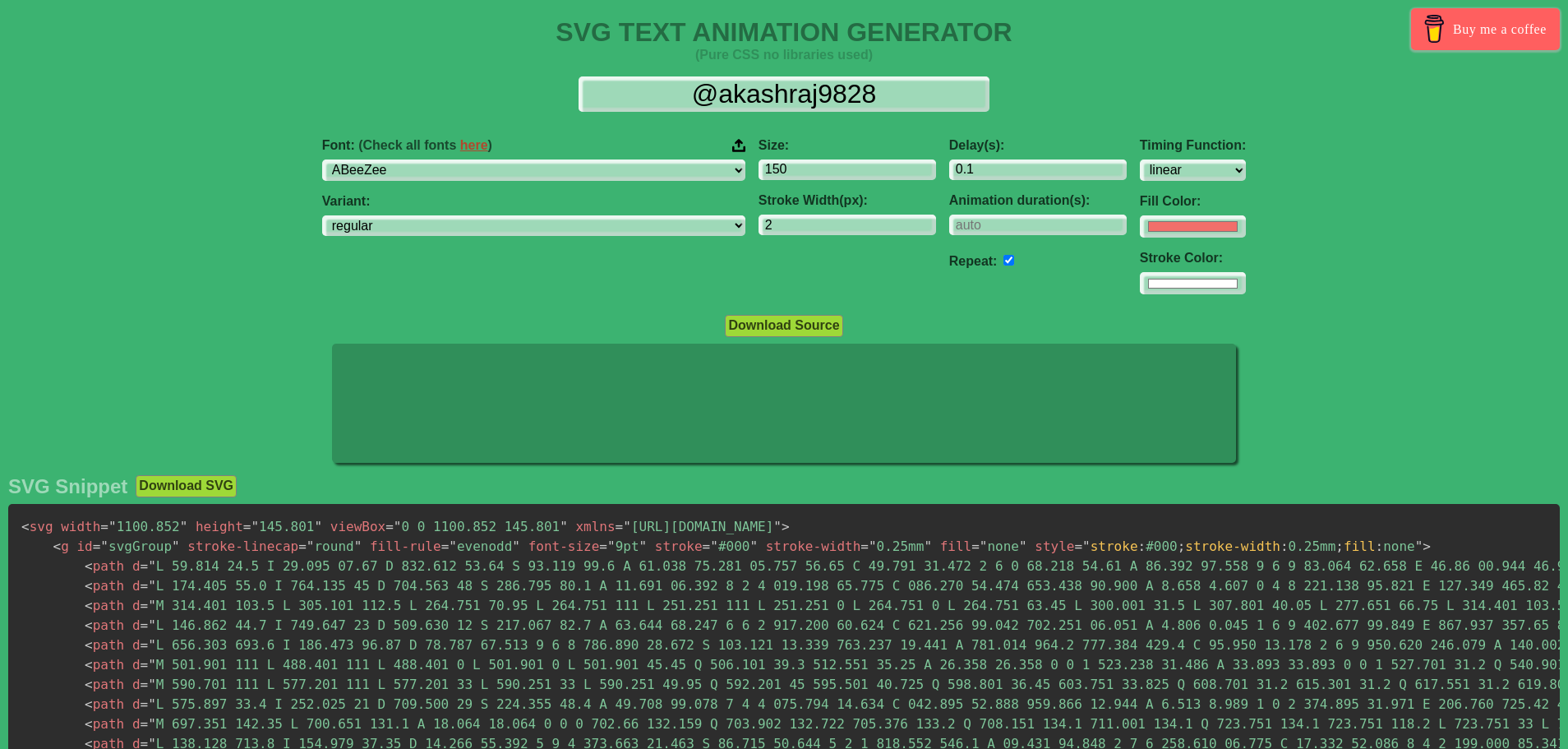
select select "linear"
